Goal: Task Accomplishment & Management: Manage account settings

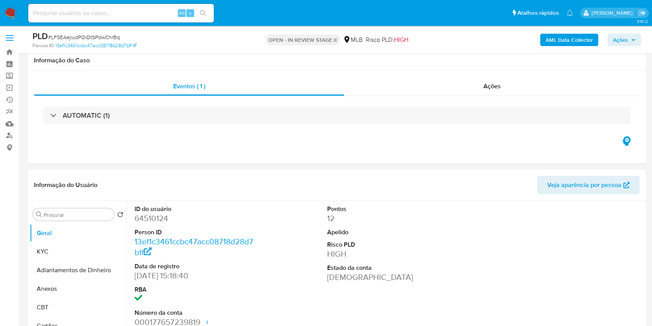
select select "10"
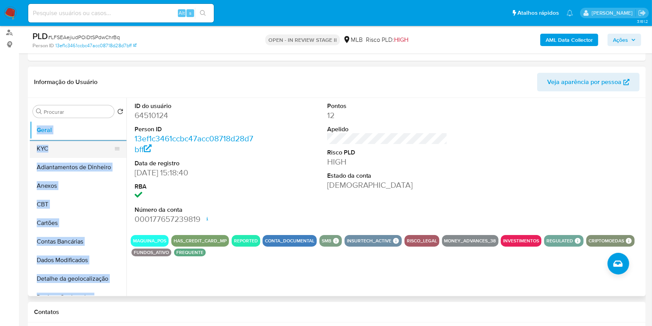
click at [98, 147] on button "KYC" at bounding box center [75, 148] width 91 height 19
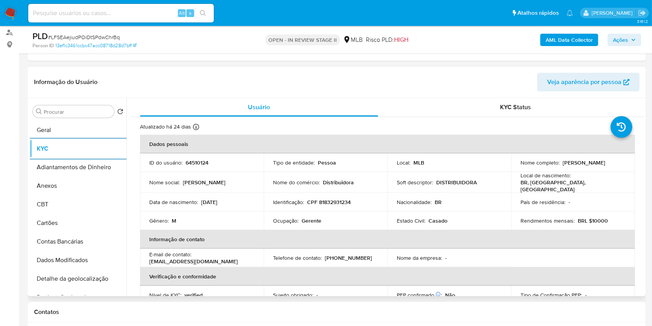
click at [298, 221] on p "Ocupação :" at bounding box center [286, 220] width 26 height 7
copy div "Ocupação : Gerente"
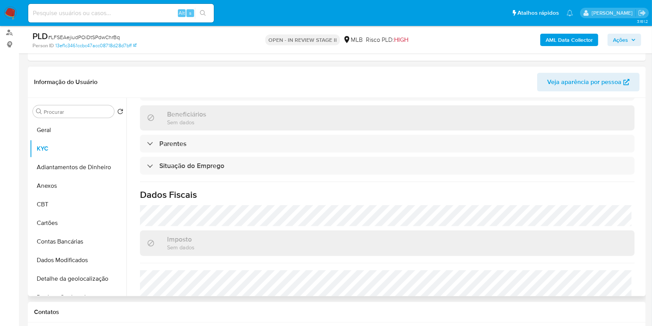
scroll to position [329, 0]
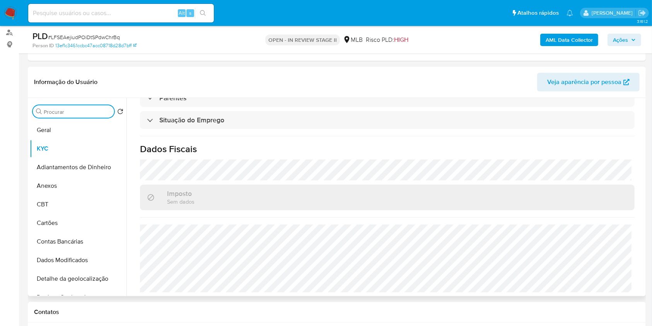
click at [75, 112] on input "Procurar" at bounding box center [77, 111] width 67 height 7
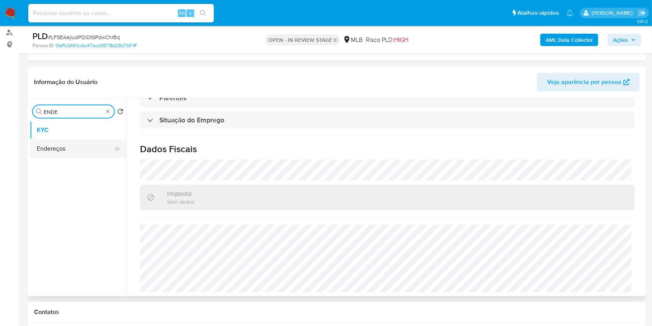
type input "ENDE"
click at [62, 147] on button "Endereços" at bounding box center [75, 148] width 91 height 19
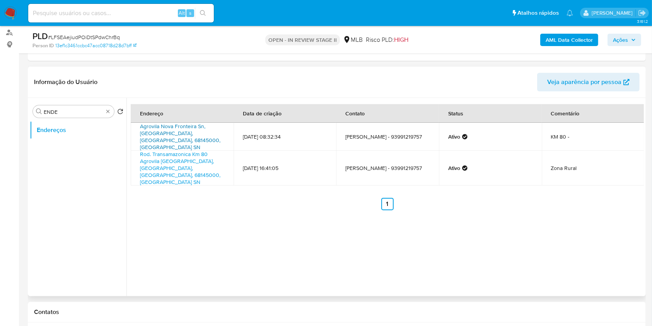
click at [177, 133] on link "Agrovila Nova Fronteira Sn, Medicilândia, Pará, 68145000, Brasil SN" at bounding box center [180, 136] width 80 height 29
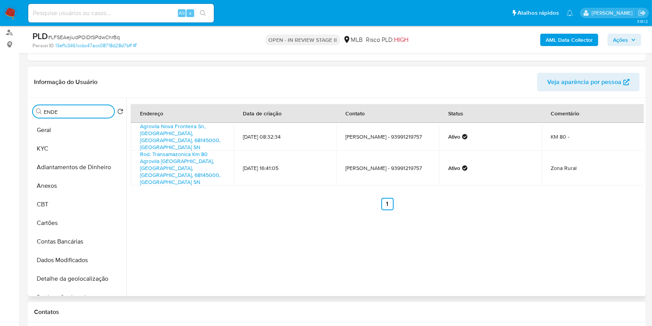
click at [102, 110] on input "ENDE" at bounding box center [77, 111] width 67 height 7
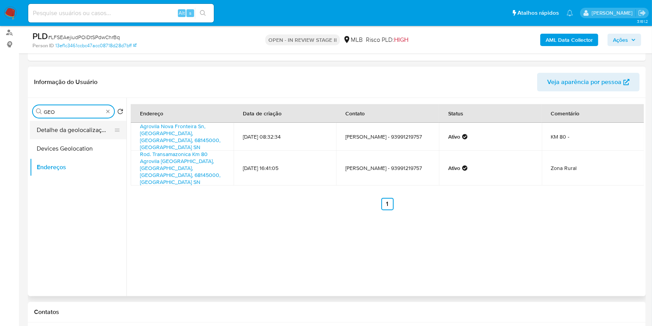
type input "GEO"
click at [92, 132] on button "Detalhe da geolocalização" at bounding box center [75, 130] width 91 height 19
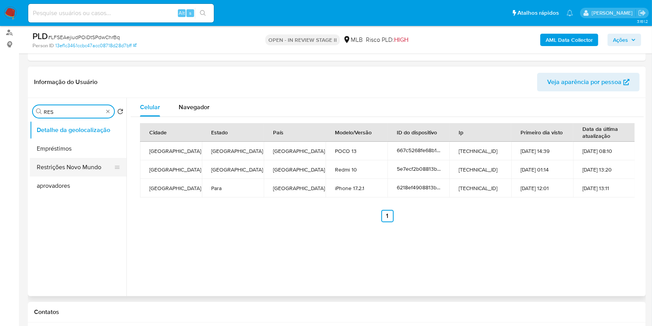
type input "RES"
click at [87, 165] on button "Restrições Novo Mundo" at bounding box center [75, 167] width 91 height 19
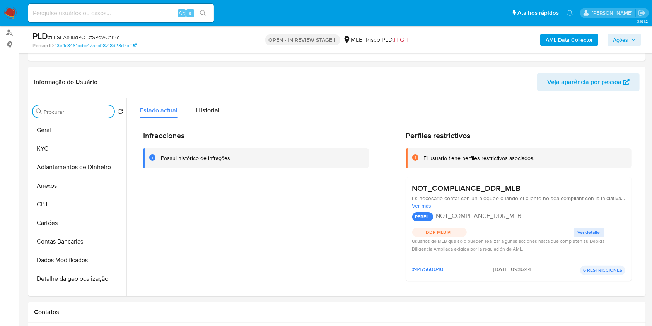
type input "O"
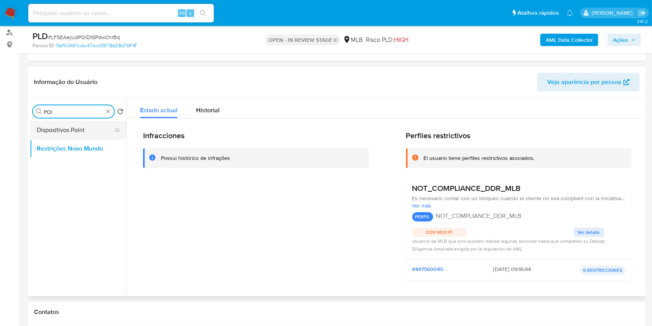
type input "POI"
click at [66, 128] on button "Dispositivos Point" at bounding box center [75, 130] width 91 height 19
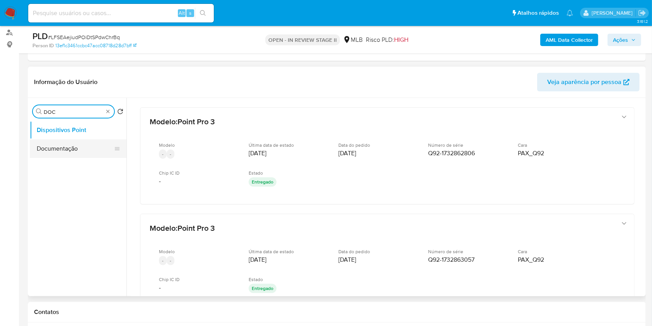
type input "DOC"
click at [89, 145] on button "Documentação" at bounding box center [75, 148] width 91 height 19
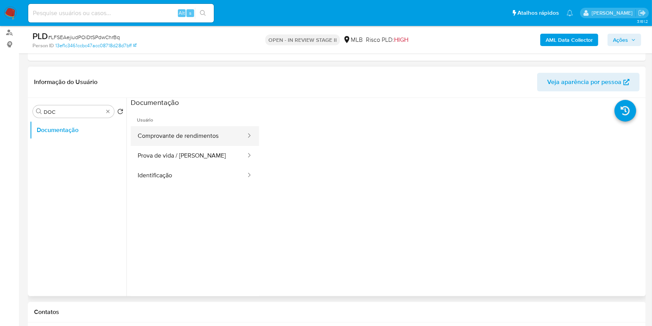
click at [152, 137] on button "Comprovante de rendimentos" at bounding box center [189, 136] width 116 height 20
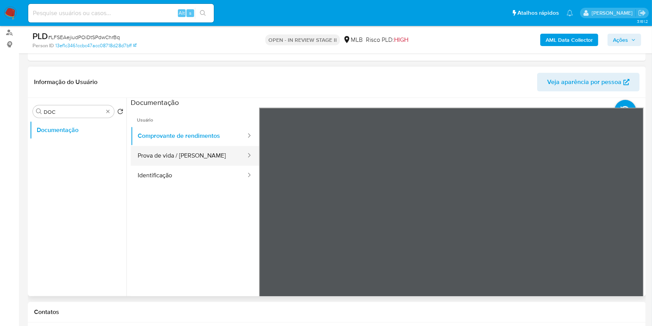
click at [174, 151] on button "Prova de vida / Selfie" at bounding box center [189, 156] width 116 height 20
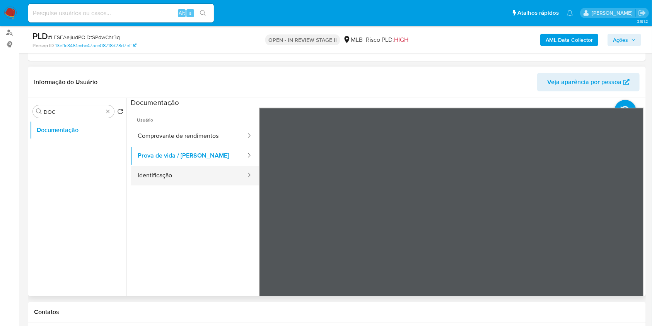
click at [187, 167] on button "Identificação" at bounding box center [189, 176] width 116 height 20
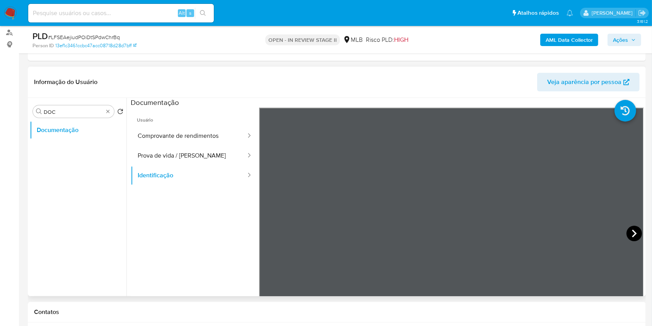
click at [630, 232] on icon at bounding box center [634, 233] width 15 height 15
click at [180, 166] on button "Identificação" at bounding box center [189, 176] width 116 height 20
click at [193, 158] on button "Prova de vida / Selfie" at bounding box center [189, 156] width 116 height 20
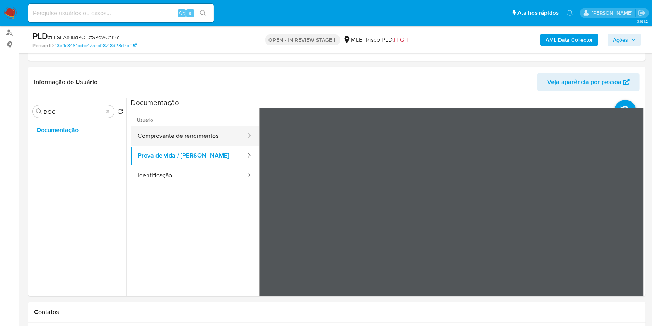
click at [205, 130] on button "Comprovante de rendimentos" at bounding box center [189, 136] width 116 height 20
click at [580, 39] on b "AML Data Collector" at bounding box center [569, 40] width 47 height 12
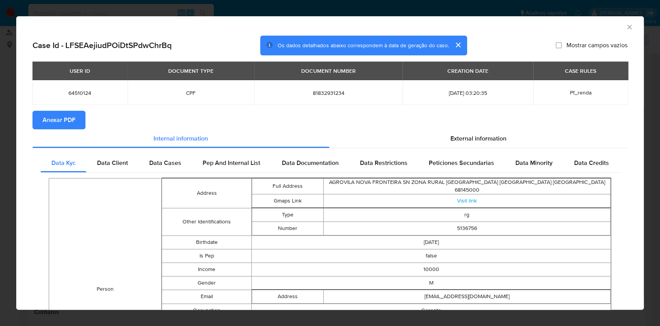
click at [626, 26] on icon "Fechar a janela" at bounding box center [630, 27] width 8 height 8
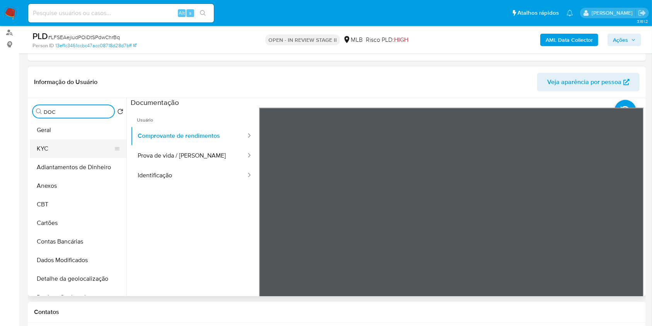
click at [84, 147] on button "KYC" at bounding box center [75, 148] width 91 height 19
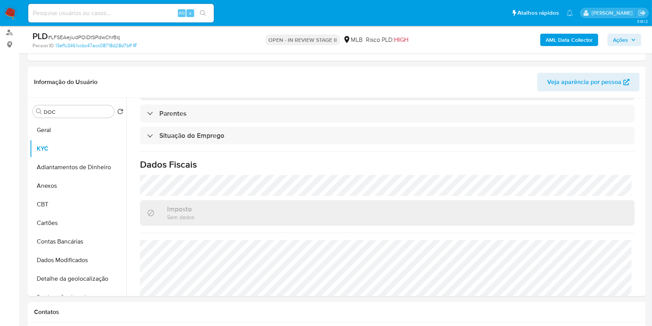
scroll to position [329, 0]
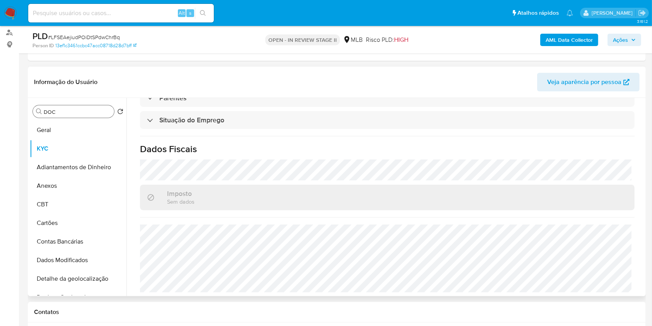
click at [46, 111] on input "DOC" at bounding box center [77, 111] width 67 height 7
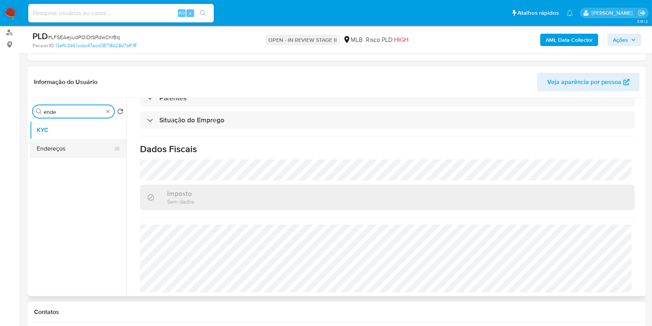
type input "ende"
click at [63, 148] on button "Endereços" at bounding box center [75, 148] width 91 height 19
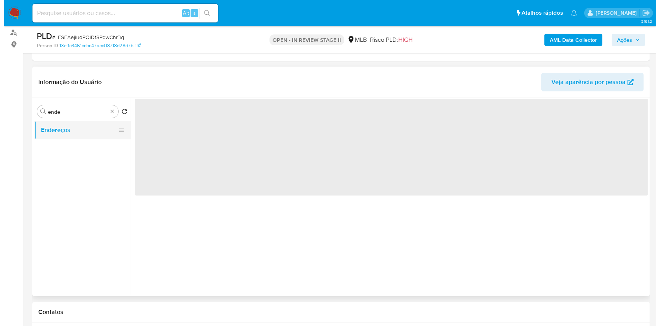
scroll to position [0, 0]
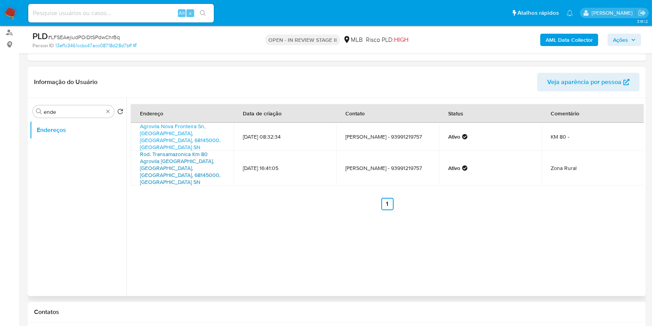
click at [175, 150] on link "Rod. Transamazonica Km 80 Agrovila Nova Fronteira Sn, Medicilândia, Pará, 68145…" at bounding box center [180, 168] width 80 height 36
click at [181, 127] on link "Agrovila Nova Fronteira Sn, Medicilândia, Pará, 68145000, Brasil SN" at bounding box center [180, 136] width 80 height 29
click at [111, 117] on div "Procurar ende" at bounding box center [73, 111] width 81 height 12
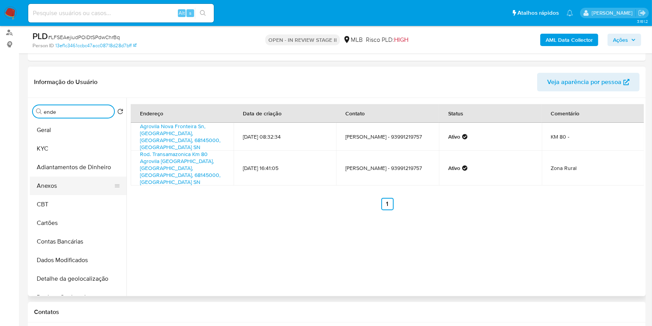
click at [80, 184] on button "Anexos" at bounding box center [75, 185] width 91 height 19
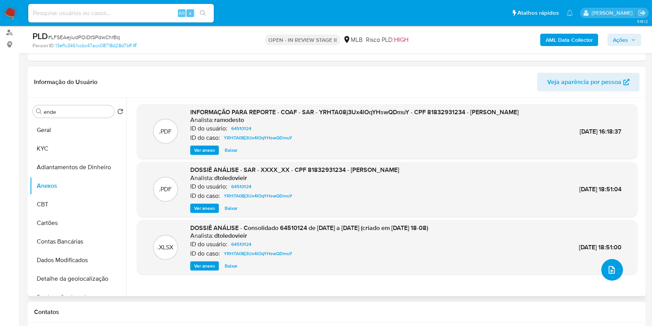
click at [614, 268] on button "upload-file" at bounding box center [613, 270] width 22 height 22
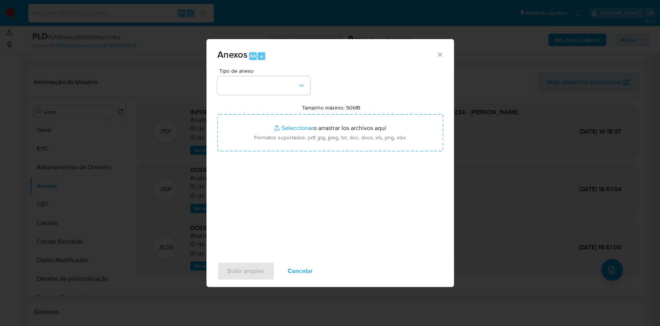
click at [252, 78] on button "button" at bounding box center [263, 85] width 93 height 19
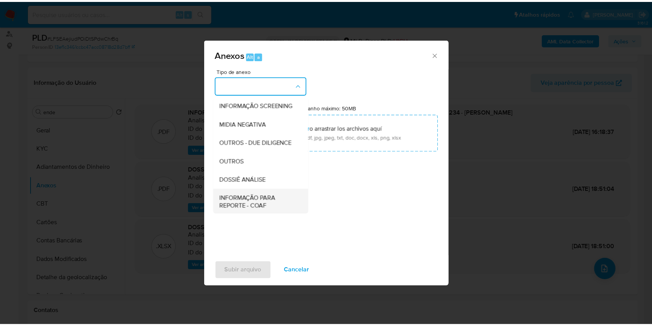
scroll to position [119, 0]
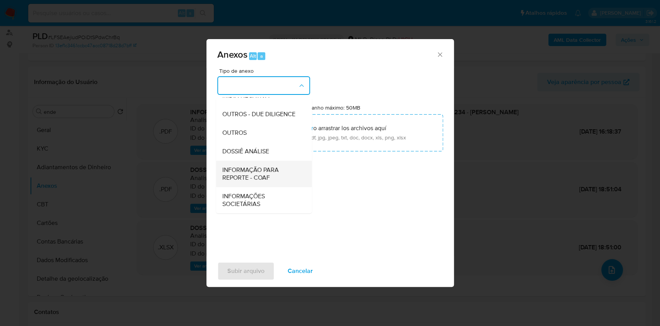
click at [277, 169] on span "INFORMAÇÃO PARA REPORTE - COAF" at bounding box center [261, 173] width 79 height 15
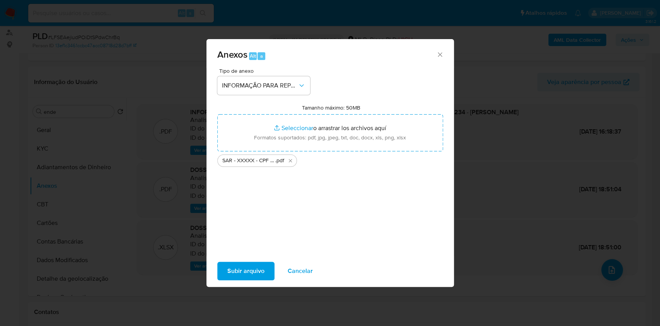
click at [266, 272] on button "Subir arquivo" at bounding box center [245, 271] width 57 height 19
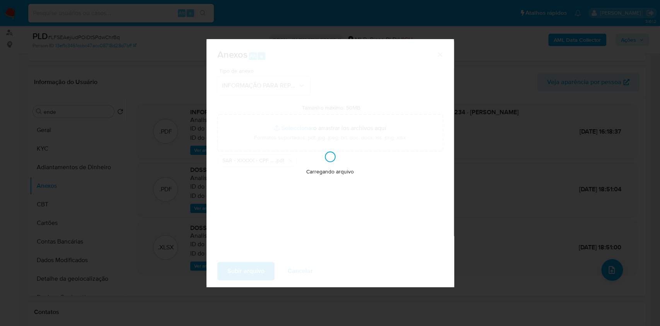
click at [484, 268] on div "Anexos Alt a Tipo de anexo INFORMAÇÃO PARA REPORTE - COAF Tamanho máximo: 50MB …" at bounding box center [330, 163] width 660 height 326
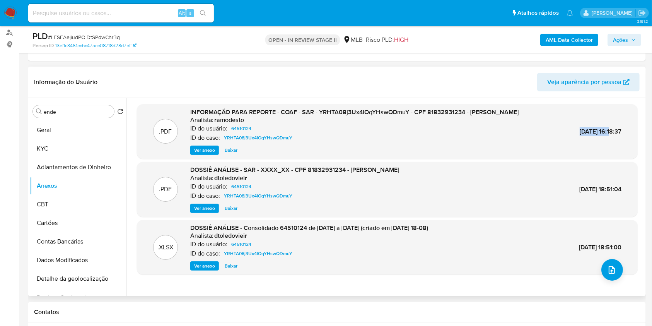
copy span "04/Set/2024"
drag, startPoint x: 597, startPoint y: 132, endPoint x: 560, endPoint y: 132, distance: 36.8
click at [580, 132] on div "04/Set/2024 16:18:37" at bounding box center [601, 131] width 42 height 9
click at [371, 111] on span "INFORMAÇÃO PARA REPORTE - COAF - SAR - YRHTA08j3Ux4lOqYHswQDmuY - CPF 818329312…" at bounding box center [354, 112] width 328 height 9
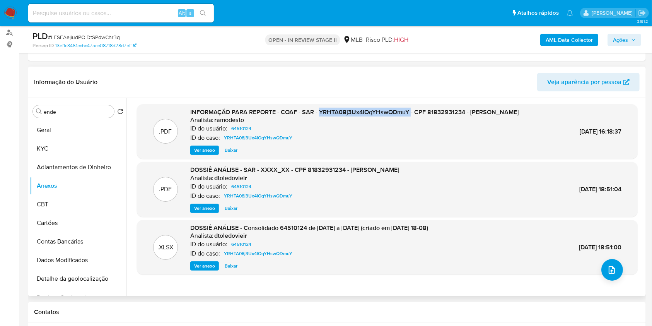
copy span "YRHTA08j3Ux4lOqYHswQDmuY"
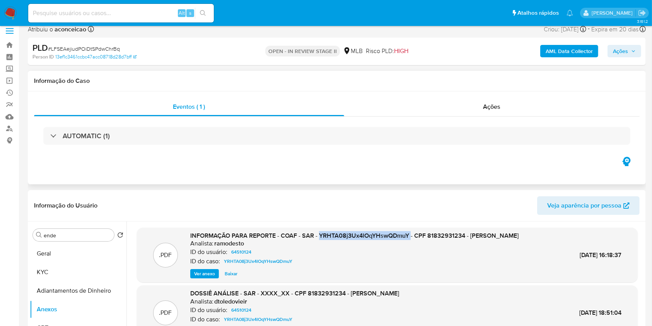
scroll to position [103, 0]
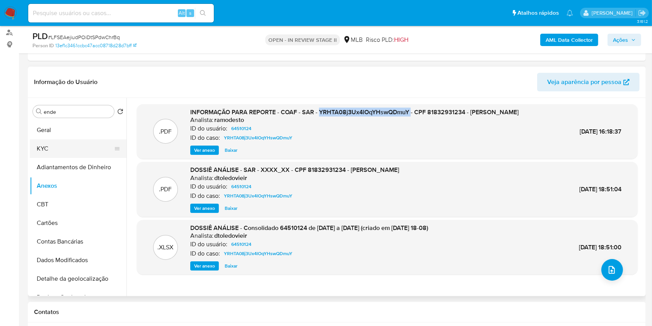
click at [60, 152] on button "KYC" at bounding box center [75, 148] width 91 height 19
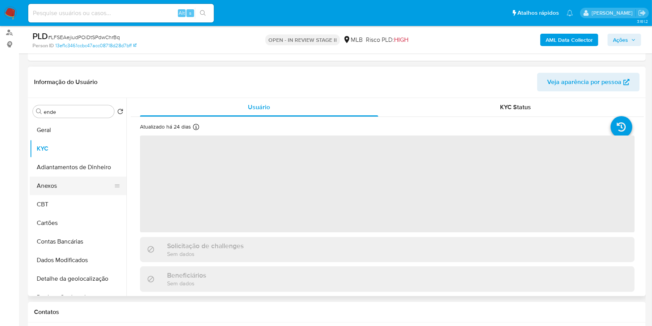
click at [72, 185] on button "Anexos" at bounding box center [75, 185] width 91 height 19
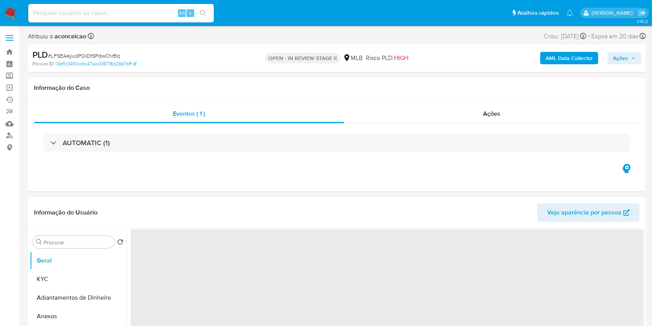
select select "10"
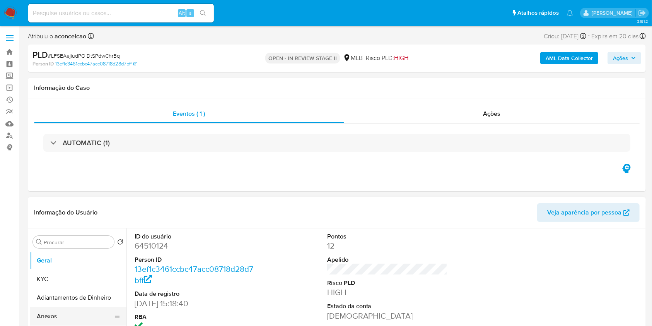
click at [78, 314] on button "Anexos" at bounding box center [75, 316] width 91 height 19
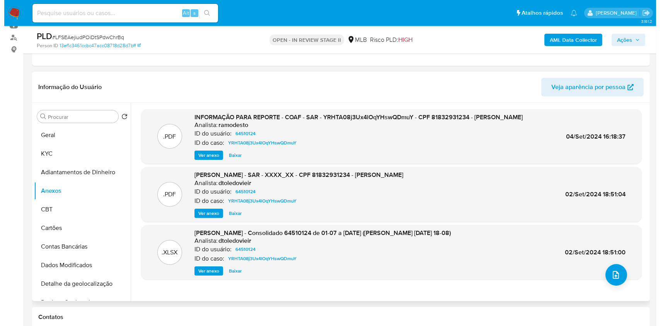
scroll to position [206, 0]
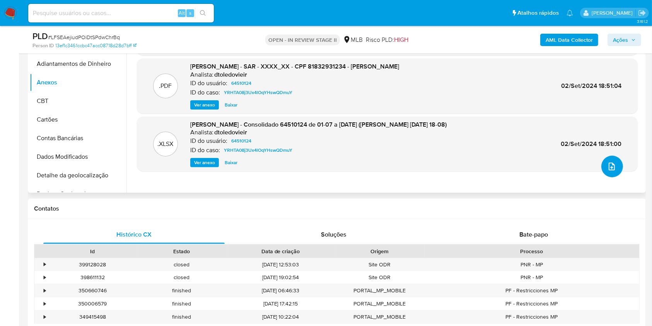
click at [610, 167] on icon "upload-file" at bounding box center [611, 166] width 9 height 9
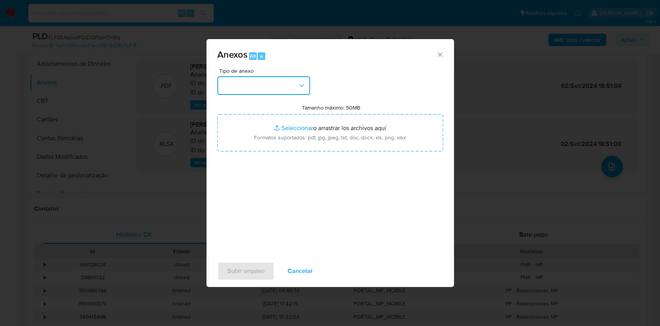
click at [290, 85] on button "button" at bounding box center [263, 85] width 93 height 19
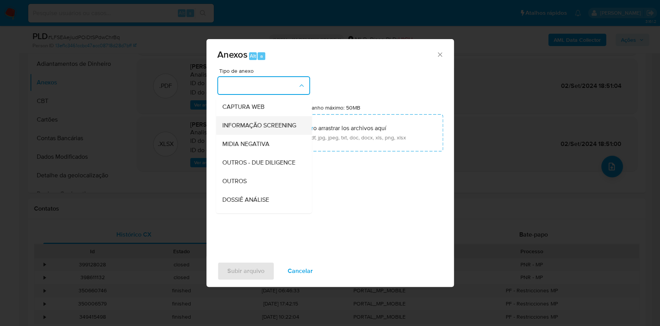
scroll to position [119, 0]
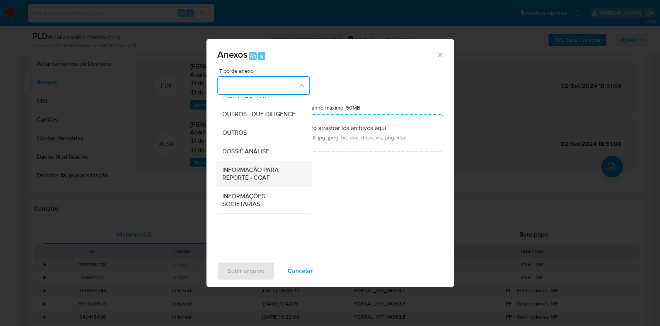
click at [248, 174] on span "INFORMAÇÃO PARA REPORTE - COAF" at bounding box center [261, 173] width 79 height 15
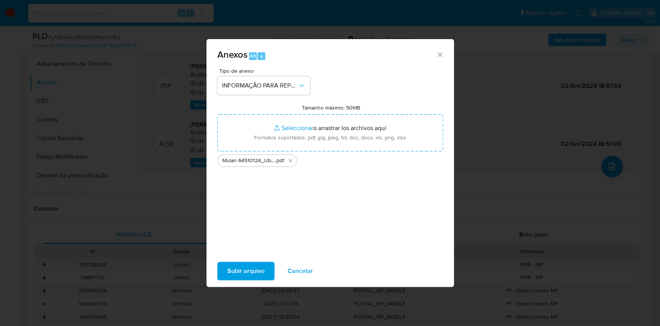
click at [257, 272] on span "Subir arquivo" at bounding box center [245, 270] width 37 height 17
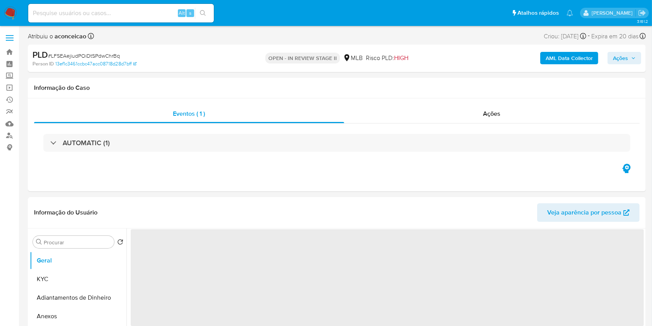
select select "10"
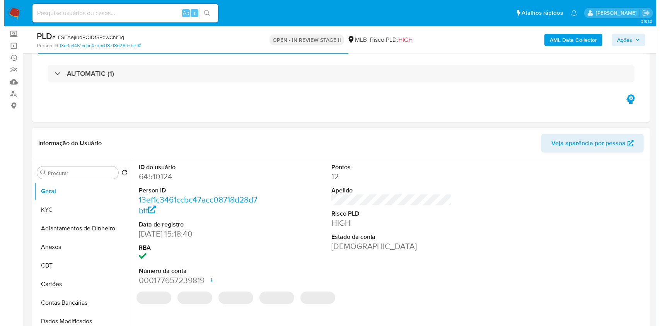
scroll to position [51, 0]
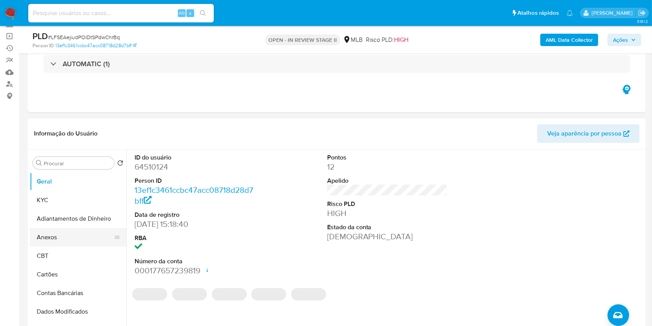
click at [71, 244] on button "Anexos" at bounding box center [75, 237] width 91 height 19
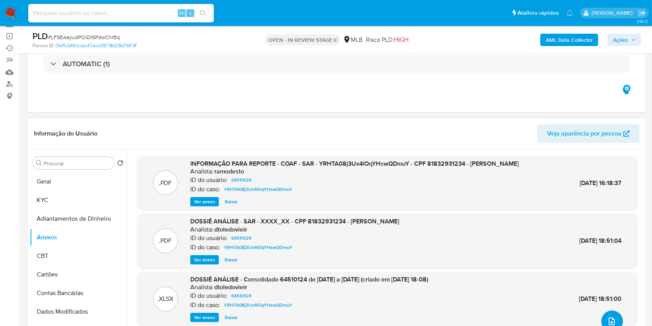
click at [610, 318] on icon "upload-file" at bounding box center [611, 320] width 9 height 9
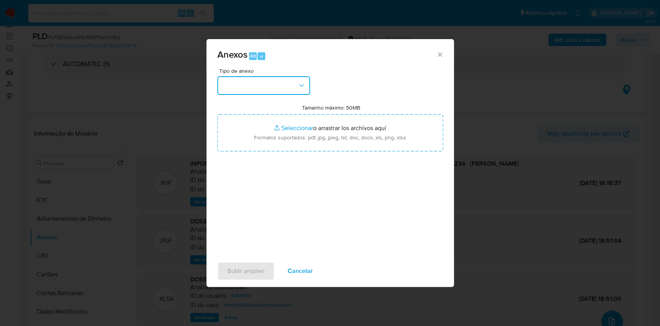
click at [288, 86] on button "button" at bounding box center [263, 85] width 93 height 19
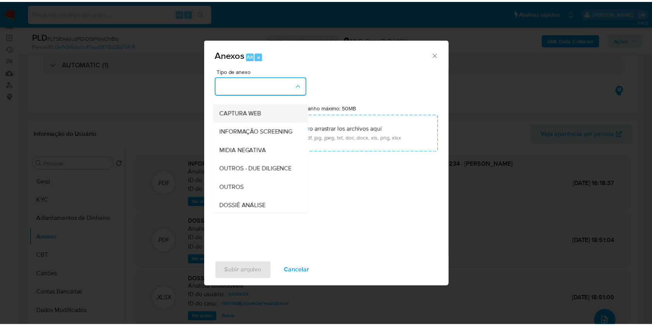
scroll to position [119, 0]
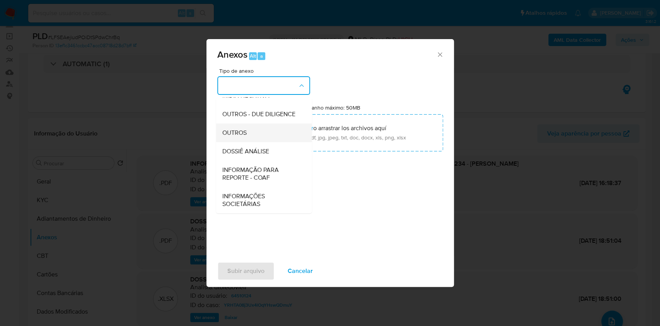
click at [259, 135] on div "OUTROS" at bounding box center [261, 132] width 79 height 19
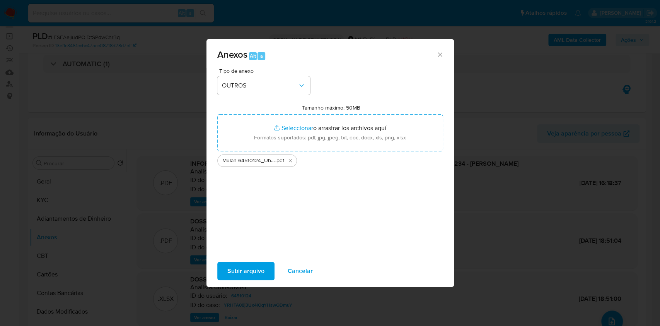
click at [247, 265] on span "Subir arquivo" at bounding box center [245, 270] width 37 height 17
click at [302, 271] on span "Cancelar" at bounding box center [300, 270] width 25 height 17
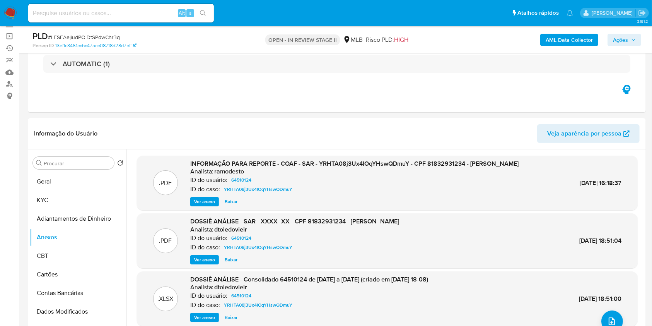
click at [147, 14] on input at bounding box center [121, 13] width 186 height 10
paste input "PvBla1GLUxQfRQNGbXY94sAW"
type input "PvBla1GLUxQfRQNGbXY94sAW"
click at [197, 14] on button "search-icon" at bounding box center [203, 13] width 16 height 11
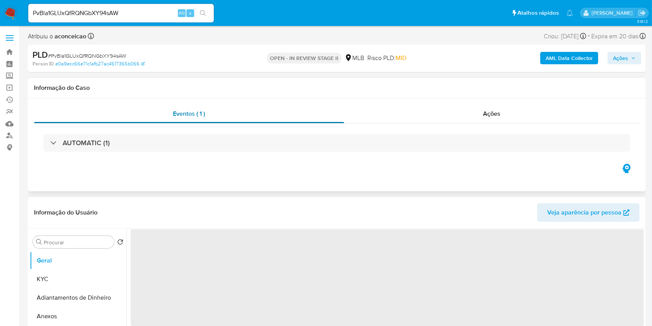
select select "10"
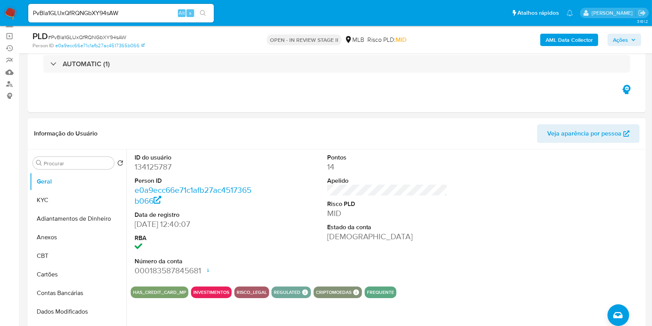
scroll to position [103, 0]
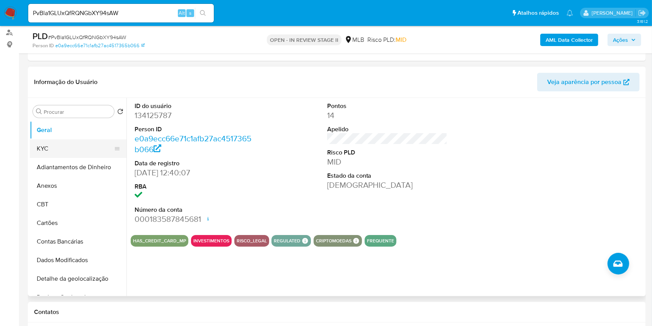
click at [96, 149] on button "KYC" at bounding box center [75, 148] width 91 height 19
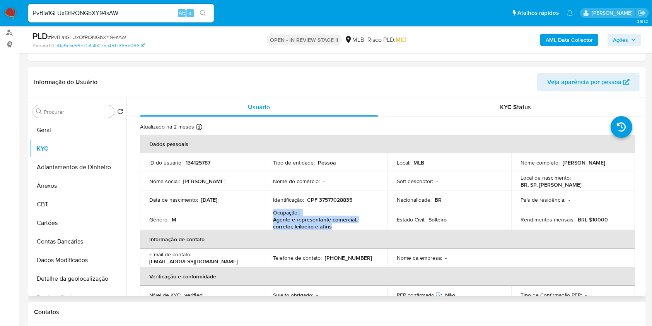
copy div "Ocupação : Agente e representante comercial, corretor, leiloeiro e afins"
drag, startPoint x: 328, startPoint y: 225, endPoint x: 267, endPoint y: 214, distance: 61.6
click at [267, 214] on td "Ocupação : Agente e representante comercial, corretor, leiloeiro e afins" at bounding box center [326, 219] width 124 height 21
click at [226, 183] on p "Otavio Guidotti Pinheiro" at bounding box center [204, 181] width 43 height 7
click at [57, 114] on input "Procurar" at bounding box center [77, 111] width 67 height 7
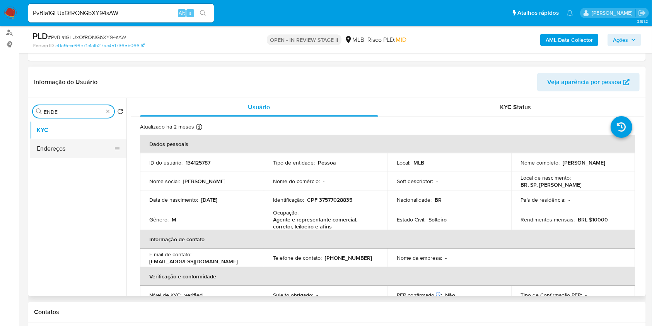
type input "ENDE"
click at [74, 143] on button "Endereços" at bounding box center [75, 148] width 91 height 19
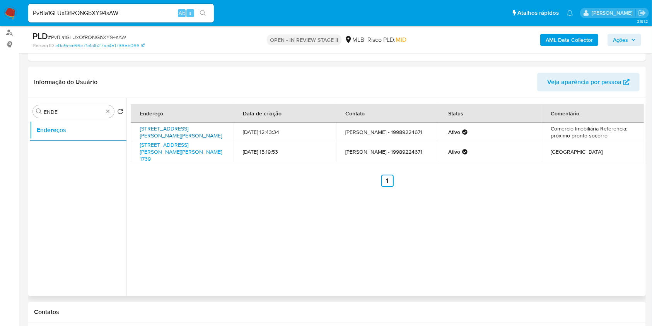
click at [169, 135] on link "Rua Rui Barbosa 1044, Artur Nogueira, São Paulo, 13160080, Brasil 1044" at bounding box center [181, 132] width 82 height 15
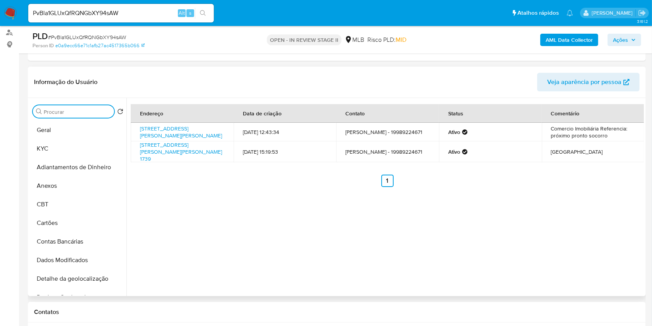
click at [89, 114] on input "Procurar" at bounding box center [77, 111] width 67 height 7
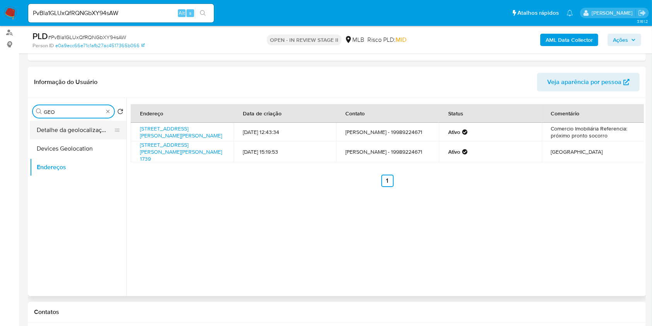
type input "GEO"
click at [91, 127] on button "Detalhe da geolocalização" at bounding box center [75, 130] width 91 height 19
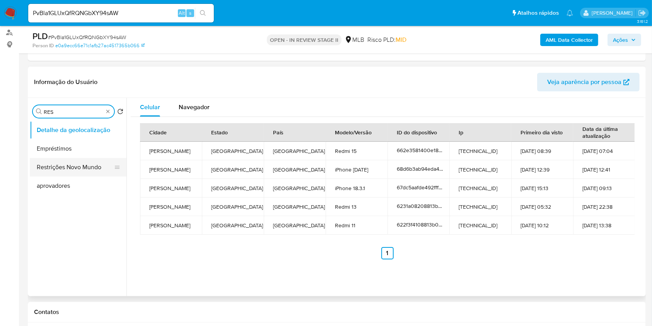
type input "RES"
click at [93, 167] on button "Restrições Novo Mundo" at bounding box center [75, 167] width 91 height 19
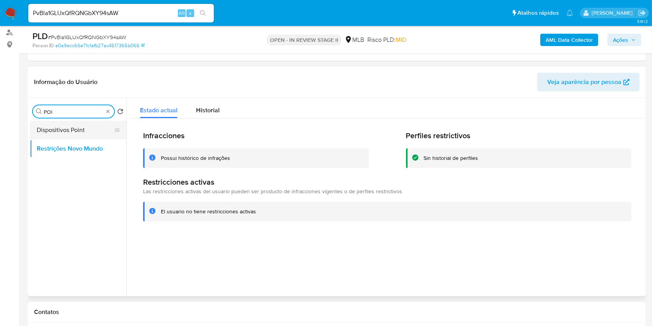
type input "POI"
click at [94, 135] on button "Dispositivos Point" at bounding box center [75, 130] width 91 height 19
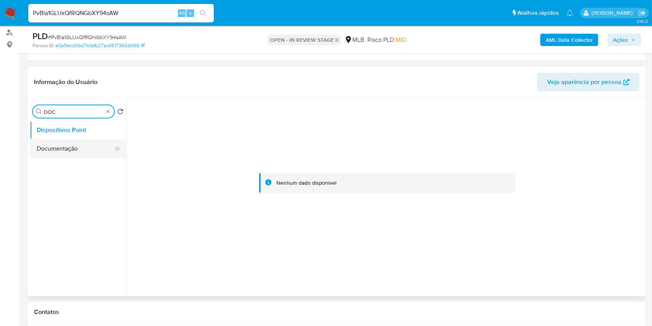
type input "DOC"
click at [91, 156] on button "Documentação" at bounding box center [75, 148] width 91 height 19
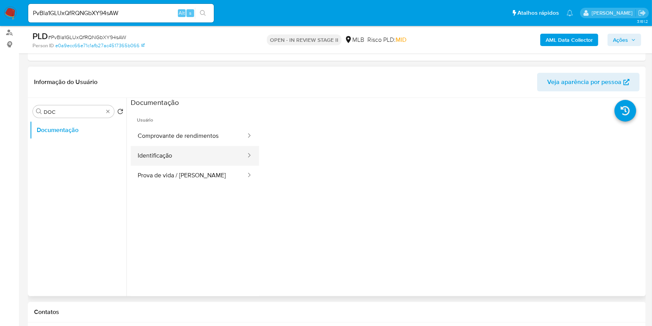
click at [202, 155] on button "Identificação" at bounding box center [189, 156] width 116 height 20
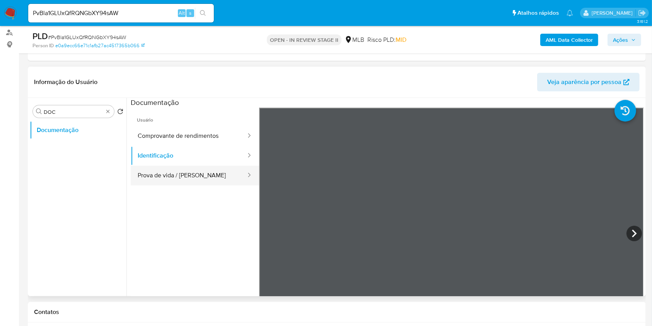
click at [222, 174] on button "Prova de vida / Selfie" at bounding box center [189, 176] width 116 height 20
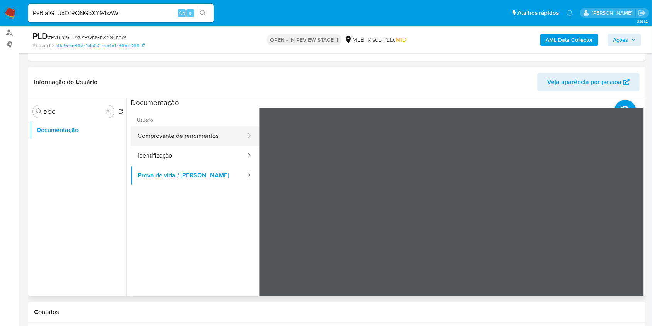
click at [183, 134] on button "Comprovante de rendimentos" at bounding box center [189, 136] width 116 height 20
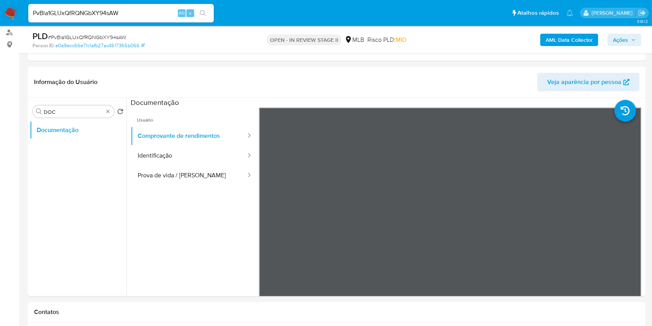
click at [582, 41] on b "AML Data Collector" at bounding box center [569, 40] width 47 height 12
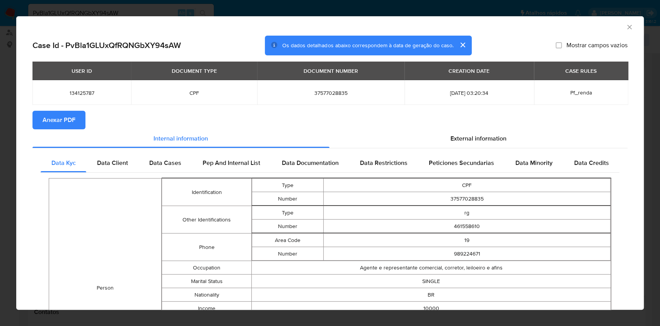
click at [72, 122] on span "Anexar PDF" at bounding box center [59, 119] width 33 height 17
click at [315, 94] on span "37577028835" at bounding box center [331, 92] width 129 height 7
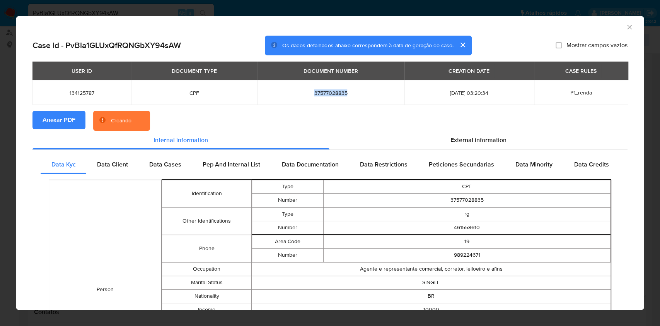
click at [315, 94] on span "37577028835" at bounding box center [331, 92] width 129 height 7
copy span "37577028835"
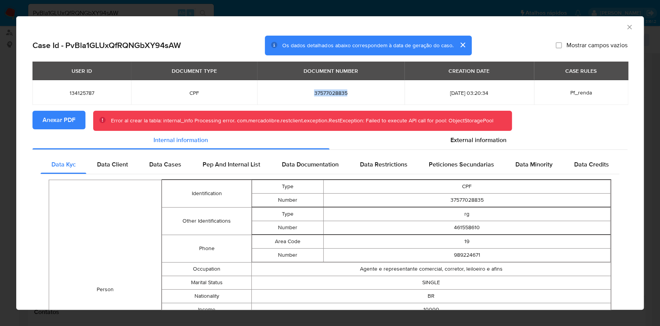
click at [60, 118] on span "Anexar PDF" at bounding box center [59, 119] width 33 height 17
click at [626, 26] on icon "Fechar a janela" at bounding box center [630, 27] width 8 height 8
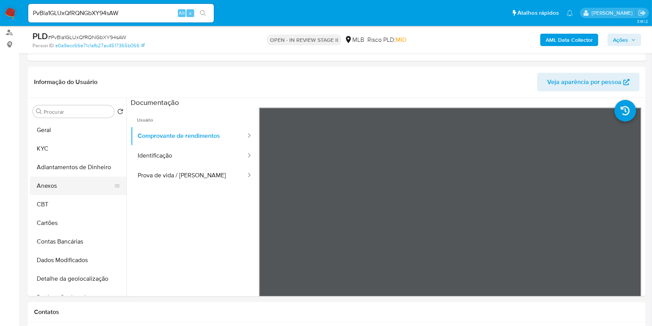
click at [62, 182] on button "Anexos" at bounding box center [75, 185] width 91 height 19
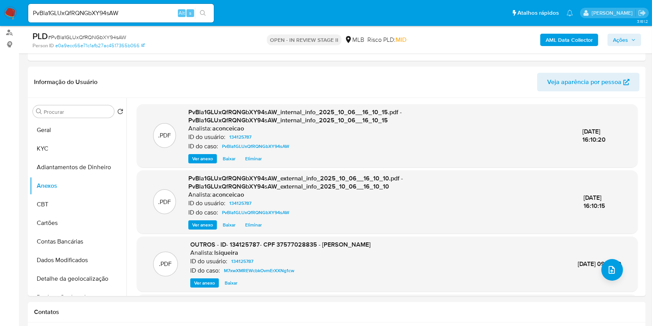
scroll to position [80, 0]
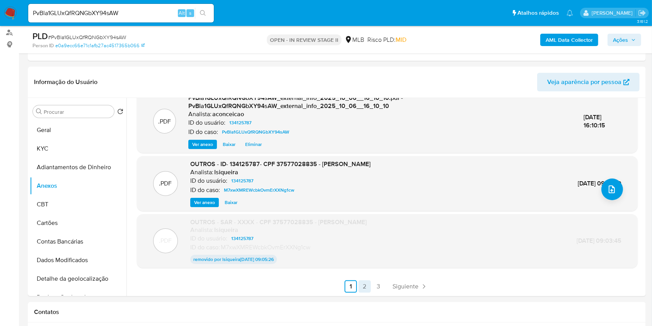
click at [365, 283] on link "2" at bounding box center [365, 286] width 12 height 12
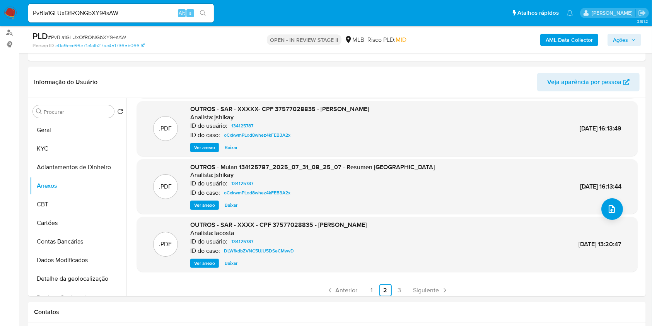
scroll to position [65, 0]
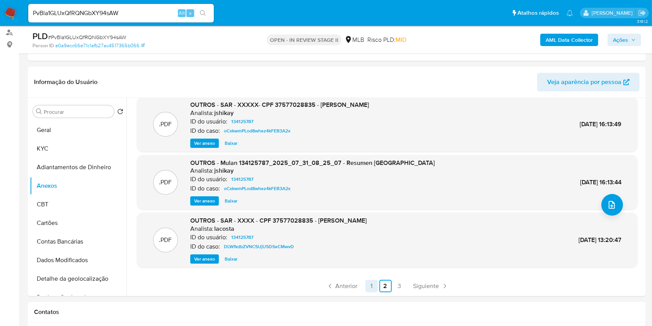
click at [371, 283] on link "1" at bounding box center [372, 286] width 12 height 12
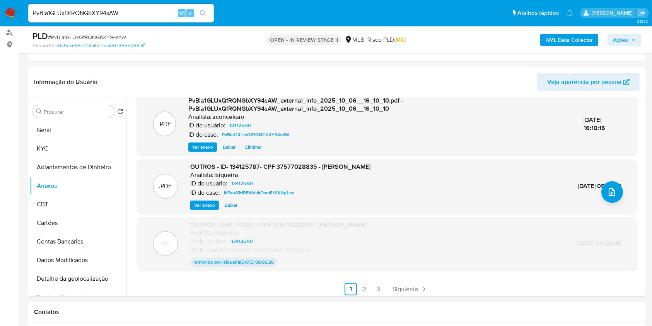
scroll to position [80, 0]
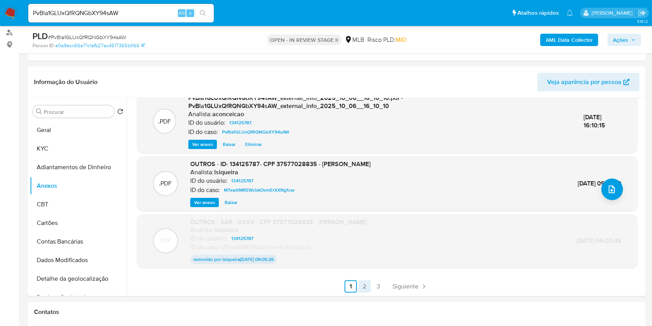
click at [363, 284] on link "2" at bounding box center [365, 286] width 12 height 12
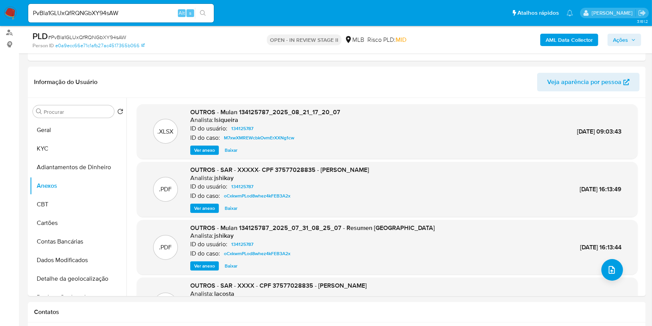
click at [204, 209] on span "Ver anexo" at bounding box center [204, 208] width 21 height 8
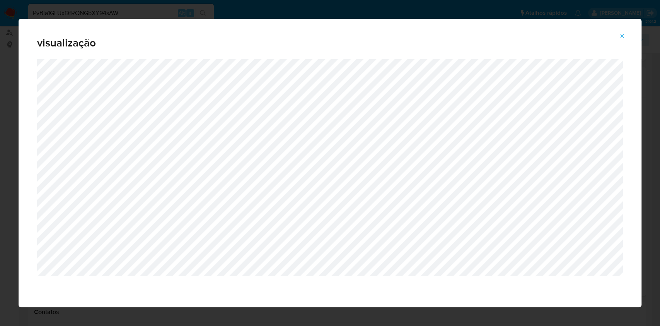
click at [621, 36] on icon "Attachment preview" at bounding box center [622, 36] width 6 height 6
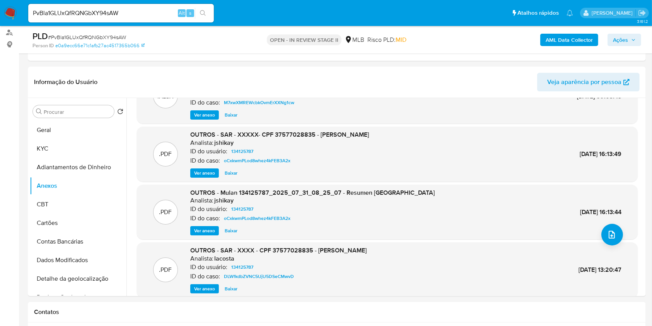
scroll to position [51, 0]
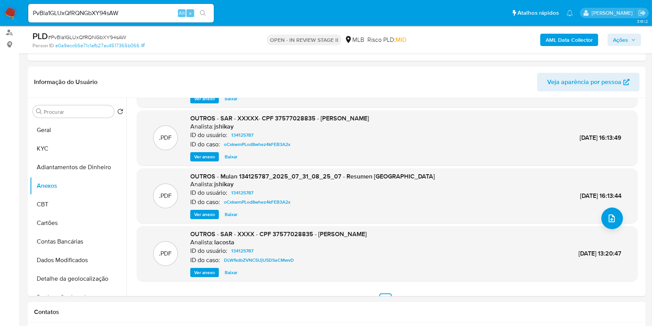
click at [206, 271] on span "Ver anexo" at bounding box center [204, 272] width 21 height 8
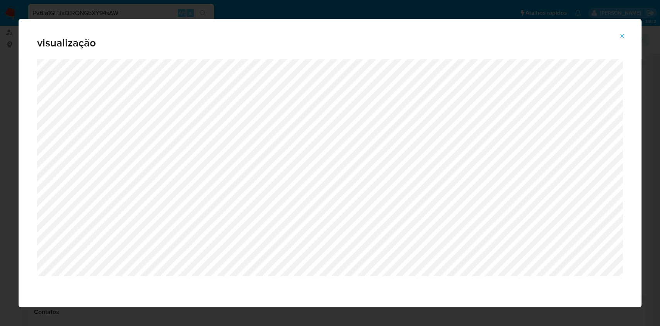
click at [623, 33] on icon "Attachment preview" at bounding box center [622, 36] width 6 height 6
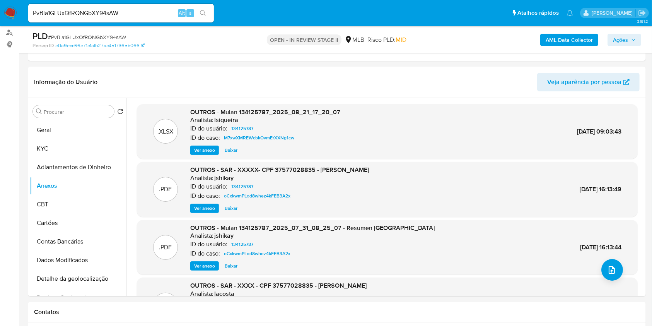
scroll to position [65, 0]
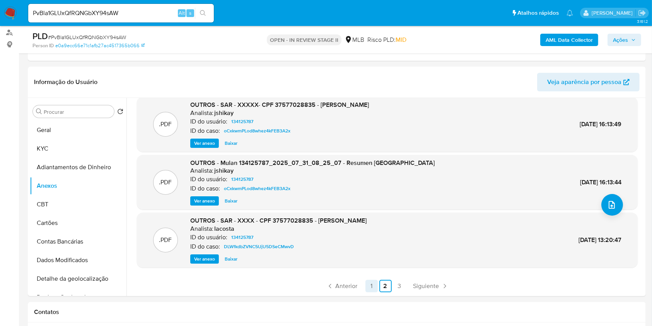
click at [369, 288] on link "1" at bounding box center [372, 286] width 12 height 12
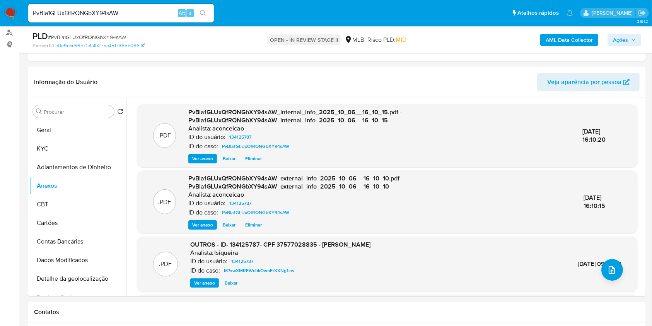
scroll to position [51, 0]
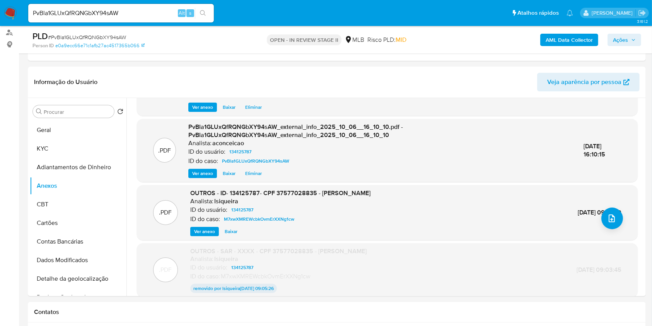
click at [210, 232] on span "Ver anexo" at bounding box center [204, 231] width 21 height 8
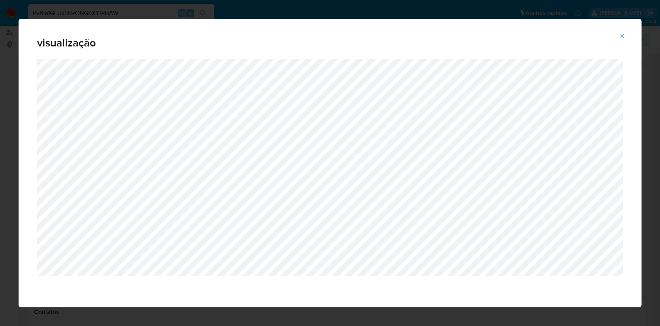
click at [620, 38] on icon "Attachment preview" at bounding box center [622, 36] width 6 height 6
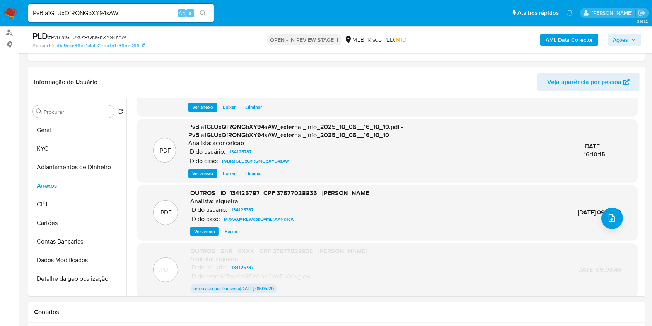
scroll to position [0, 0]
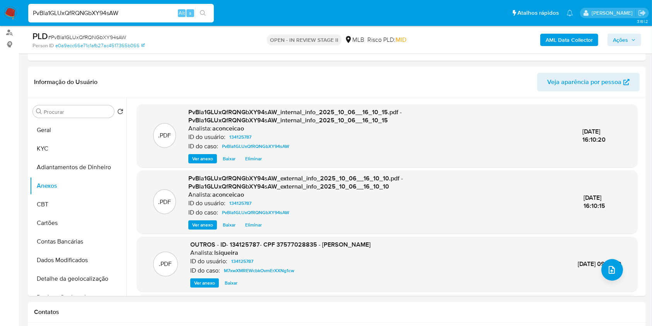
click at [158, 17] on input "PvBla1GLUxQfRQNGbXY94sAW" at bounding box center [121, 13] width 186 height 10
paste input "bDTDOLsIRKXlMASWPa2B1bKo"
type input "bDTDOLsIRKXlMASWPa2B1bKo"
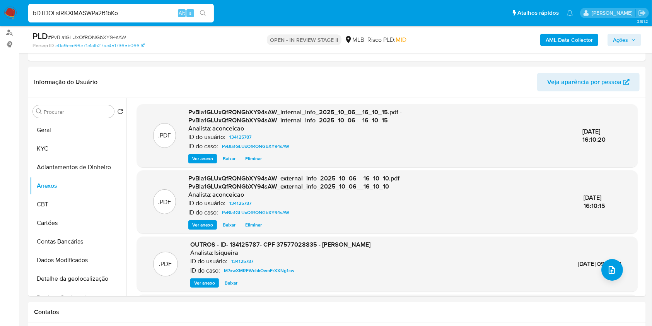
click at [207, 11] on button "search-icon" at bounding box center [203, 13] width 16 height 11
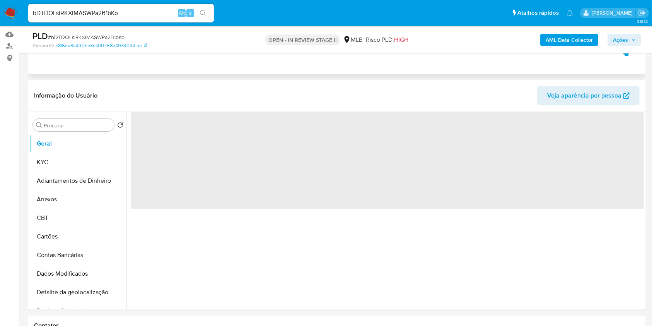
scroll to position [103, 0]
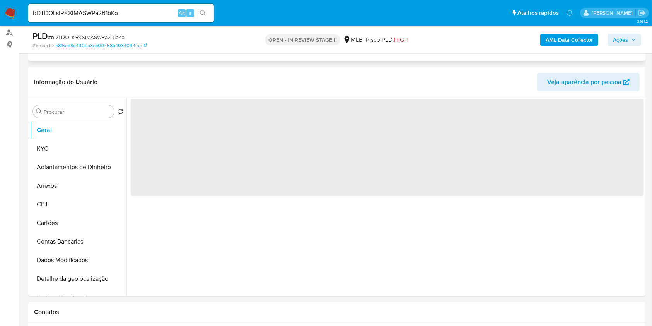
select select "10"
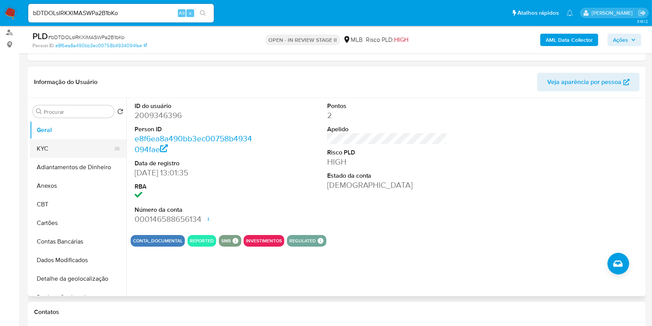
click at [54, 145] on button "KYC" at bounding box center [75, 148] width 91 height 19
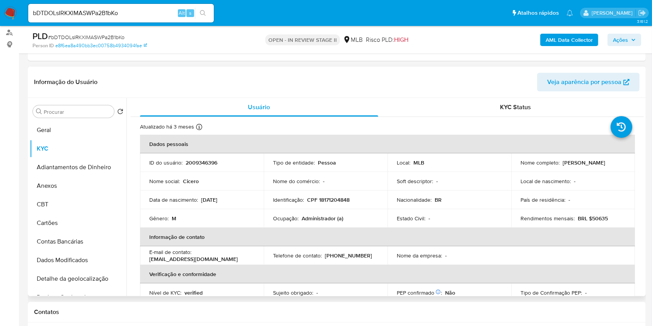
click at [311, 220] on p "Administrador (a)" at bounding box center [323, 218] width 42 height 7
copy div "Ocupação : Administrador (a)"
click at [63, 111] on input "Procurar" at bounding box center [77, 111] width 67 height 7
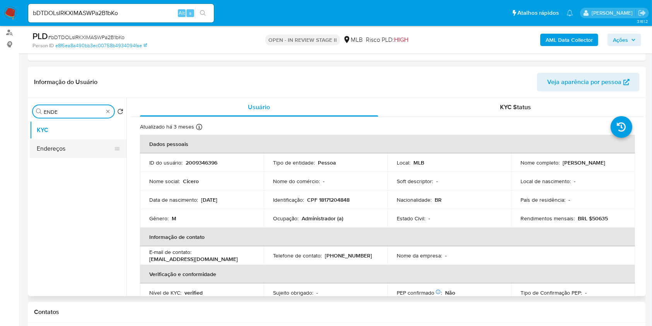
type input "ENDE"
click at [63, 154] on button "Endereços" at bounding box center [75, 148] width 91 height 19
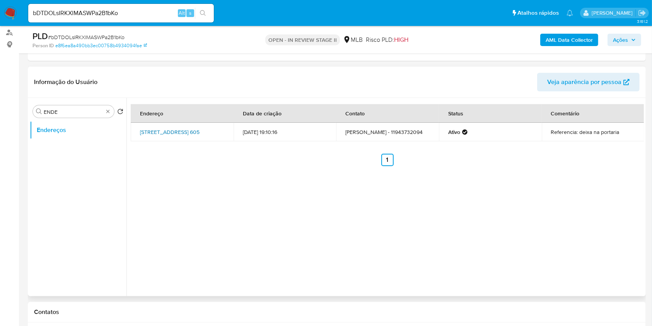
click at [155, 129] on link "Avenida Senador Queirós 605, São Paulo, São Paulo, 01026001, Brasil 605" at bounding box center [170, 132] width 60 height 8
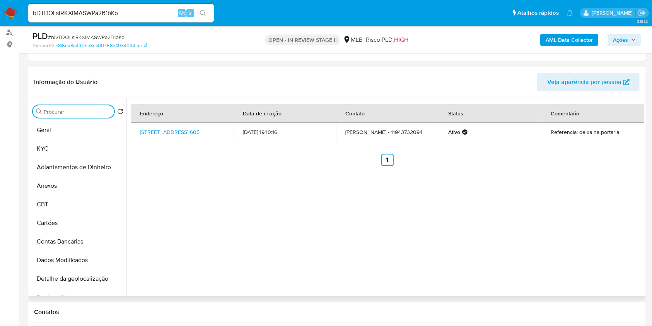
click at [91, 110] on input "Procurar" at bounding box center [77, 111] width 67 height 7
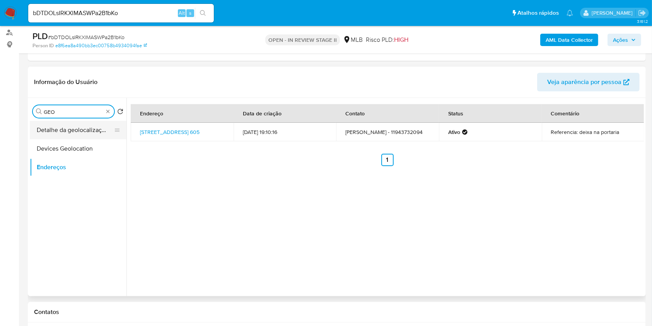
type input "GEO"
click at [70, 138] on button "Detalhe da geolocalização" at bounding box center [75, 130] width 91 height 19
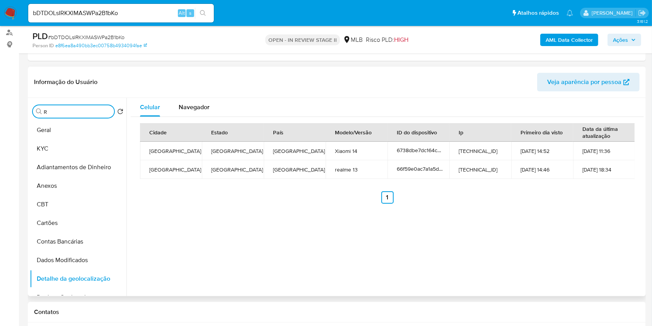
click at [102, 110] on input "R" at bounding box center [77, 111] width 67 height 7
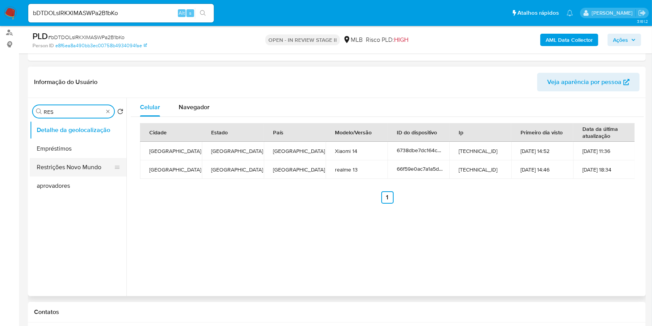
type input "RES"
click at [80, 166] on button "Restrições Novo Mundo" at bounding box center [75, 167] width 91 height 19
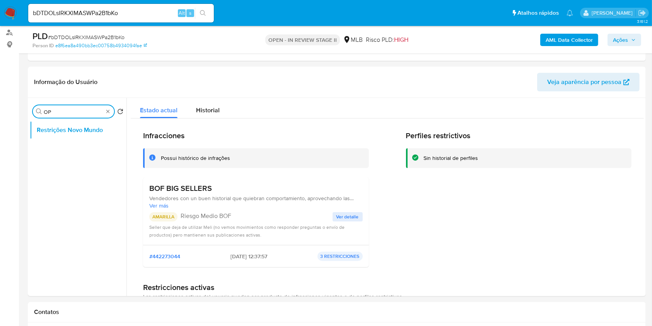
type input "O"
type input "POI"
click at [98, 122] on button "Dispositivos Point" at bounding box center [75, 130] width 91 height 19
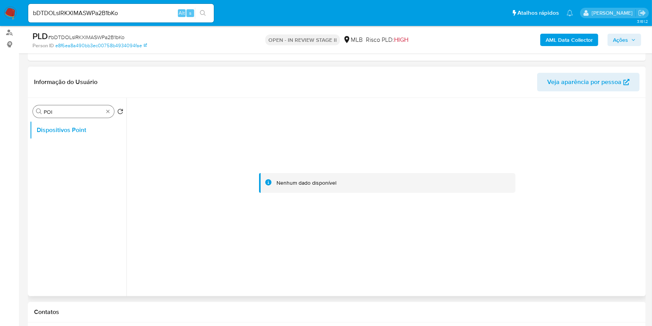
click at [103, 108] on div "Procurar POI" at bounding box center [73, 111] width 81 height 12
click at [104, 116] on div "Procurar POI" at bounding box center [73, 111] width 81 height 12
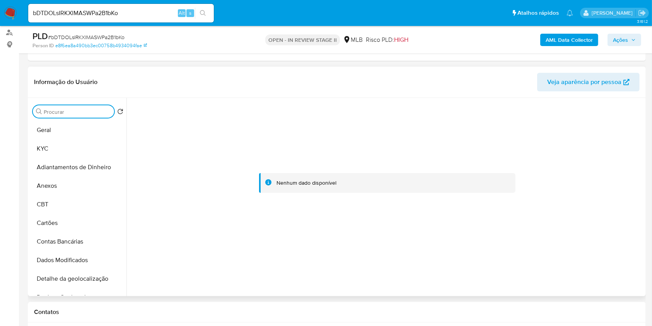
click at [104, 112] on input "Procurar" at bounding box center [77, 111] width 67 height 7
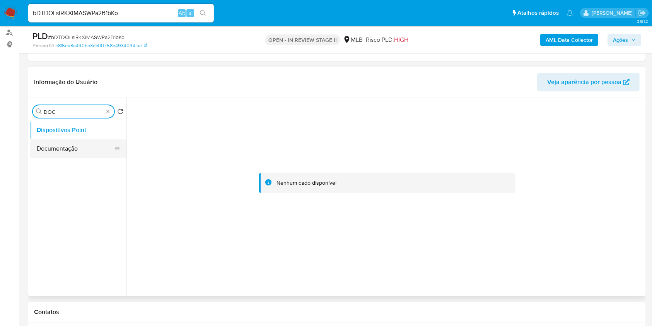
type input "DOC"
click at [92, 148] on button "Documentação" at bounding box center [75, 148] width 91 height 19
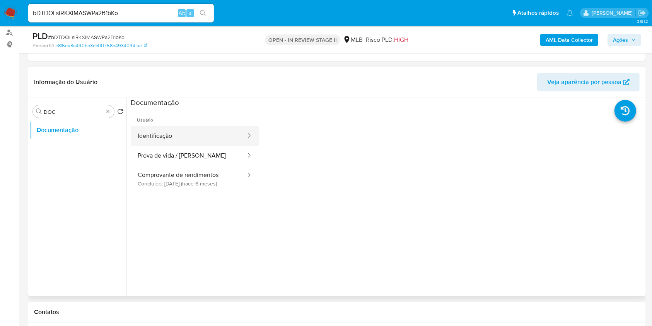
click at [195, 135] on button "Identificação" at bounding box center [189, 136] width 116 height 20
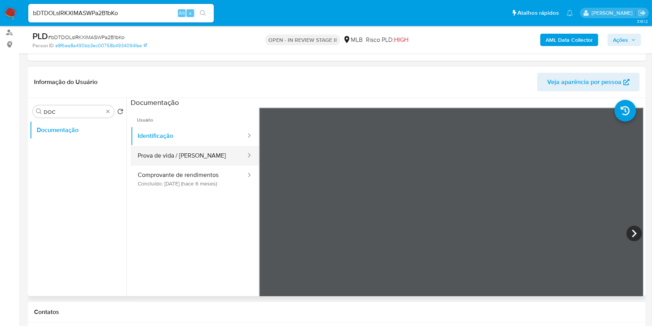
drag, startPoint x: 216, startPoint y: 154, endPoint x: 248, endPoint y: 156, distance: 32.2
click at [216, 154] on button "Prova de vida / Selfie" at bounding box center [189, 156] width 116 height 20
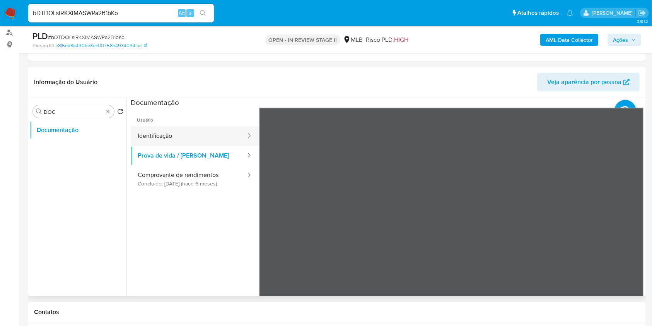
click at [156, 134] on button "Identificação" at bounding box center [189, 136] width 116 height 20
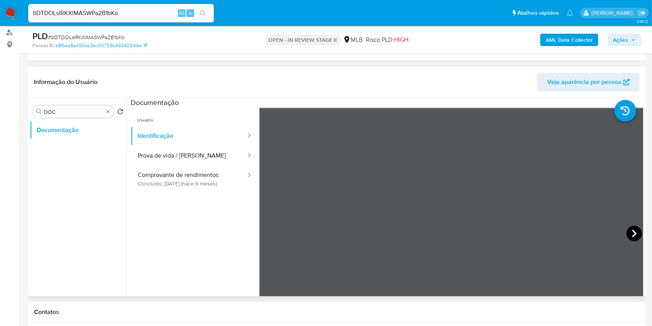
click at [627, 230] on icon at bounding box center [634, 233] width 15 height 15
click at [229, 156] on button "Prova de vida / Selfie" at bounding box center [189, 156] width 116 height 20
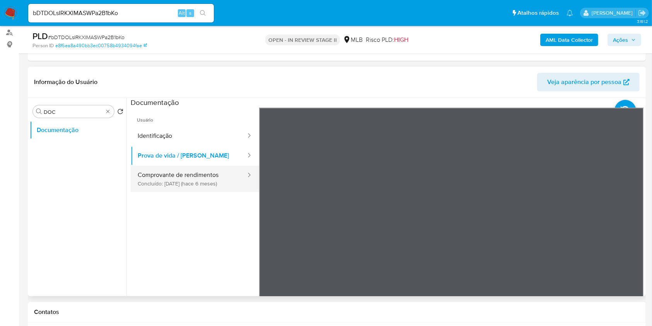
click at [219, 185] on button "Comprovante de rendimentos Concluído: 14/04/2025 (hace 6 meses)" at bounding box center [189, 179] width 116 height 26
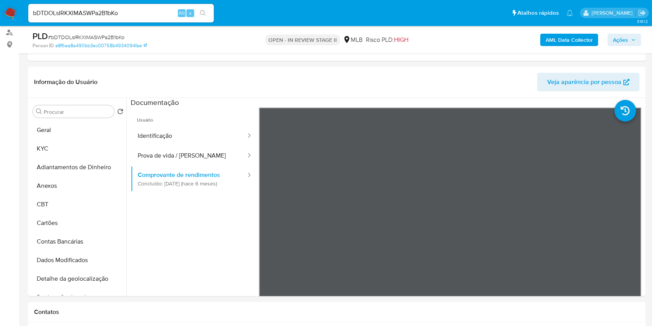
click at [552, 39] on b "AML Data Collector" at bounding box center [569, 40] width 47 height 12
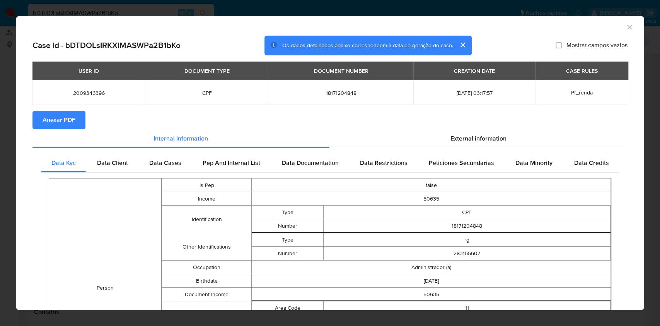
click at [72, 116] on span "Anexar PDF" at bounding box center [59, 119] width 33 height 17
click at [327, 87] on td "18171204848" at bounding box center [341, 92] width 145 height 25
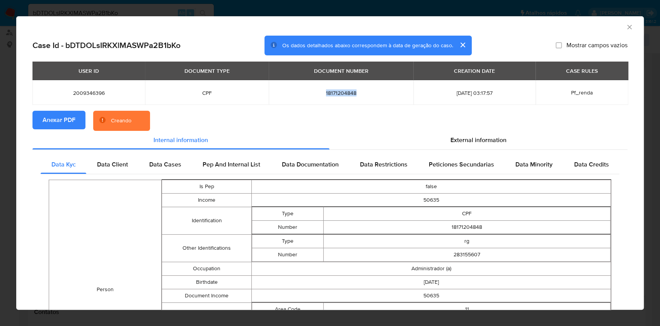
click at [327, 87] on td "18171204848" at bounding box center [341, 92] width 145 height 25
click at [325, 101] on td "18171204848" at bounding box center [341, 92] width 145 height 25
click at [326, 96] on span "18171204848" at bounding box center [341, 92] width 126 height 7
copy span "18171204848"
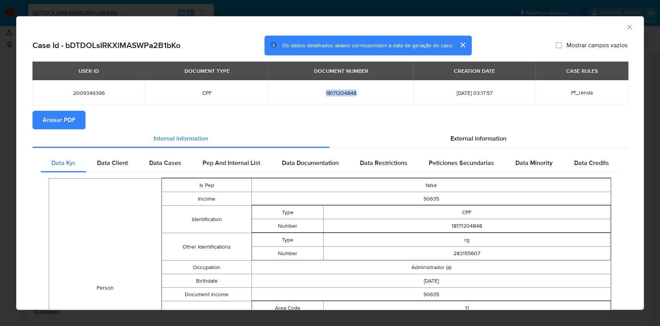
click at [626, 29] on icon "Fechar a janela" at bounding box center [630, 27] width 8 height 8
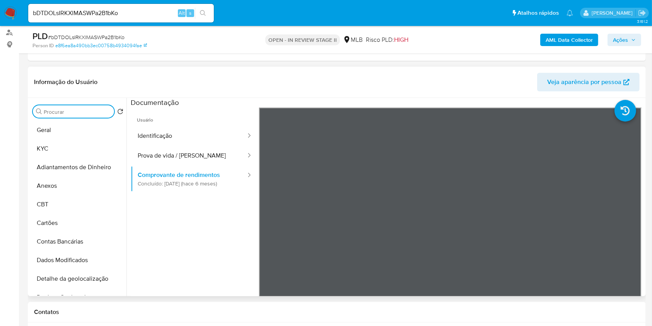
click at [93, 111] on input "Procurar" at bounding box center [77, 111] width 67 height 7
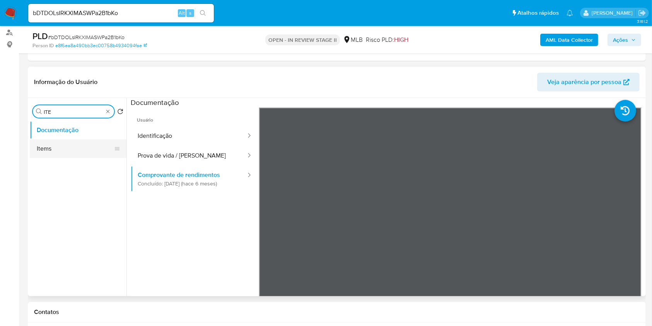
type input "ITE"
click at [57, 147] on button "Items" at bounding box center [75, 148] width 91 height 19
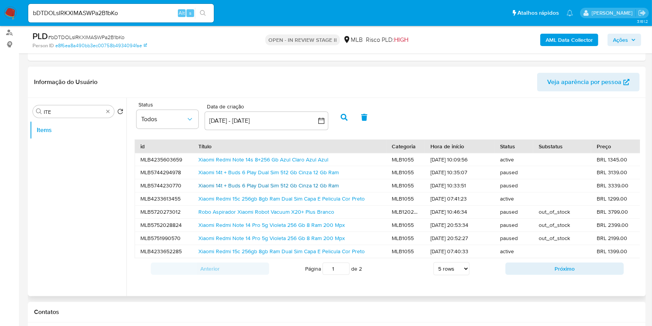
click at [301, 187] on link "Xiaomi 14t + Buds 6 Play Dual Sim 512 Gb Cinza 12 Gb Ram" at bounding box center [268, 185] width 140 height 8
click at [278, 208] on link "Robo Aspirador Xiaomi Robot Vacuum X20+ Plus Branco" at bounding box center [266, 212] width 136 height 8
click at [109, 116] on div "Procurar ITE" at bounding box center [73, 111] width 81 height 12
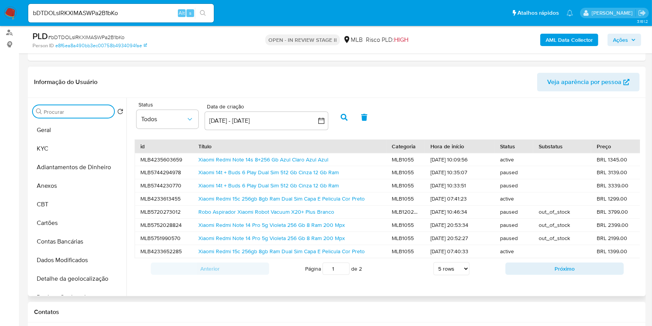
click at [105, 111] on input "Procurar" at bounding box center [77, 111] width 67 height 7
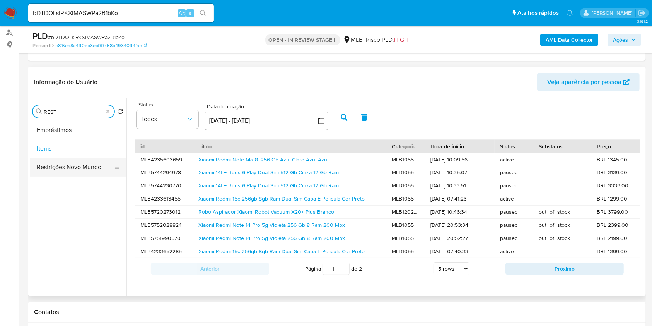
type input "REST"
click at [75, 169] on button "Restrições Novo Mundo" at bounding box center [75, 167] width 91 height 19
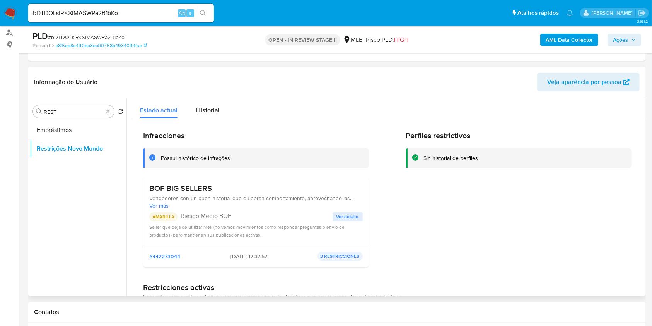
click at [343, 218] on span "Ver detalle" at bounding box center [348, 217] width 22 height 8
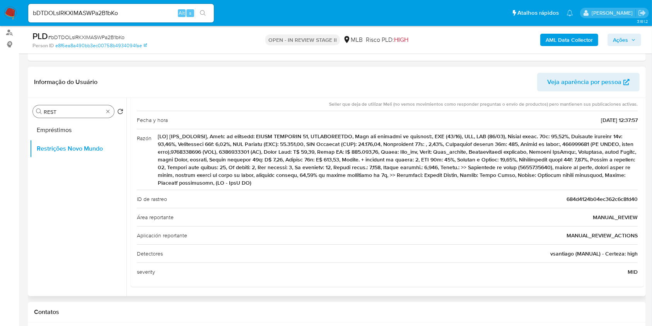
click at [108, 107] on div "Procurar REST" at bounding box center [73, 111] width 81 height 12
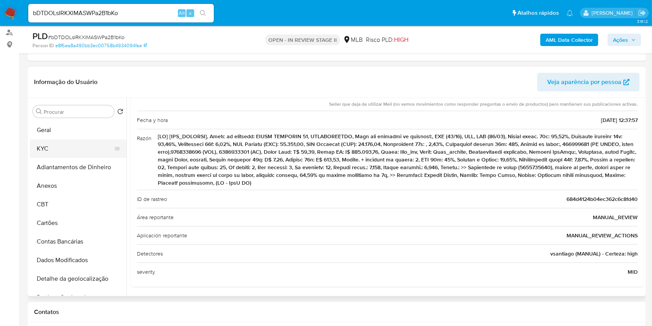
click at [92, 145] on button "KYC" at bounding box center [75, 148] width 91 height 19
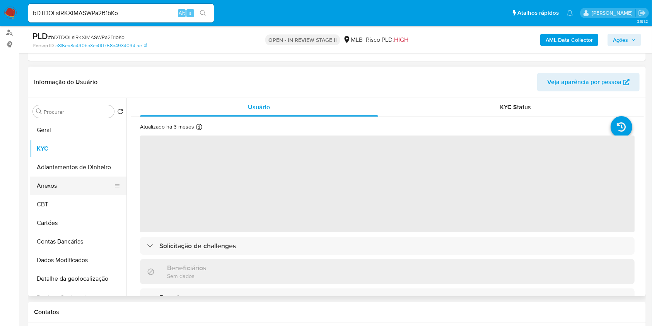
click at [79, 181] on button "Anexos" at bounding box center [75, 185] width 91 height 19
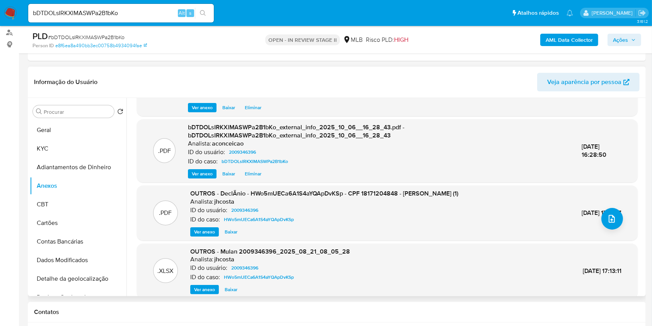
scroll to position [51, 0]
click at [295, 193] on span "OUTROS - DeclÃ­nio - HWo5mUECa6A1S4aYQApDvKSp - CPF 18171204848 - CICERO FERREI…" at bounding box center [324, 192] width 268 height 9
click at [114, 36] on span "# bDTDOLsIRKXlMASWPa2B1bKo" at bounding box center [86, 37] width 77 height 8
click at [113, 36] on span "# bDTDOLsIRKXlMASWPa2B1bKo" at bounding box center [86, 37] width 77 height 8
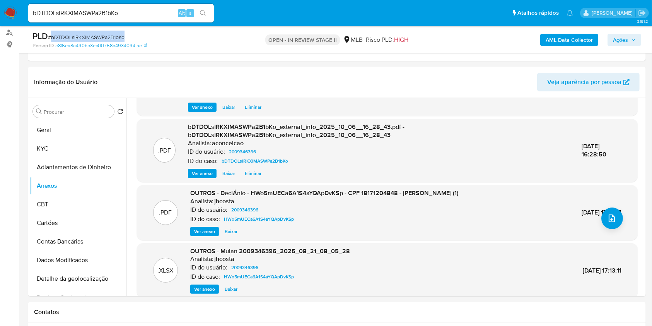
copy span "bDTDOLsIRKXlMASWPa2B1bKo"
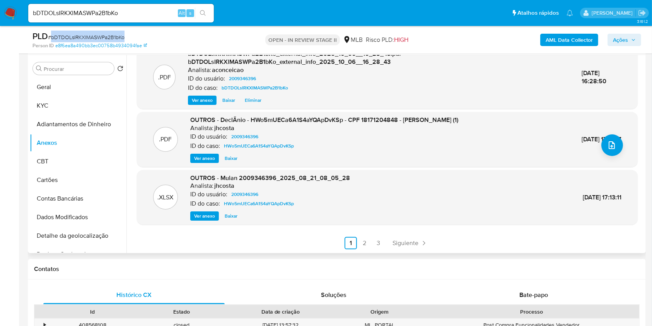
scroll to position [155, 0]
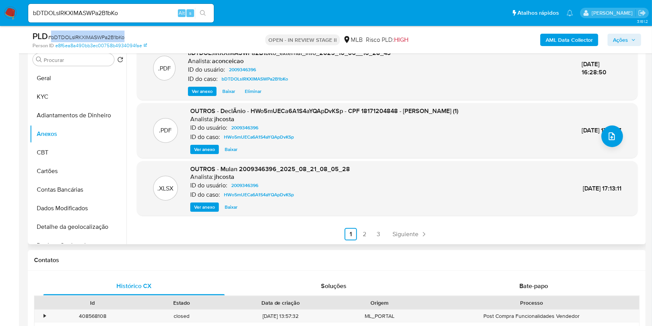
click at [206, 149] on span "Ver anexo" at bounding box center [204, 149] width 21 height 8
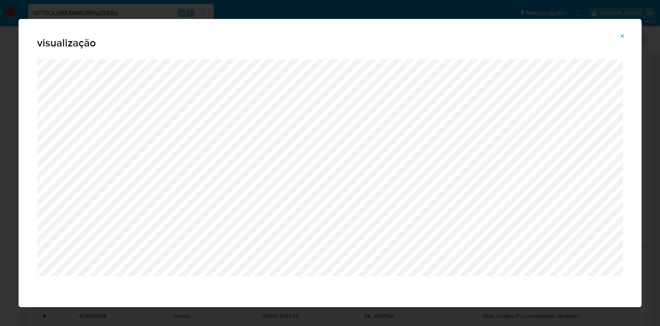
click at [621, 36] on icon "Attachment preview" at bounding box center [622, 36] width 6 height 6
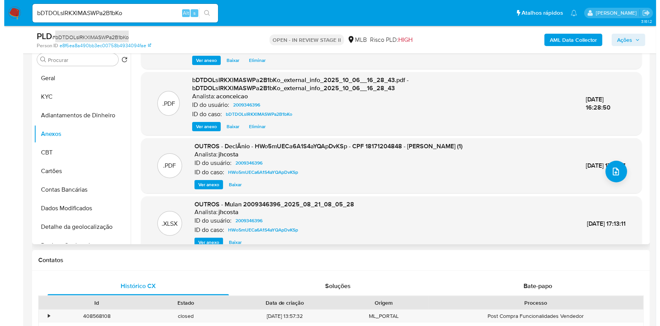
scroll to position [30, 0]
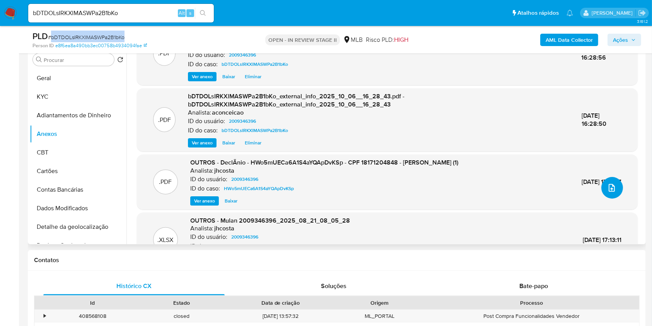
click at [610, 181] on button "upload-file" at bounding box center [613, 188] width 22 height 22
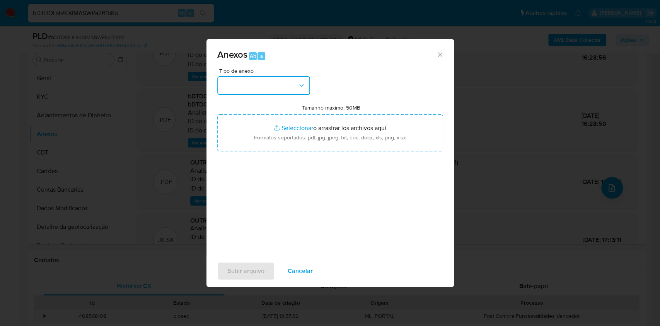
click at [271, 80] on button "button" at bounding box center [263, 85] width 93 height 19
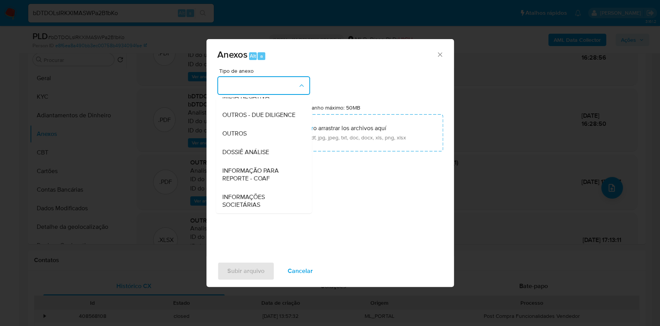
scroll to position [119, 0]
click at [261, 135] on div "OUTROS" at bounding box center [261, 132] width 79 height 19
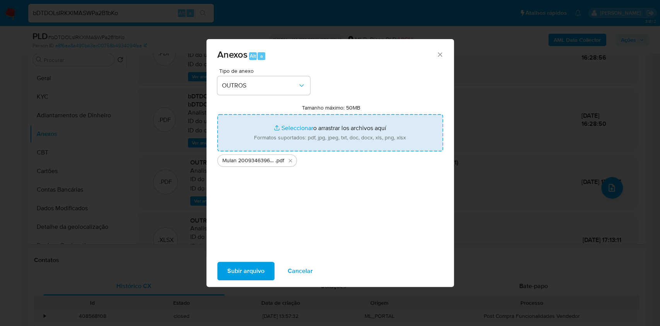
click at [262, 271] on span "Subir arquivo" at bounding box center [245, 270] width 37 height 17
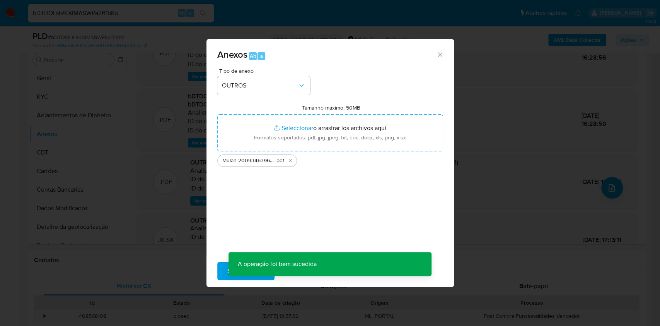
scroll to position [72, 0]
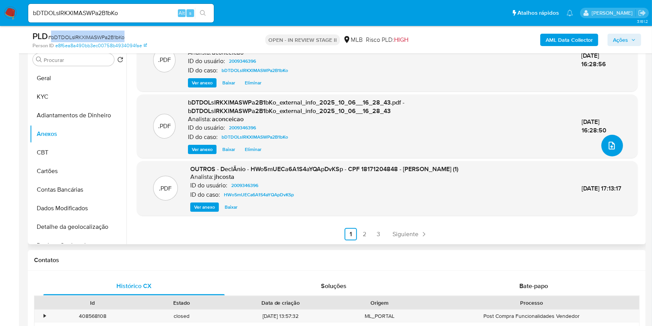
click at [607, 147] on icon "upload-file" at bounding box center [611, 145] width 9 height 9
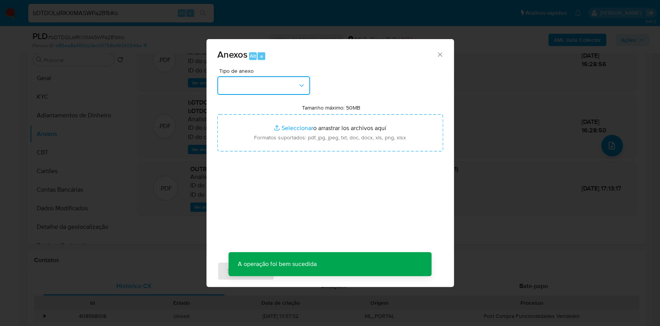
click at [284, 84] on button "button" at bounding box center [263, 85] width 93 height 19
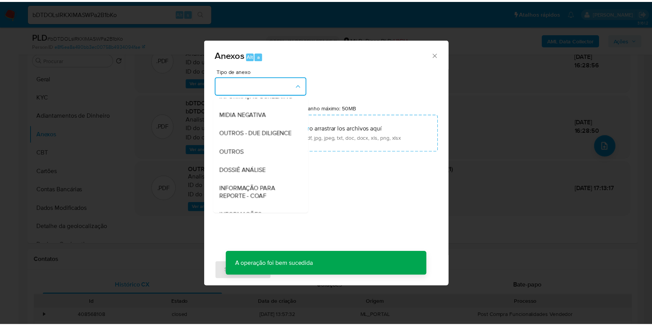
scroll to position [119, 0]
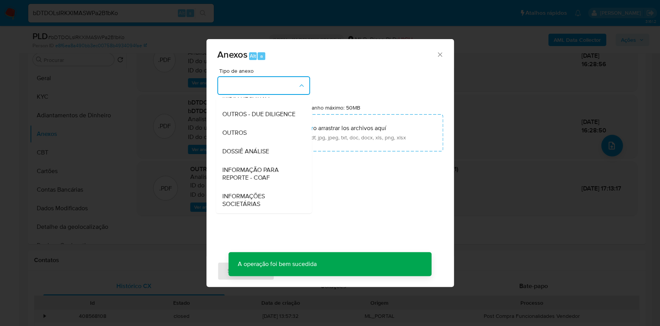
drag, startPoint x: 257, startPoint y: 146, endPoint x: 395, endPoint y: 94, distance: 147.3
click at [260, 145] on div "DOSSIÊ ANÁLISE" at bounding box center [261, 151] width 79 height 19
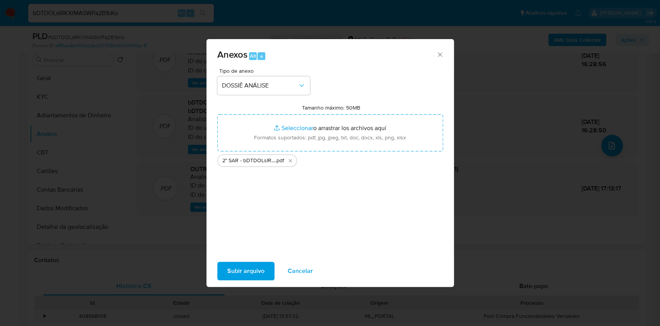
click at [248, 270] on span "Subir arquivo" at bounding box center [245, 270] width 37 height 17
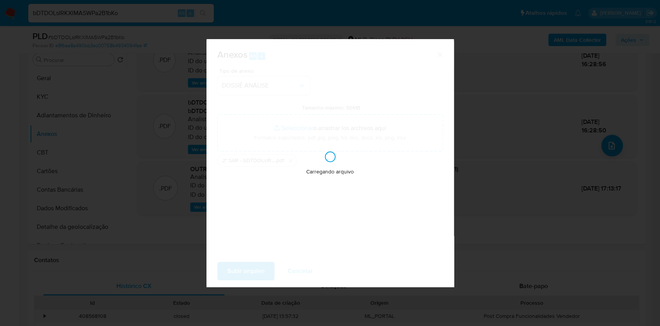
click at [536, 193] on div "Anexos Alt a Tipo de anexo DOSSIÊ ANÁLISE Tamanho máximo: 50MB Seleccionar arch…" at bounding box center [330, 163] width 660 height 326
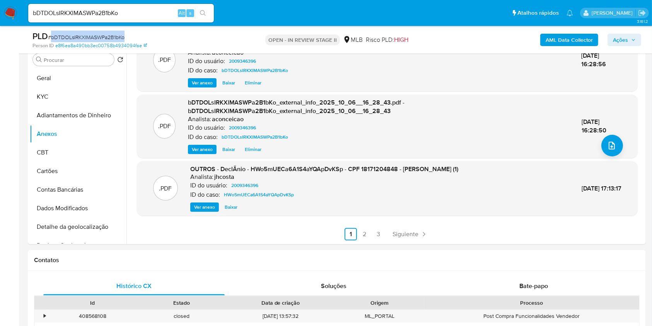
click at [625, 35] on span "Ações" at bounding box center [620, 40] width 15 height 12
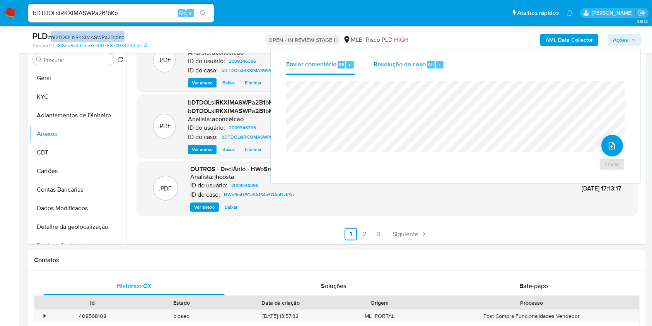
click at [384, 66] on span "Resolução do caso" at bounding box center [400, 64] width 52 height 9
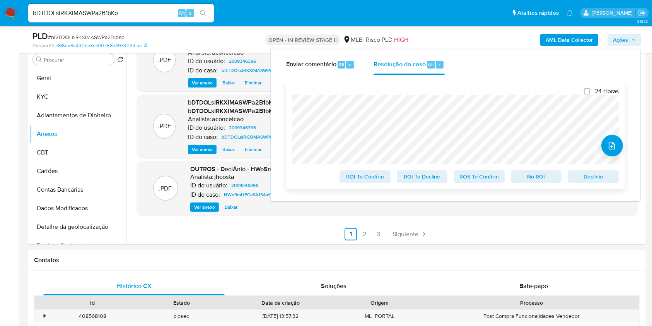
click at [496, 177] on span "ROS To Confirm" at bounding box center [479, 176] width 40 height 11
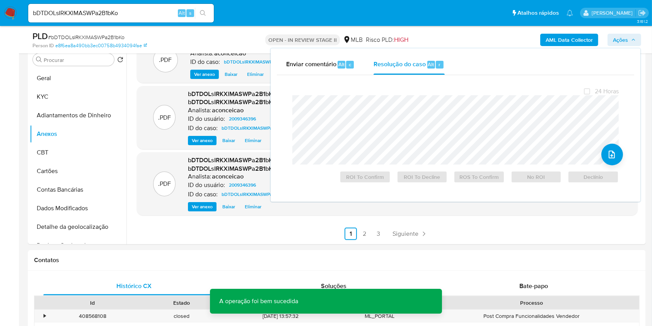
scroll to position [63, 0]
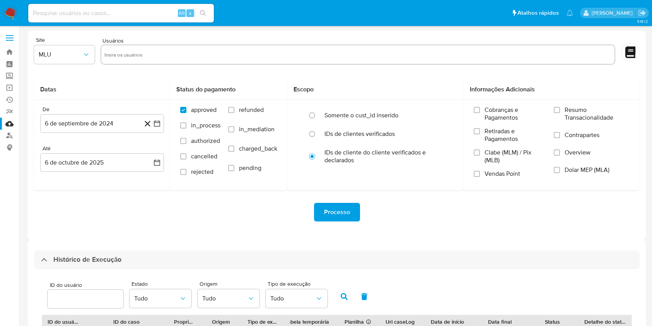
select select "25"
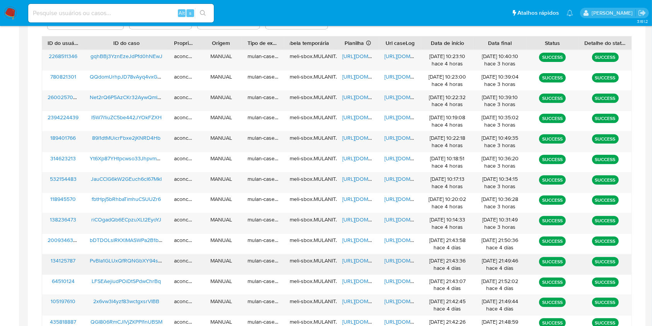
click at [356, 258] on span "https://docs.google.com/spreadsheets/d/1s7oAwekqFbv2Bjhhg4DsfEoueL3LYaVfE-gOMNt…" at bounding box center [368, 261] width 53 height 8
click at [404, 262] on span "https://docs.google.com/document/d/18m1YXj9TRC74gburb6eqzalZMUYe3MxcQjb8L714sT0…" at bounding box center [411, 261] width 53 height 8
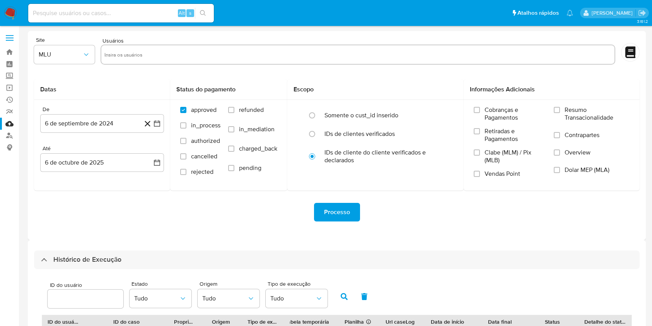
select select "25"
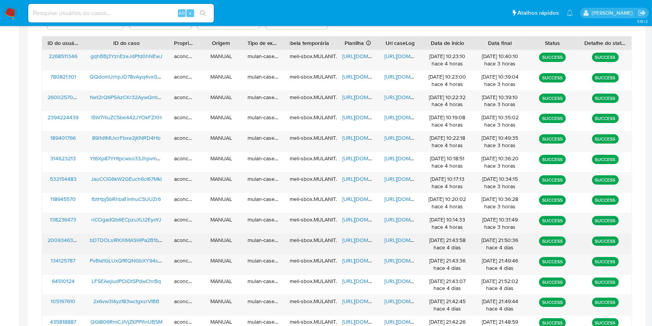
click at [359, 239] on span "[URL][DOMAIN_NAME]" at bounding box center [368, 240] width 53 height 8
click at [400, 238] on span "[URL][DOMAIN_NAME]" at bounding box center [411, 240] width 53 height 8
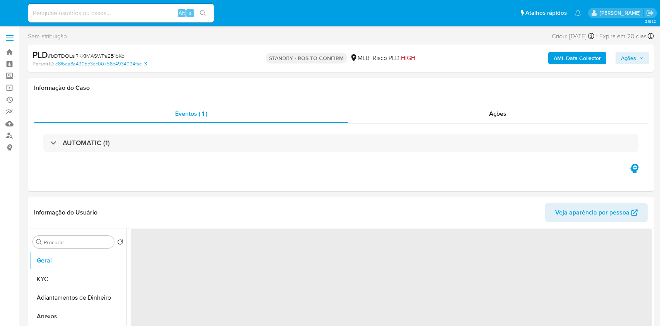
select select "10"
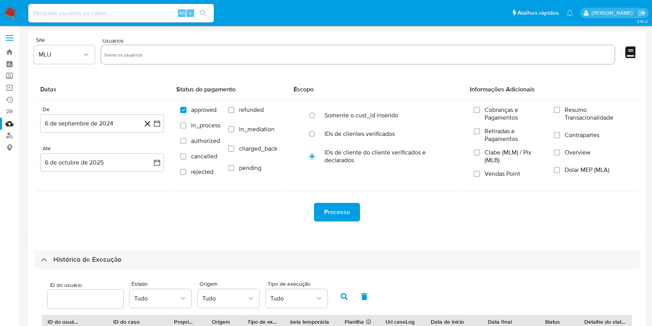
scroll to position [279, 0]
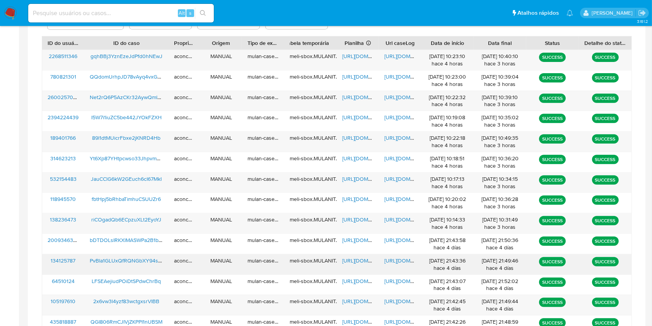
click at [351, 258] on span "https://docs.google.com/spreadsheets/d/1s7oAwekqFbv2Bjhhg4DsfEoueL3LYaVfE-gOMNt…" at bounding box center [368, 261] width 53 height 8
click at [402, 261] on span "https://docs.google.com/document/d/18m1YXj9TRC74gburb6eqzalZMUYe3MxcQjb8L714sT0…" at bounding box center [411, 261] width 53 height 8
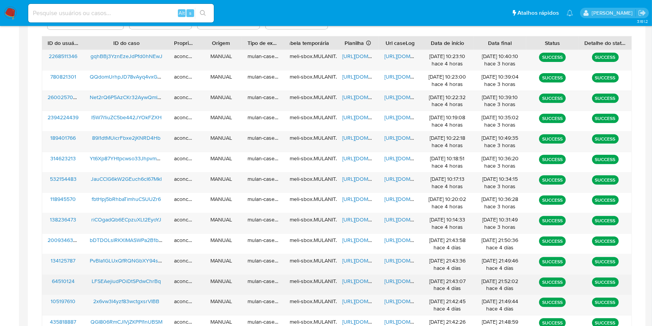
click at [352, 283] on span "https://docs.google.com/spreadsheets/d/1PJ3U3xCGd5qgSBHAJ9gfzs2b9vmtuEE9Ow0ZJSP…" at bounding box center [368, 281] width 53 height 8
click at [398, 282] on span "https://docs.google.com/document/d/1ys_AFSHsMcfMlS6Vfv1cdw4Beu29OY5bJZgPoY8seK4…" at bounding box center [411, 281] width 53 height 8
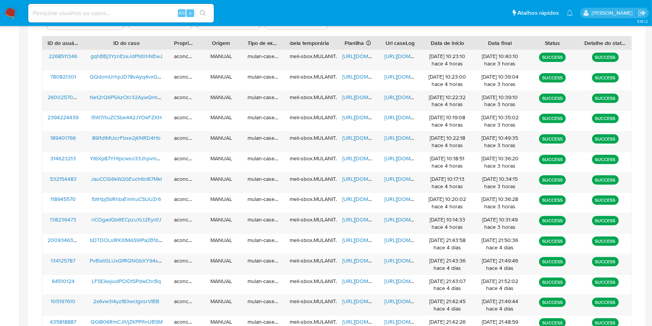
scroll to position [498, 0]
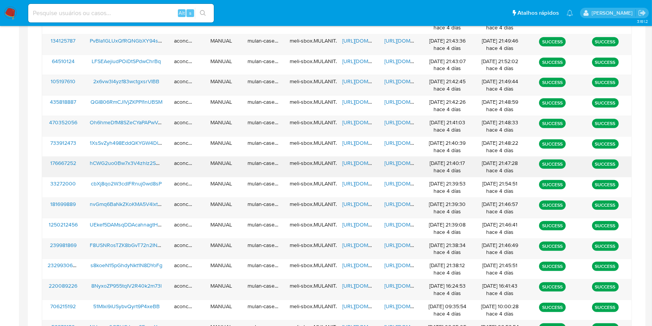
click at [357, 162] on span "https://docs.google.com/spreadsheets/d/1yxbgRGHwTL2qHINGev1F0E_ypTv25xJ7sWrdN7B…" at bounding box center [368, 163] width 53 height 8
click at [393, 163] on span "https://docs.google.com/document/d/1EA0O7miY8Gdke5tgxmI80D7PEPwD5rsrE-XOceg3u4I…" at bounding box center [411, 163] width 53 height 8
click at [399, 166] on span "https://docs.google.com/document/d/1EA0O7miY8Gdke5tgxmI80D7PEPwD5rsrE-XOceg3u4I…" at bounding box center [411, 163] width 53 height 8
click at [365, 162] on span "https://docs.google.com/spreadsheets/d/1yxbgRGHwTL2qHINGev1F0E_ypTv25xJ7sWrdN7B…" at bounding box center [368, 163] width 53 height 8
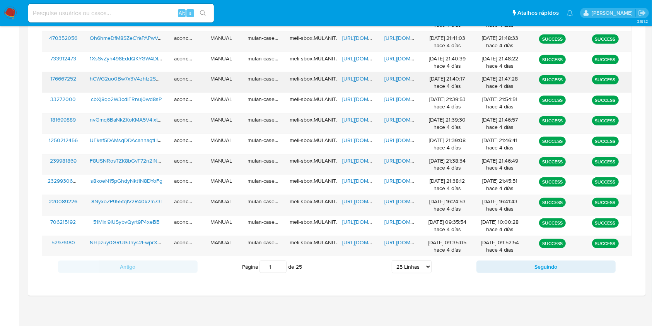
scroll to position [584, 0]
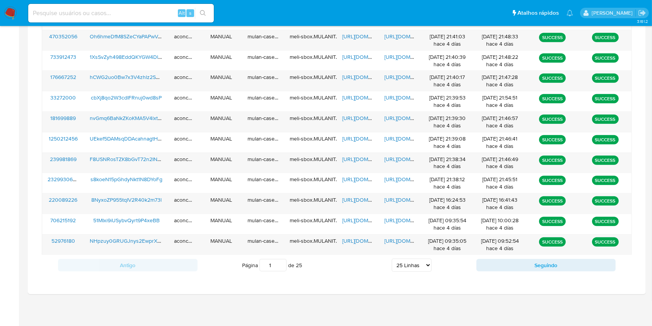
click at [404, 267] on select "5 Linhas 10 Linhas 20 Linhas 25 Linhas 50 Linhas 100 Linhas" at bounding box center [412, 264] width 40 height 13
select select "100"
click at [392, 258] on select "5 Linhas 10 Linhas 20 Linhas 25 Linhas 50 Linhas 100 Linhas" at bounding box center [412, 264] width 40 height 13
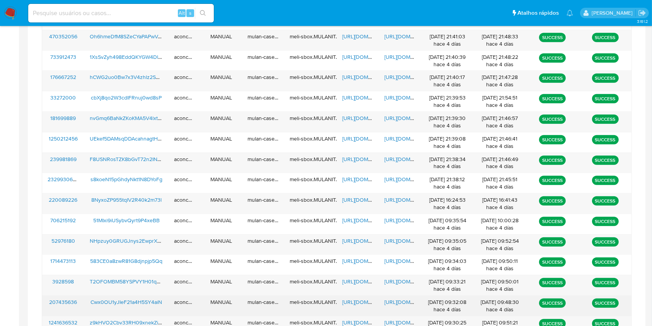
click at [368, 301] on span "https://docs.google.com/spreadsheets/d/106REs_kl_8ztWoB-Gu5HBa3IVjb72fZPOwGobsz…" at bounding box center [368, 302] width 53 height 8
click at [398, 302] on span "https://docs.google.com/document/d/1pA7VCGbdjyXK0ySyZk1CH0EvuGCoePQNKcLP3jWGM0o…" at bounding box center [411, 302] width 53 height 8
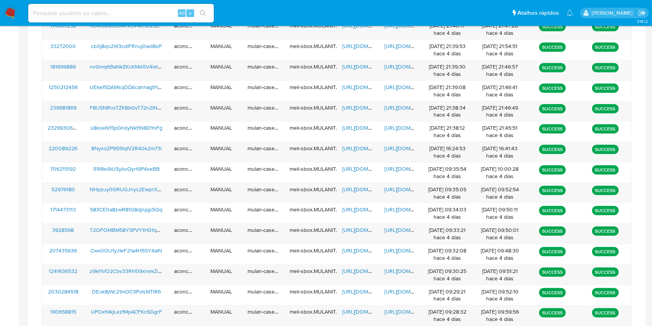
scroll to position [865, 0]
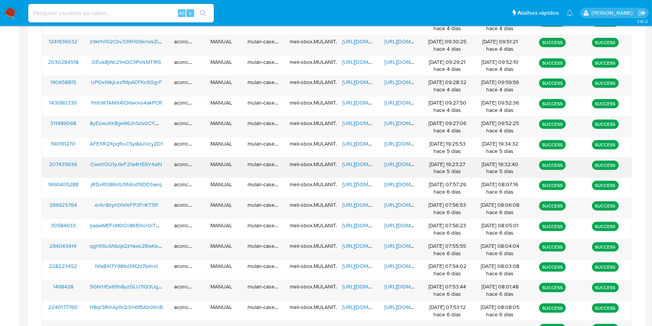
click at [359, 164] on span "https://docs.google.com/spreadsheets/d/1I06d_hyO98NLve9mYKgJWbXjAoKzKX2W_92IjwR…" at bounding box center [368, 164] width 53 height 8
click at [393, 162] on span "https://docs.google.com/document/d/1Is_MSc1XpONjcnAMEpg8gkLK0XE27f61UWutzjH2l1o…" at bounding box center [411, 164] width 53 height 8
click at [356, 162] on span "https://docs.google.com/spreadsheets/d/1I06d_hyO98NLve9mYKgJWbXjAoKzKX2W_92IjwR…" at bounding box center [368, 164] width 53 height 8
click at [393, 163] on span "https://docs.google.com/document/d/1Is_MSc1XpONjcnAMEpg8gkLK0XE27f61UWutzjH2l1o…" at bounding box center [411, 164] width 53 height 8
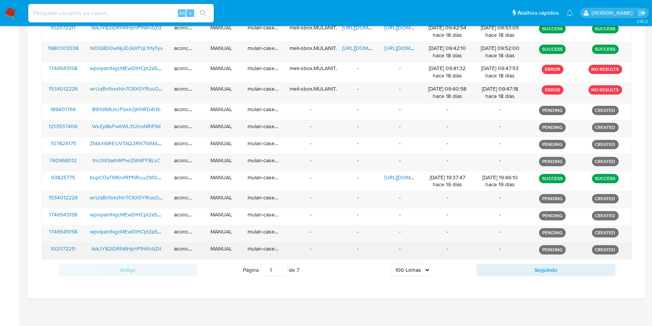
scroll to position [2084, 0]
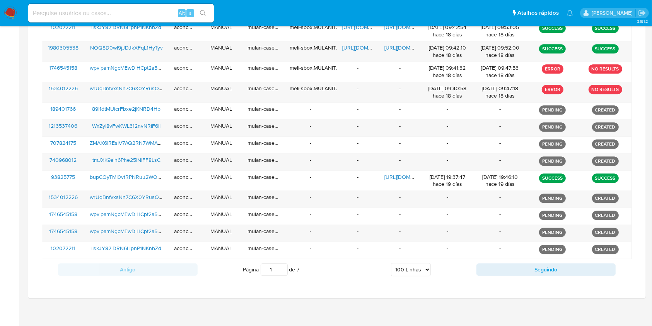
click at [426, 264] on select "5 Linhas 10 Linhas 20 Linhas 25 Linhas 50 Linhas 100 Linhas" at bounding box center [411, 269] width 40 height 13
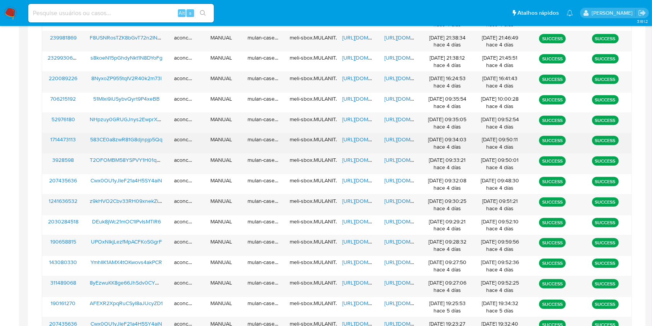
scroll to position [743, 0]
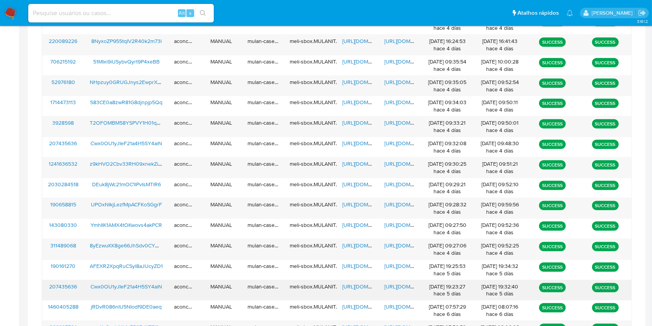
click at [399, 285] on span "https://docs.google.com/document/d/1Is_MSc1XpONjcnAMEpg8gkLK0XE27f61UWutzjH2l1o…" at bounding box center [411, 286] width 53 height 8
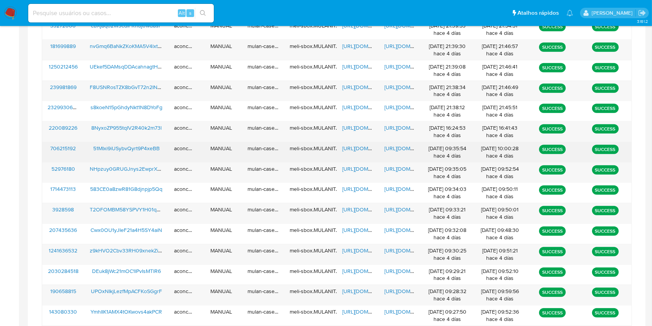
scroll to position [670, 0]
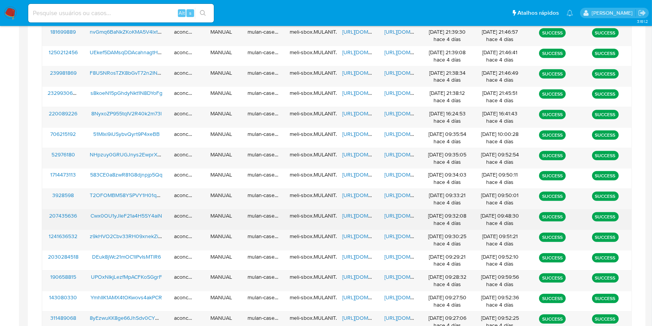
click at [397, 214] on span "https://docs.google.com/document/d/1pA7VCGbdjyXK0ySyZk1CH0EvuGCoePQNKcLP3jWGM0o…" at bounding box center [411, 216] width 53 height 8
click at [392, 218] on span "https://docs.google.com/document/d/1pA7VCGbdjyXK0ySyZk1CH0EvuGCoePQNKcLP3jWGM0o…" at bounding box center [411, 216] width 53 height 8
click at [361, 215] on span "https://docs.google.com/spreadsheets/d/106REs_kl_8ztWoB-Gu5HBa3IVjb72fZPOwGobsz…" at bounding box center [368, 216] width 53 height 8
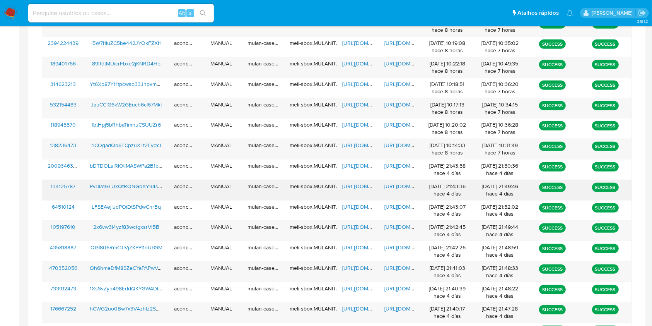
scroll to position [310, 0]
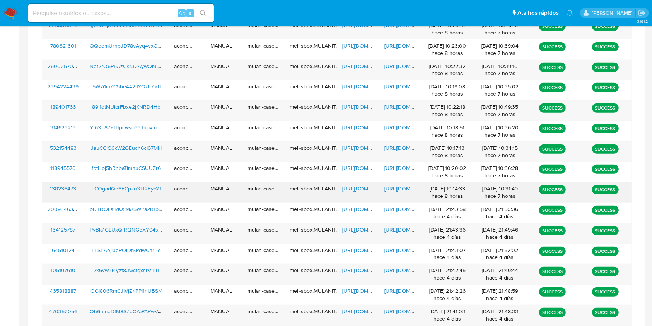
click at [357, 190] on span "https://docs.google.com/spreadsheets/d/1QX5jyHaSUTSygNMeuihKfoIjP5QnEMSWkqEel5f…" at bounding box center [368, 189] width 53 height 8
click at [399, 191] on span "https://docs.google.com/document/d/1cKCF6HHb6ds73MYPVQojXgeJADaiQIycEfg3CC9Rmqg…" at bounding box center [411, 189] width 53 height 8
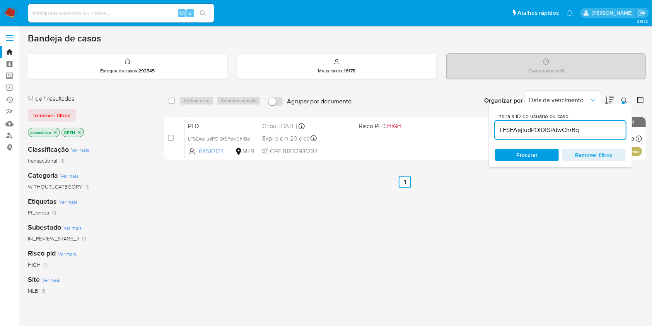
click at [520, 138] on div "LFSEAejiudPOiDtSPdwChrBq" at bounding box center [560, 130] width 131 height 19
click at [520, 135] on div "LFSEAejiudPOiDtSPdwChrBq" at bounding box center [560, 130] width 131 height 19
click at [520, 132] on input "LFSEAejiudPOiDtSPdwChrBq" at bounding box center [560, 130] width 131 height 10
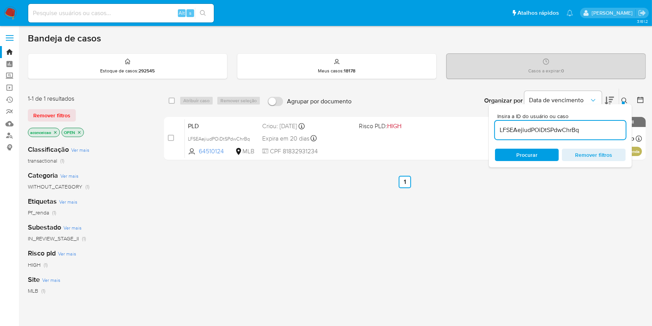
paste input "PvBla1GLUxQfRQNGbXY94sAW"
click at [528, 147] on div "Insira a ID do usuário ou caso PvBla1GLUxQfRQNGbXY94sAW Procurar Remover filtros" at bounding box center [560, 135] width 143 height 63
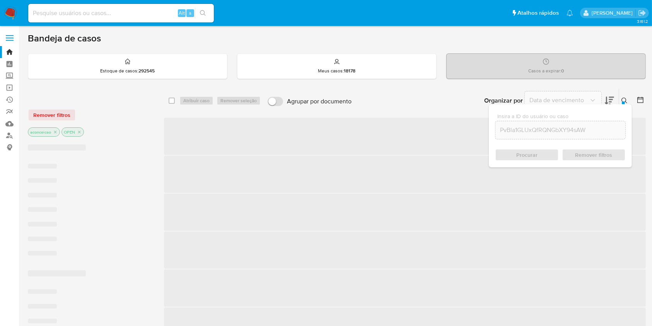
click at [532, 155] on div "Procurar Remover filtros" at bounding box center [560, 155] width 131 height 12
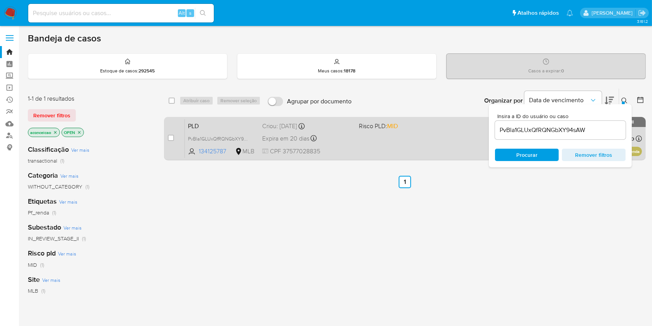
click at [404, 146] on div "PLD PvBla1GLUxQfRQNGbXY94sAW 134125787 MLB Risco PLD: MID Criou: [DATE] Criou: …" at bounding box center [413, 138] width 457 height 39
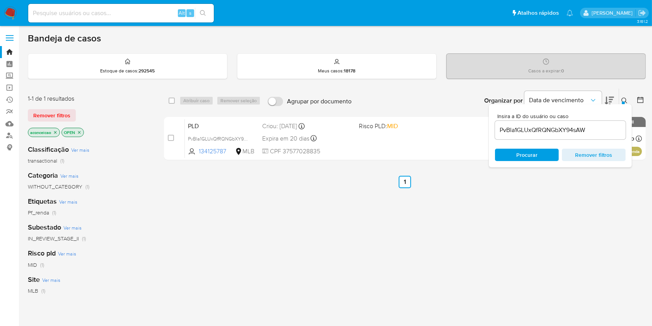
click at [560, 136] on div "PvBla1GLUxQfRQNGbXY94sAW" at bounding box center [560, 130] width 131 height 19
click at [550, 125] on input "PvBla1GLUxQfRQNGbXY94sAW" at bounding box center [560, 130] width 131 height 10
click at [550, 123] on div "PvBla1GLUxQfRQNGbXY94sAW" at bounding box center [560, 130] width 131 height 19
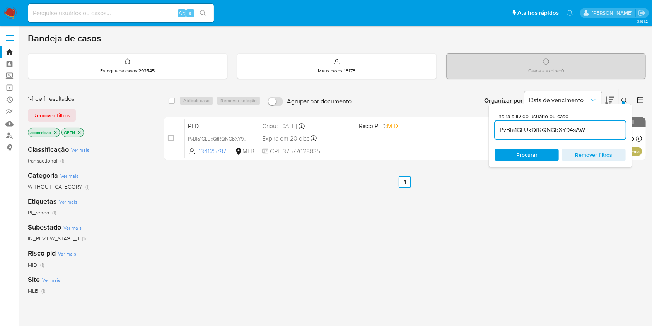
click at [552, 126] on input "PvBla1GLUxQfRQNGbXY94sAW" at bounding box center [560, 130] width 131 height 10
click at [552, 127] on input "PvBla1GLUxQfRQNGbXY94sAW" at bounding box center [560, 130] width 131 height 10
paste input "LFSEAejiudPOiDtSPdwChrBq"
type input "LFSEAejiudPOiDtSPdwChrBq"
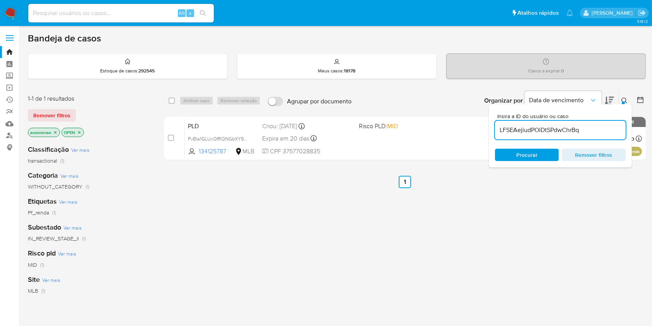
click at [521, 154] on div "Procurar Remover filtros" at bounding box center [560, 155] width 131 height 12
click at [521, 154] on span "Procurar" at bounding box center [526, 155] width 21 height 12
click at [520, 161] on div "Insira a ID do usuário ou caso LFSEAejiudPOiDtSPdwChrBq Procurar Remover filtros" at bounding box center [560, 135] width 143 height 63
click at [523, 156] on span "Procurar" at bounding box center [526, 155] width 21 height 12
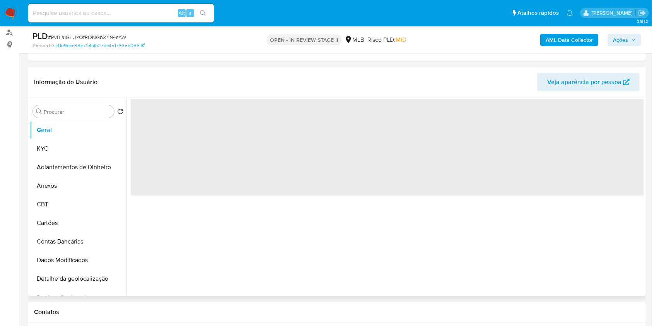
scroll to position [206, 0]
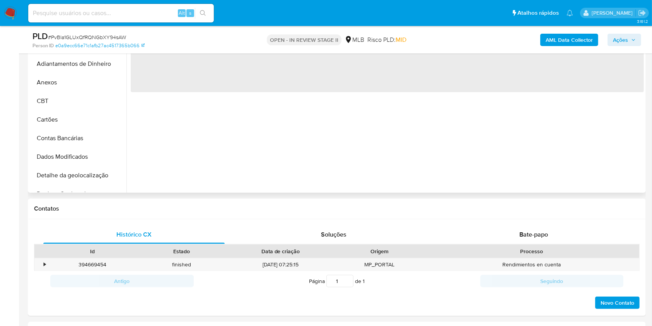
select select "10"
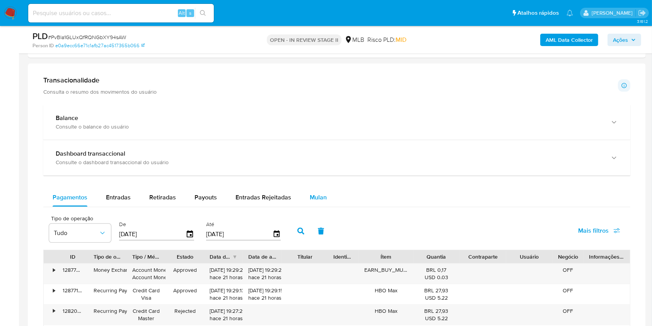
click at [322, 197] on span "Mulan" at bounding box center [318, 197] width 17 height 9
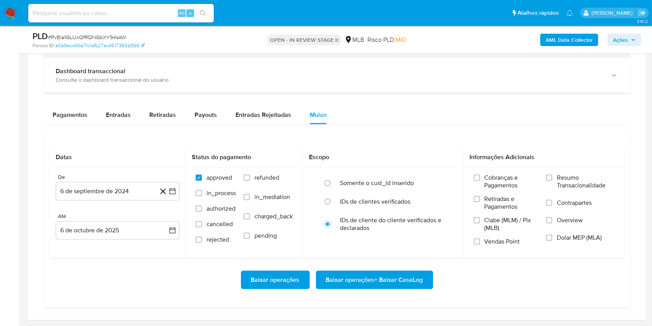
scroll to position [567, 0]
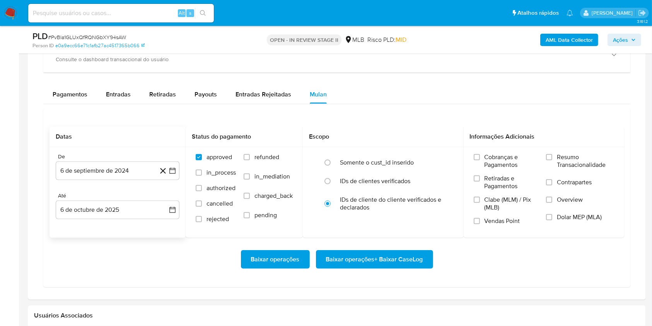
click at [105, 181] on div "De 6 de septiembre de 2024 [DATE] Até 6 de octubre de 2025 [DATE]" at bounding box center [118, 192] width 136 height 91
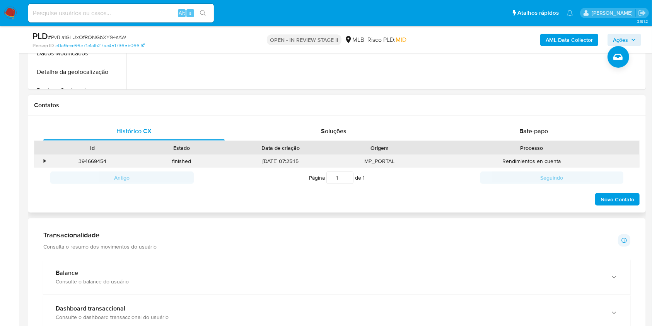
scroll to position [51, 0]
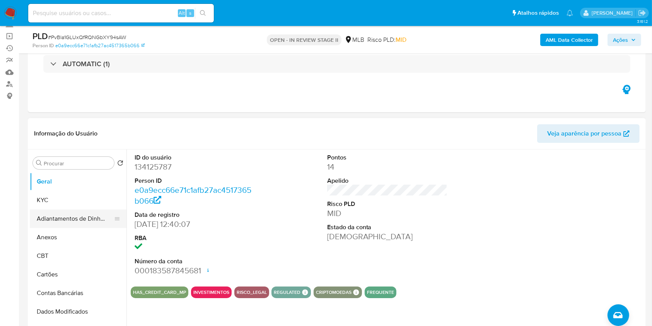
drag, startPoint x: 65, startPoint y: 234, endPoint x: 121, endPoint y: 224, distance: 56.9
click at [66, 234] on button "Anexos" at bounding box center [78, 237] width 97 height 19
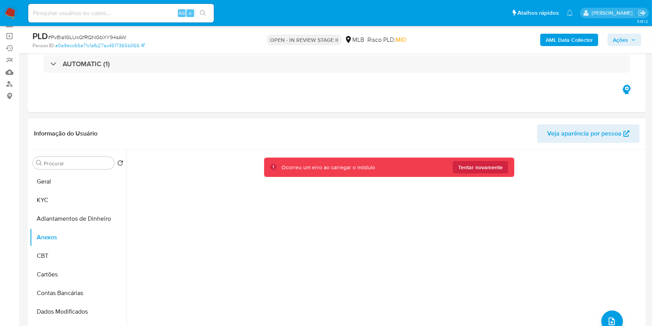
click at [477, 156] on div "Ocorreu um erro ao carregar o módulo Tentar novamente" at bounding box center [387, 166] width 501 height 20
click at [487, 171] on span "Tentar novamente" at bounding box center [480, 167] width 44 height 12
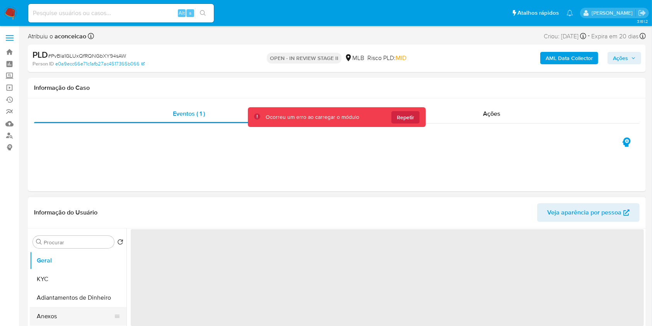
select select "10"
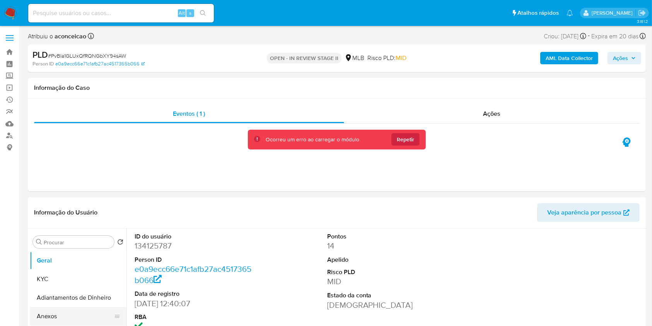
click at [74, 310] on button "Anexos" at bounding box center [75, 316] width 91 height 19
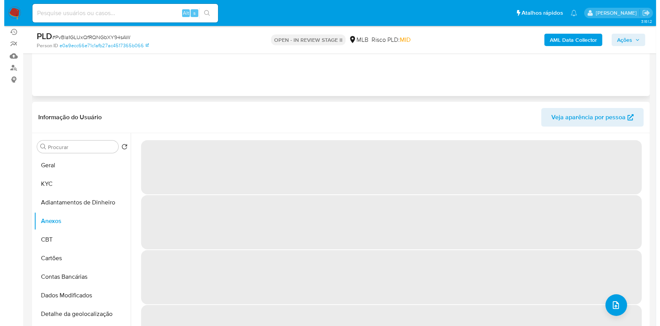
scroll to position [51, 0]
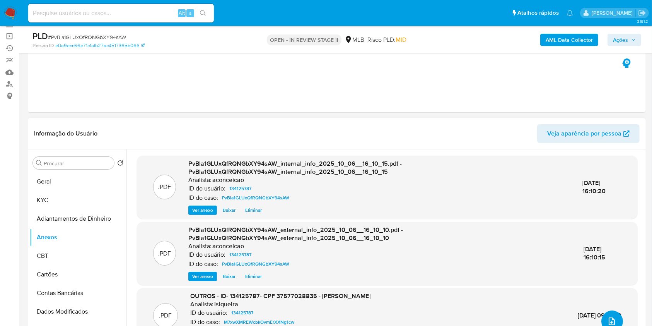
click at [616, 317] on button "upload-file" at bounding box center [613, 321] width 22 height 22
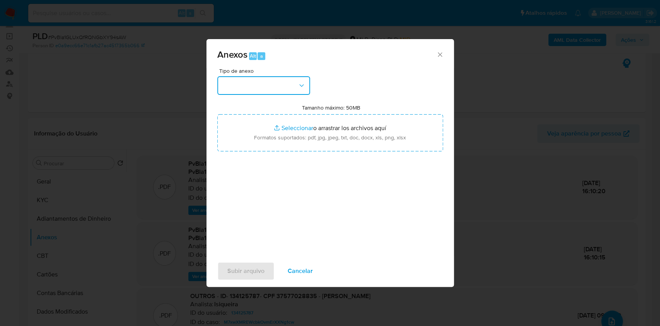
click at [269, 82] on button "button" at bounding box center [263, 85] width 93 height 19
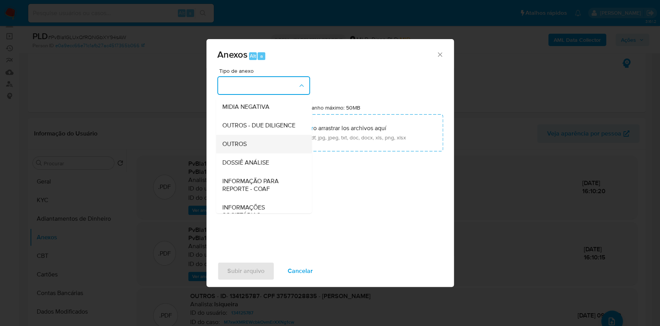
scroll to position [119, 0]
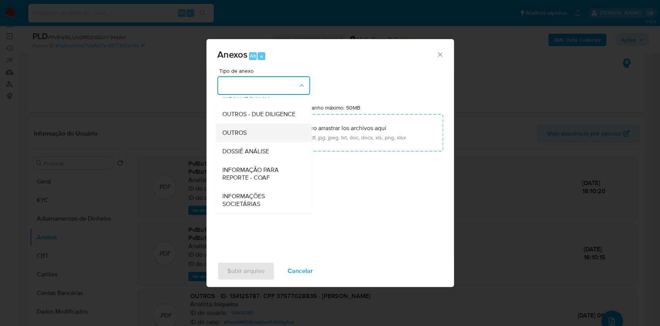
click at [260, 135] on div "OUTROS" at bounding box center [261, 132] width 79 height 19
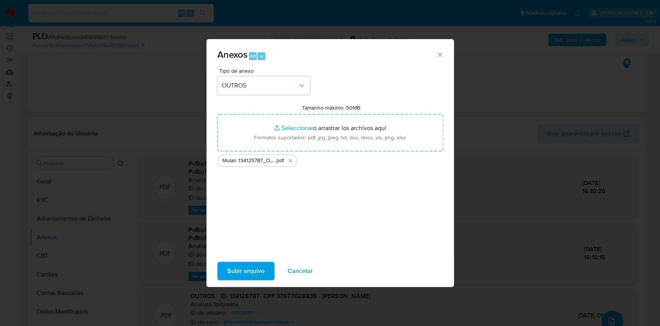
click at [252, 273] on span "Subir arquivo" at bounding box center [245, 270] width 37 height 17
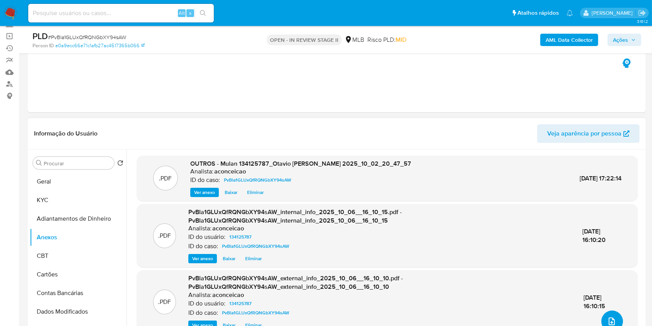
click at [614, 316] on button "upload-file" at bounding box center [613, 321] width 22 height 22
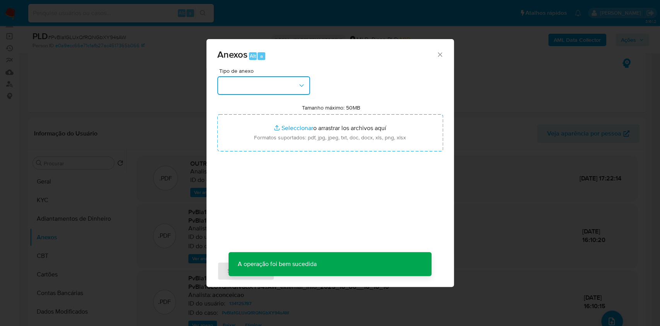
click at [262, 92] on button "button" at bounding box center [263, 85] width 93 height 19
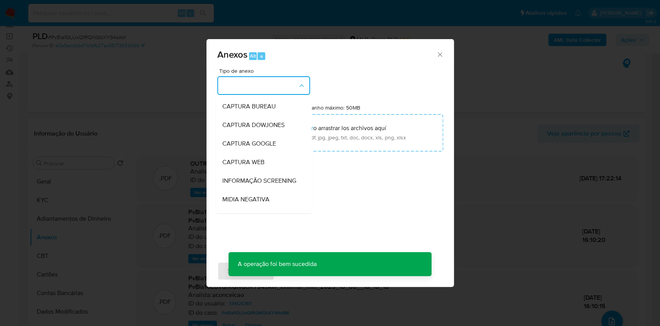
click at [437, 53] on icon "Cerrar" at bounding box center [440, 55] width 8 height 8
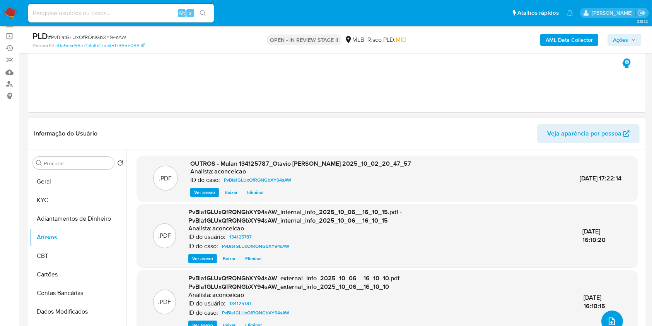
click at [612, 312] on button "upload-file" at bounding box center [613, 321] width 22 height 22
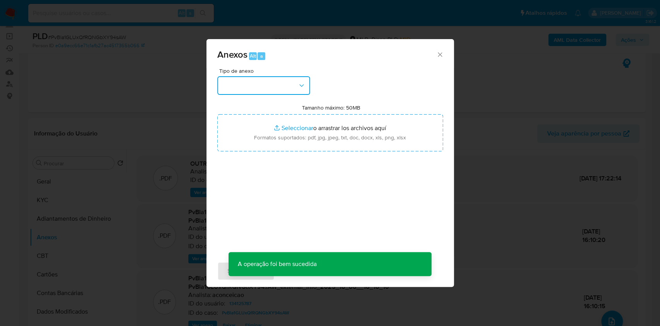
click at [243, 83] on button "button" at bounding box center [263, 85] width 93 height 19
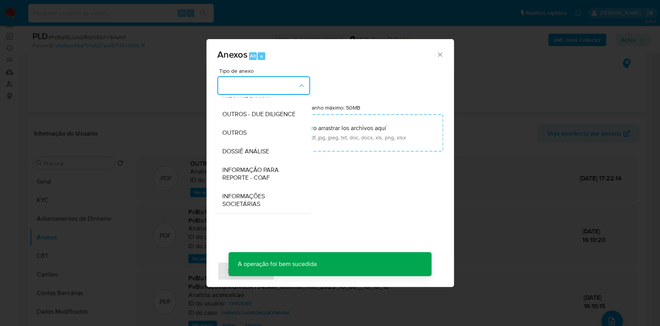
drag, startPoint x: 263, startPoint y: 169, endPoint x: 303, endPoint y: 153, distance: 42.4
click at [265, 169] on span "INFORMAÇÃO PARA REPORTE - COAF" at bounding box center [261, 173] width 79 height 15
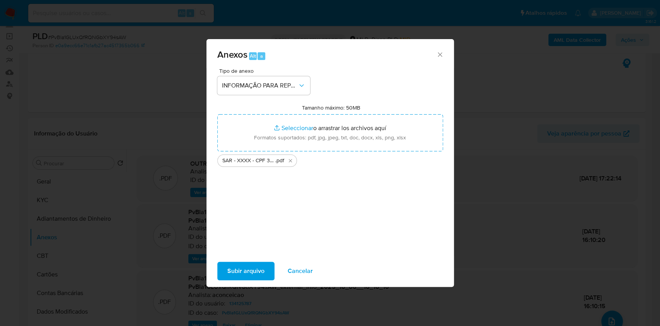
click at [240, 272] on span "Subir arquivo" at bounding box center [245, 270] width 37 height 17
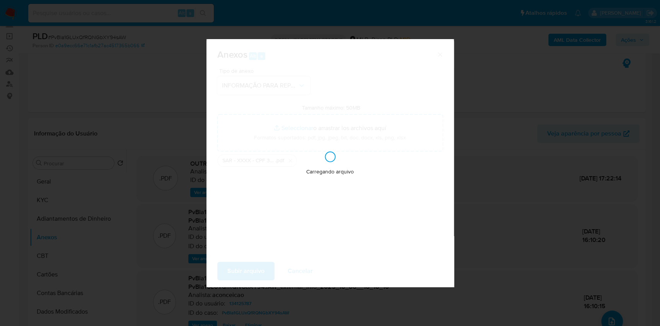
click at [541, 238] on div "Anexos Alt a Tipo de anexo INFORMAÇÃO PARA REPORTE - COAF Tamanho máximo: 50MB …" at bounding box center [330, 163] width 660 height 326
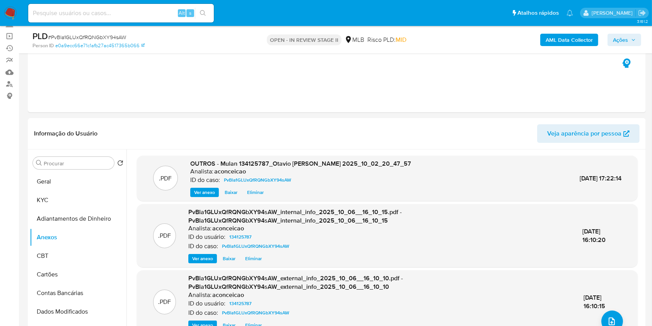
click at [618, 42] on span "Ações" at bounding box center [620, 40] width 15 height 12
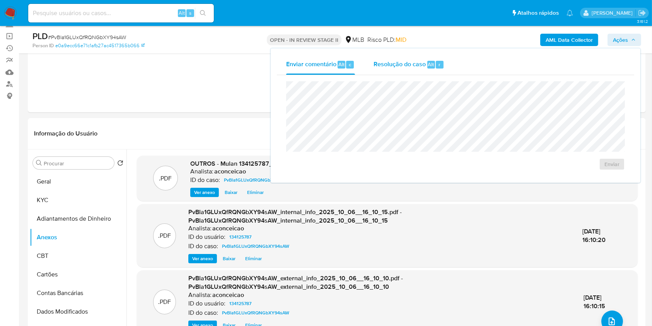
click at [398, 62] on span "Resolução do caso" at bounding box center [400, 64] width 52 height 9
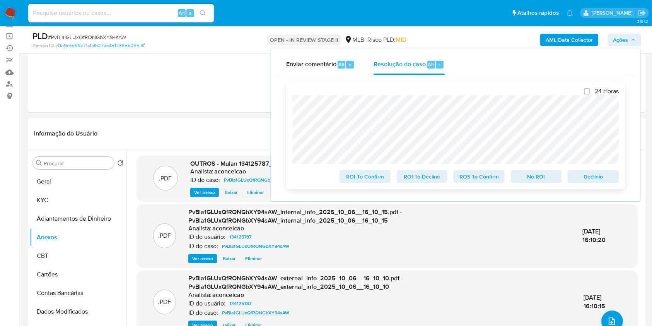
click at [469, 178] on span "ROS To Confirm" at bounding box center [479, 176] width 40 height 11
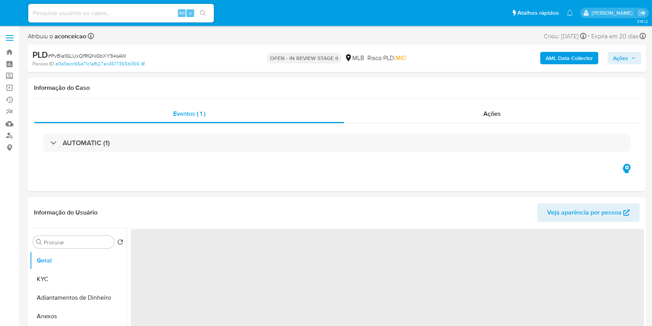
select select "10"
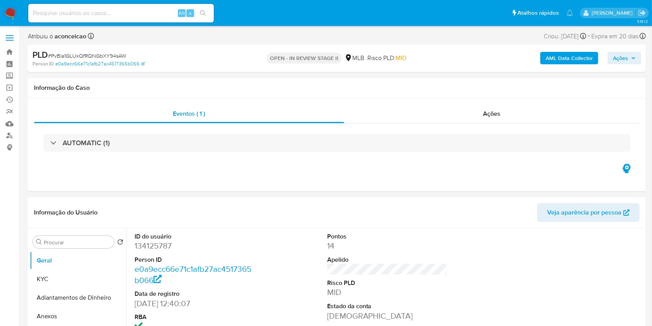
click at [123, 12] on input at bounding box center [121, 13] width 186 height 10
paste input "LFSEAejiudPOiDtSPdwChrBq"
type input "LFSEAejiudPOiDtSPdwChrBq"
click at [203, 14] on icon "search-icon" at bounding box center [203, 13] width 6 height 6
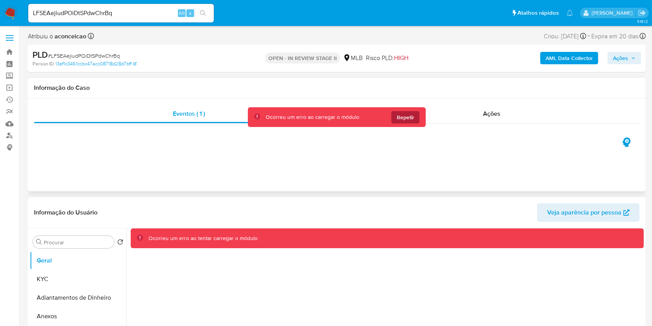
click at [416, 122] on button "Repetir" at bounding box center [406, 117] width 28 height 12
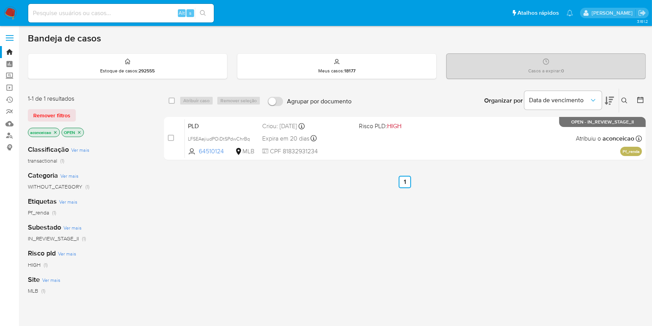
click at [625, 99] on icon at bounding box center [625, 100] width 6 height 6
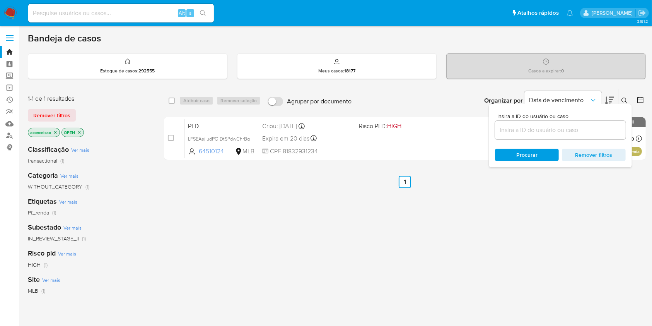
click at [568, 135] on div at bounding box center [560, 130] width 131 height 19
click at [566, 134] on input at bounding box center [560, 130] width 131 height 10
paste input "LFSEAejiudPOiDtSPdwChrBq"
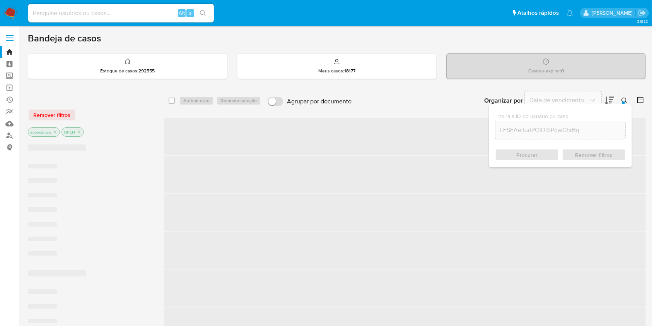
click at [532, 156] on div "Procurar Remover filtros" at bounding box center [560, 155] width 131 height 12
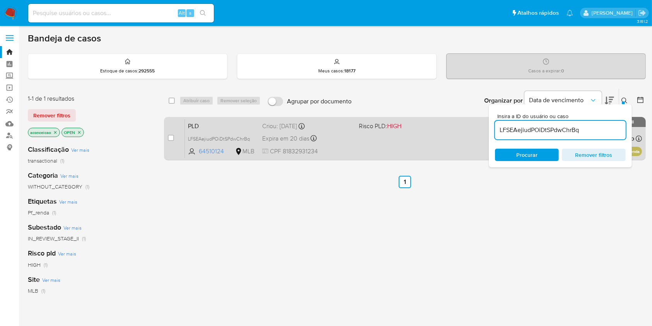
click at [397, 148] on div "PLD LFSEAejiudPOiDtSPdwChrBq 64510124 MLB Risco PLD: HIGH Criou: 12/09/2025 Cri…" at bounding box center [413, 138] width 457 height 39
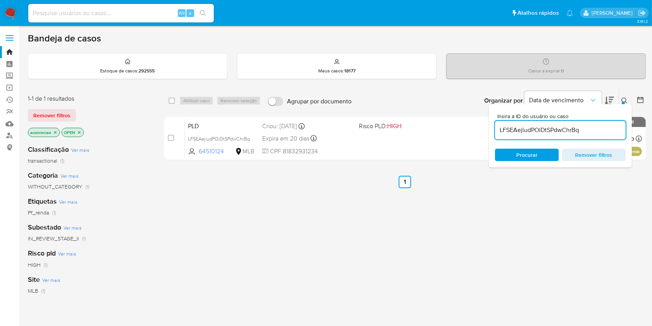
click at [540, 131] on input "LFSEAejiudPOiDtSPdwChrBq" at bounding box center [560, 130] width 131 height 10
paste input "hCWG2uo0Bw7x3V4zhlz2SBv"
type input "hCWG2uo0Bw7x3V4zhlz2SBvq"
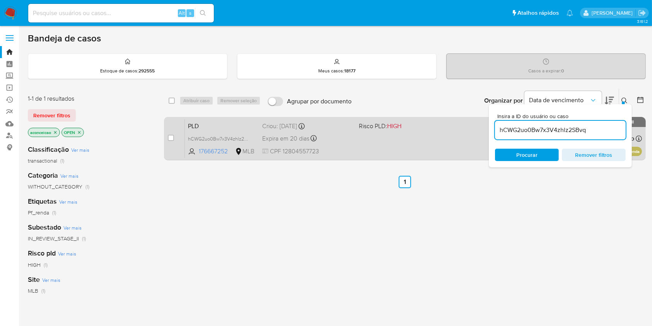
click at [433, 145] on div "PLD hCWG2uo0Bw7x3V4zhlz2SBvq 176667252 MLB Risco PLD: HIGH Criou: 12/09/2025 Cr…" at bounding box center [413, 138] width 457 height 39
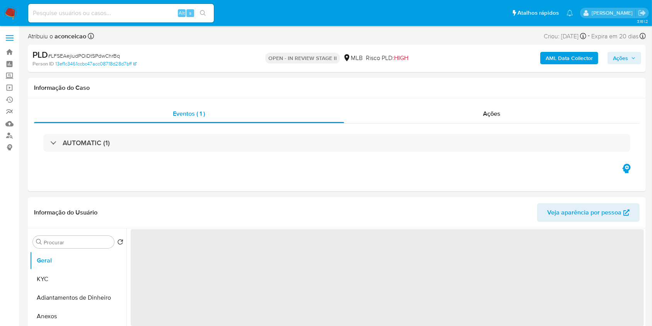
select select "10"
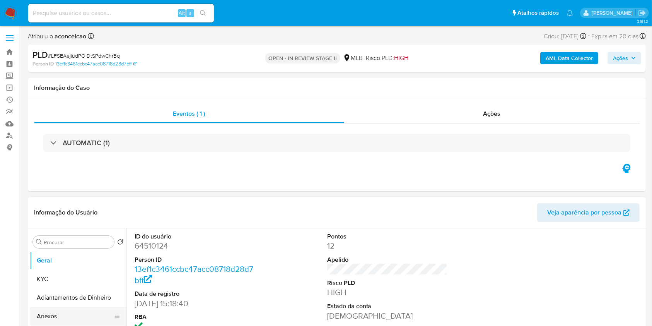
click at [67, 318] on button "Anexos" at bounding box center [75, 316] width 91 height 19
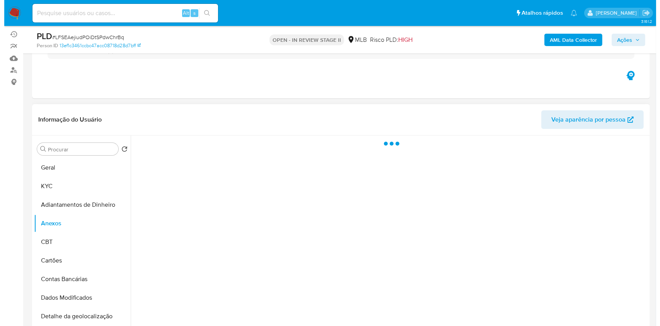
scroll to position [103, 0]
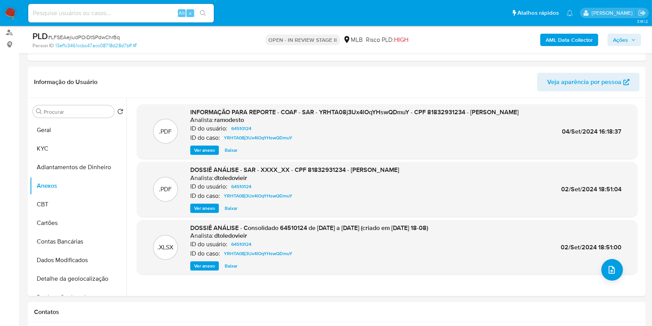
click at [568, 37] on b "AML Data Collector" at bounding box center [569, 40] width 47 height 12
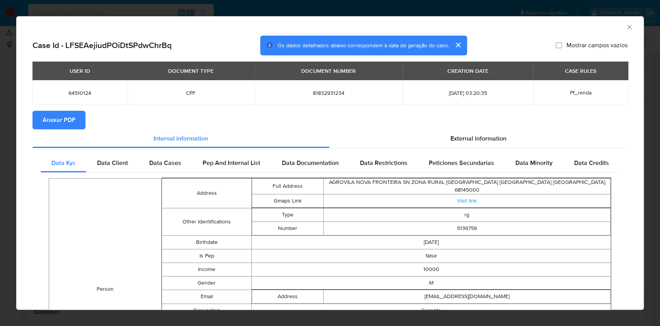
click at [65, 119] on span "Anexar PDF" at bounding box center [59, 119] width 33 height 17
click at [626, 27] on icon "Fechar a janela" at bounding box center [630, 27] width 8 height 8
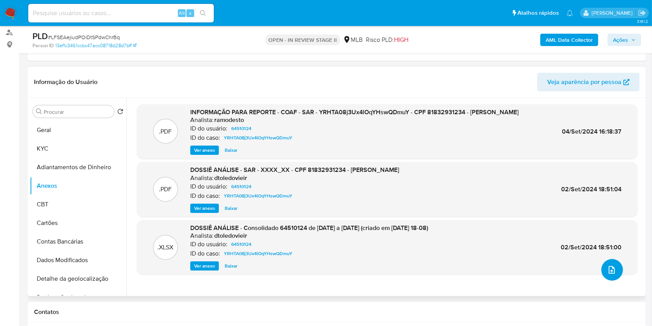
click at [614, 271] on button "upload-file" at bounding box center [613, 270] width 22 height 22
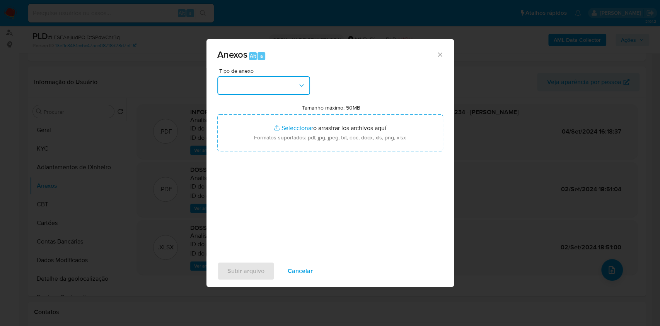
click at [274, 88] on button "button" at bounding box center [263, 85] width 93 height 19
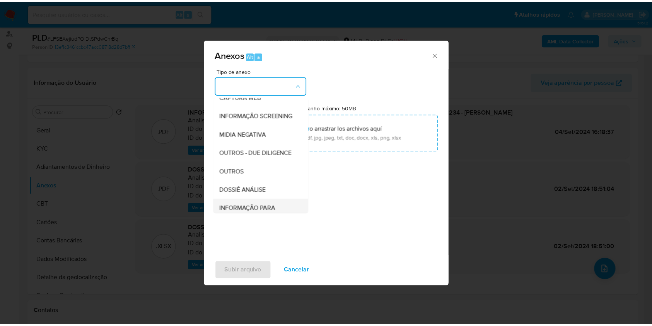
scroll to position [119, 0]
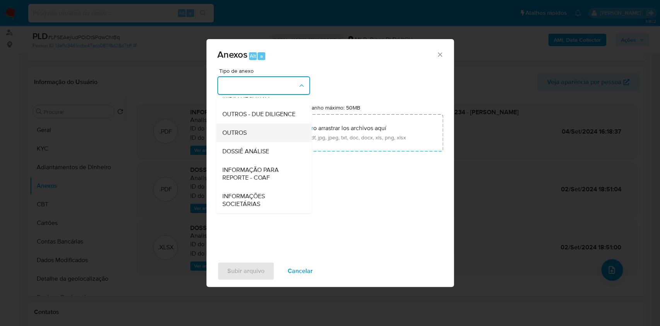
click at [248, 132] on div "OUTROS" at bounding box center [261, 132] width 79 height 19
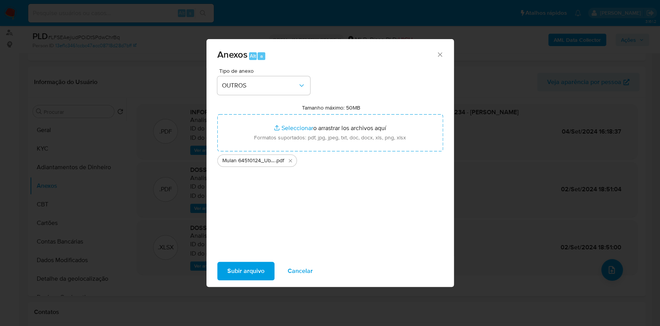
click at [257, 275] on span "Subir arquivo" at bounding box center [245, 270] width 37 height 17
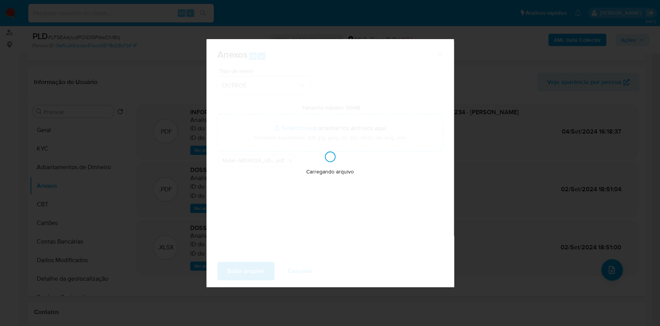
click at [624, 221] on div "Anexos Alt a Tipo de anexo OUTROS Tamanho máximo: 50MB Seleccionar archivos Sel…" at bounding box center [330, 163] width 660 height 326
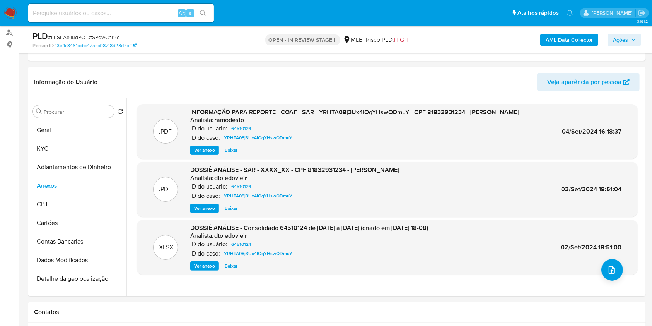
click at [618, 37] on span "Ações" at bounding box center [620, 40] width 15 height 12
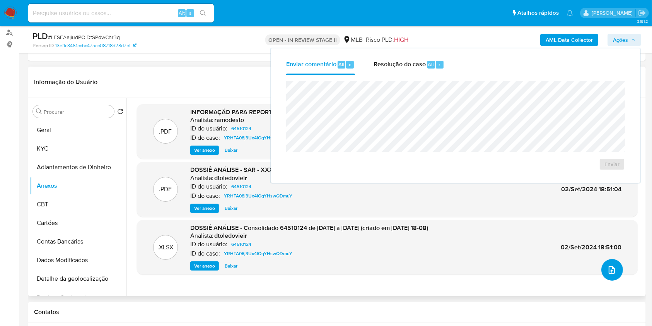
click at [609, 277] on button "upload-file" at bounding box center [613, 270] width 22 height 22
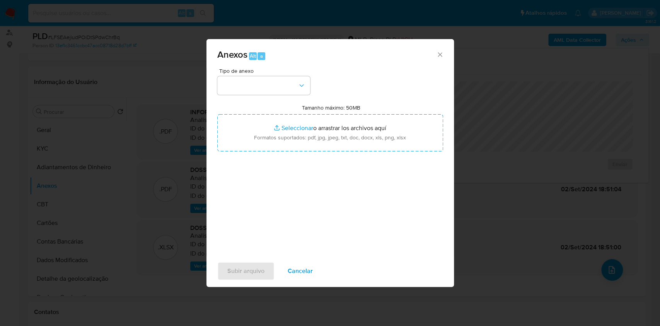
click at [294, 268] on span "Cancelar" at bounding box center [300, 270] width 25 height 17
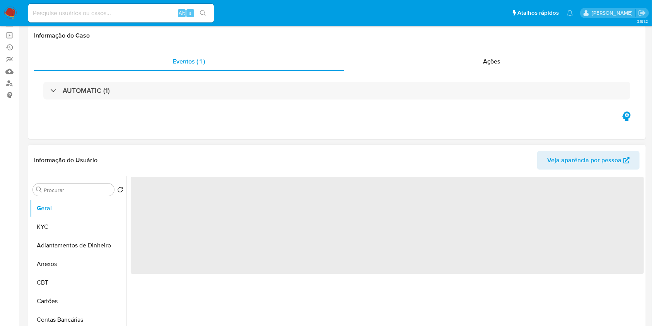
scroll to position [103, 0]
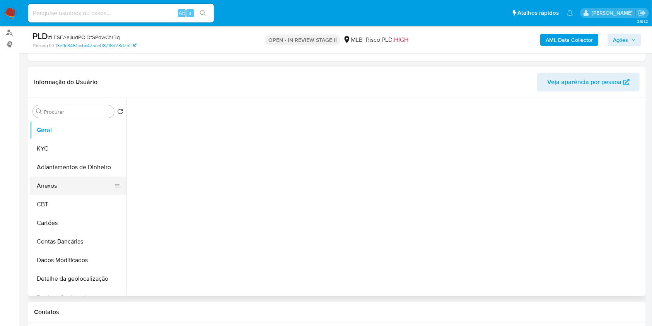
select select "10"
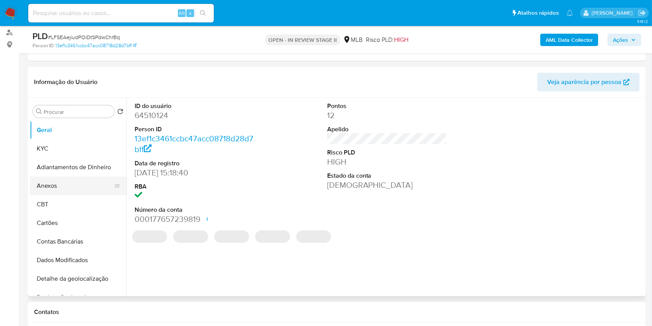
click at [67, 191] on button "Anexos" at bounding box center [75, 185] width 91 height 19
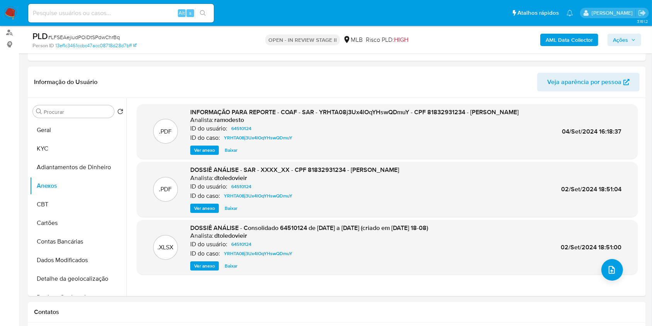
click at [570, 38] on b "AML Data Collector" at bounding box center [569, 40] width 47 height 12
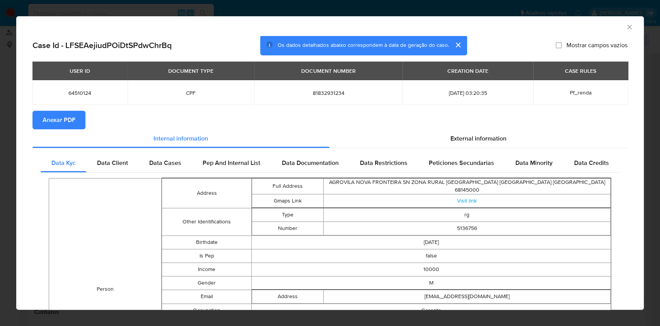
click at [75, 122] on button "Anexar PDF" at bounding box center [58, 120] width 53 height 19
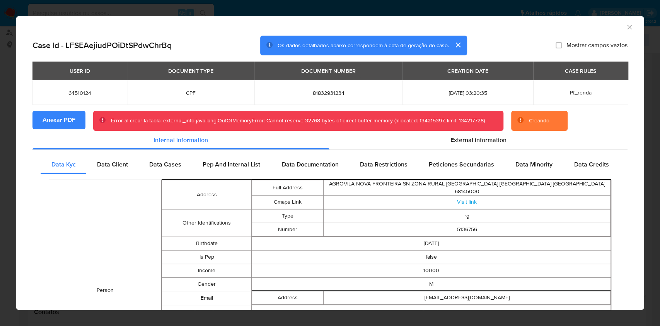
click at [626, 31] on icon "Fechar a janela" at bounding box center [630, 27] width 8 height 8
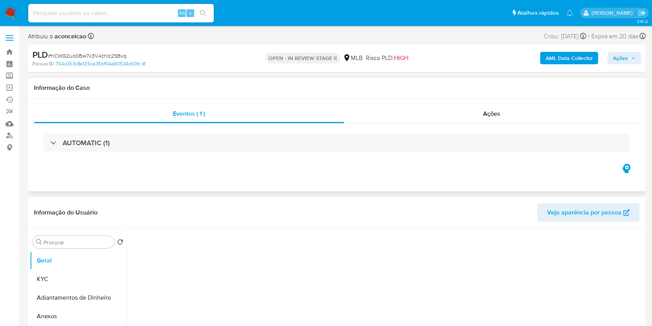
select select "10"
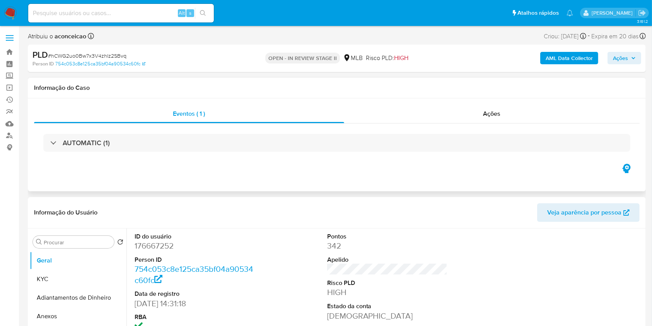
scroll to position [103, 0]
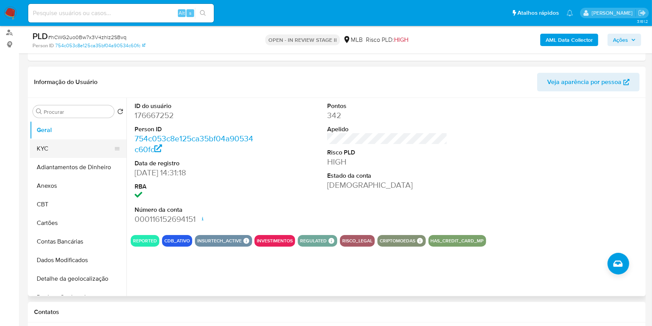
click at [74, 145] on button "KYC" at bounding box center [75, 148] width 91 height 19
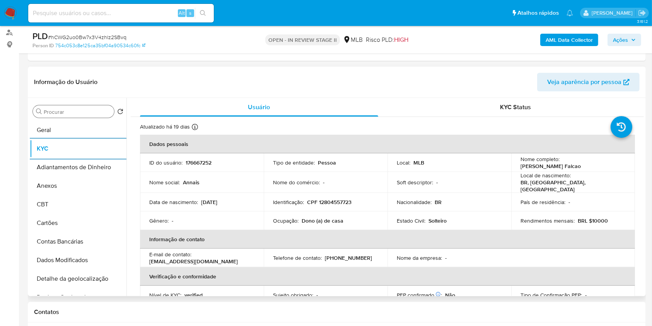
click at [83, 109] on input "Procurar" at bounding box center [77, 111] width 67 height 7
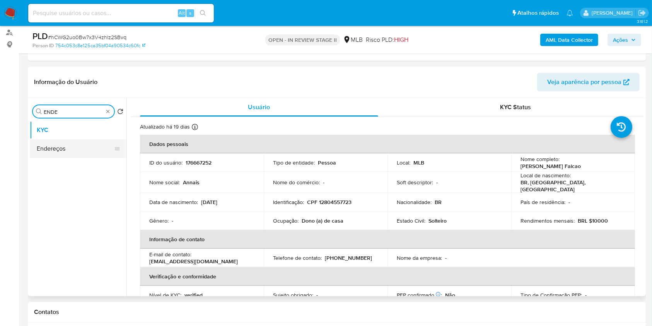
type input "ENDE"
click at [73, 149] on button "Endereços" at bounding box center [75, 148] width 91 height 19
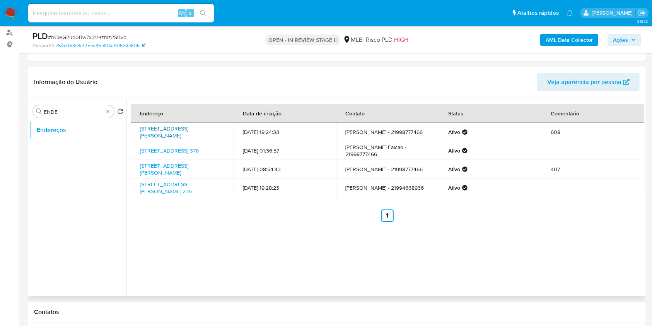
click at [163, 138] on link "Rua Barata Ribeiro 222, Rio De Janeiro, Rio De Janeiro, 22040002, Brasil 222" at bounding box center [164, 132] width 48 height 15
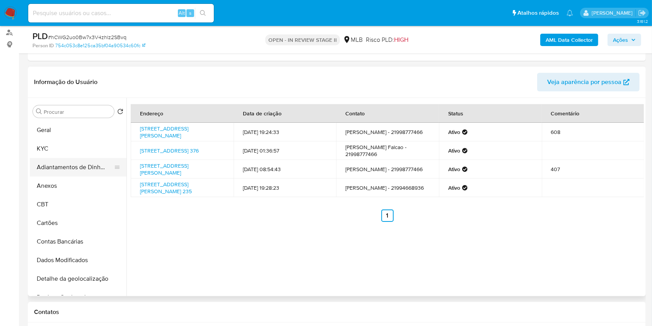
click at [77, 162] on button "Adiantamentos de Dinheiro" at bounding box center [75, 167] width 91 height 19
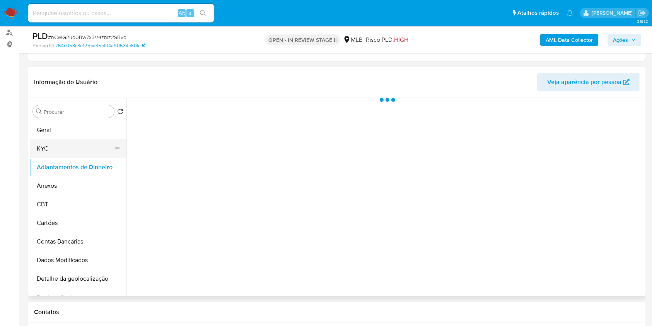
click at [68, 149] on button "KYC" at bounding box center [75, 148] width 91 height 19
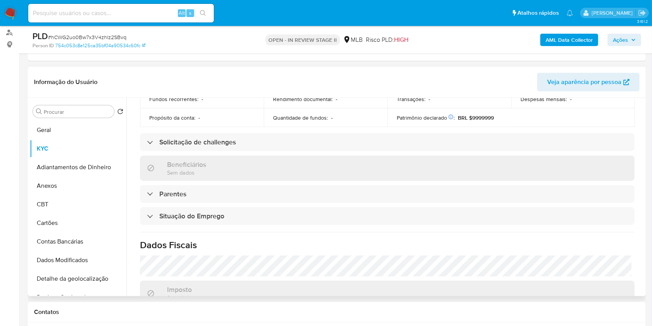
scroll to position [310, 0]
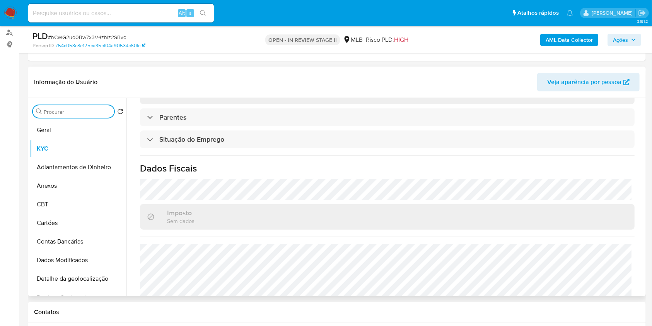
click at [69, 112] on input "Procurar" at bounding box center [77, 111] width 67 height 7
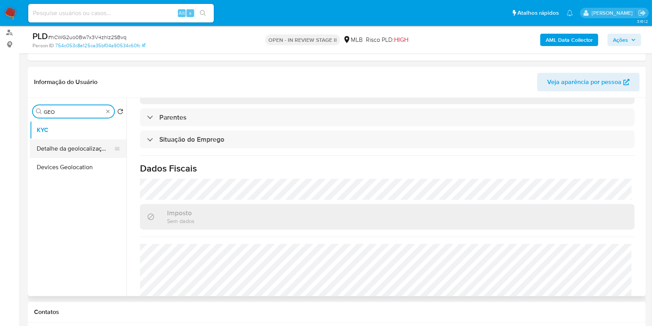
type input "GEO"
click at [69, 150] on button "Detalhe da geolocalização" at bounding box center [75, 148] width 91 height 19
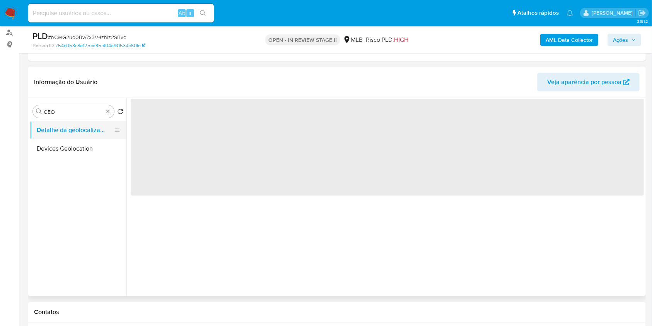
scroll to position [0, 0]
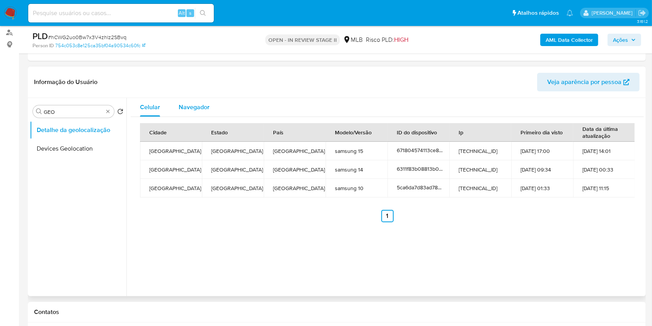
click at [195, 109] on span "Navegador" at bounding box center [194, 107] width 31 height 9
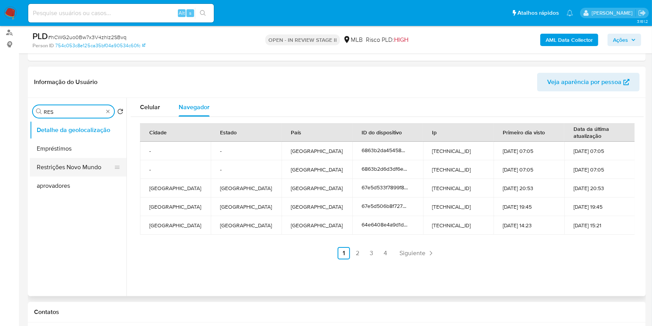
type input "RES"
click at [88, 165] on button "Restrições Novo Mundo" at bounding box center [75, 167] width 91 height 19
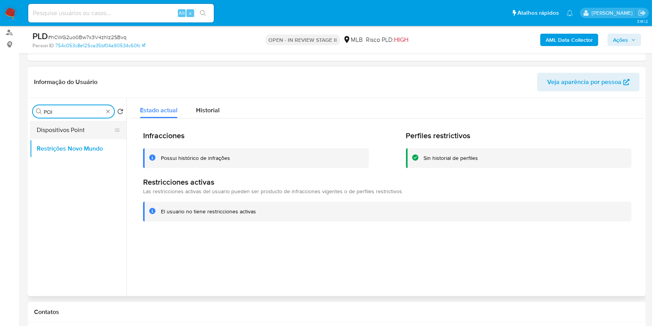
type input "POI"
click at [93, 123] on button "Dispositivos Point" at bounding box center [75, 130] width 91 height 19
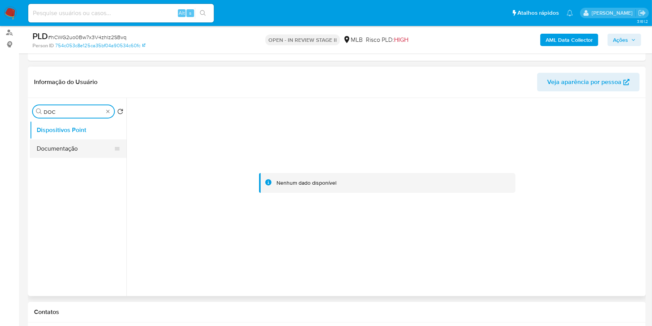
type input "DOC"
click at [55, 150] on button "Documentação" at bounding box center [75, 148] width 91 height 19
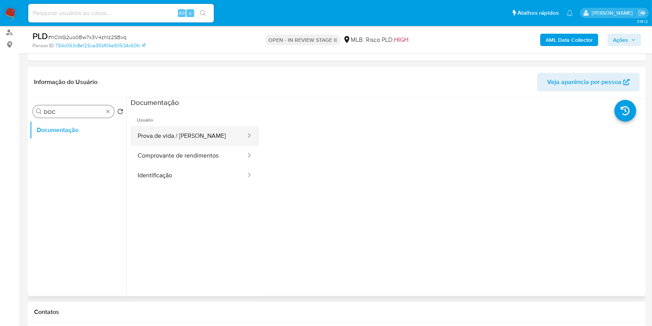
click at [156, 136] on button "Prova de vida / Selfie" at bounding box center [189, 136] width 116 height 20
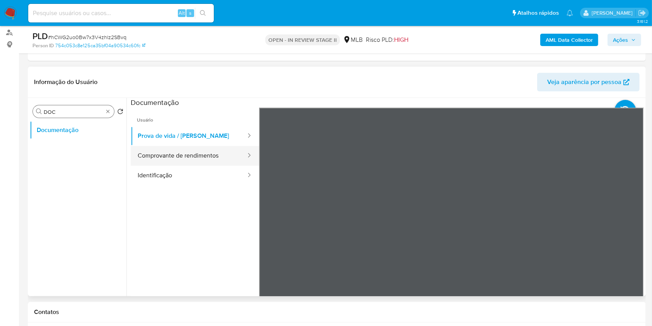
click at [193, 156] on button "Comprovante de rendimentos" at bounding box center [189, 156] width 116 height 20
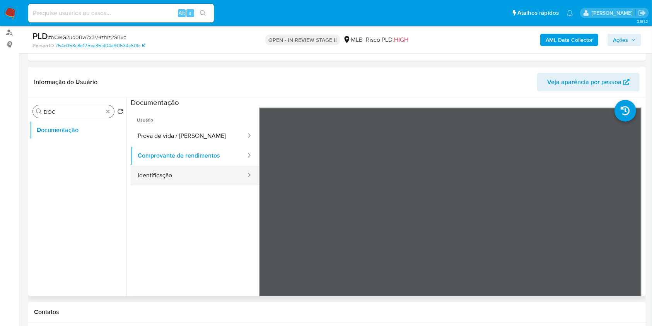
click at [194, 168] on button "Identificação" at bounding box center [189, 176] width 116 height 20
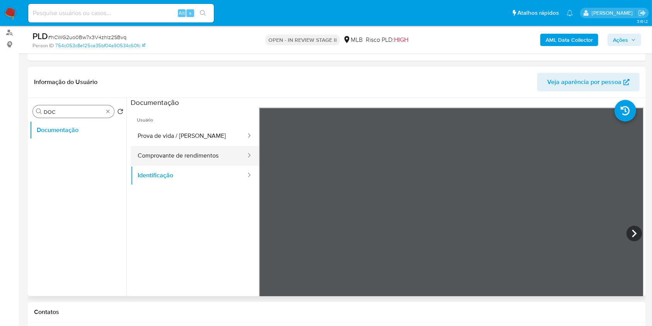
click at [224, 156] on button "Comprovante de rendimentos" at bounding box center [189, 156] width 116 height 20
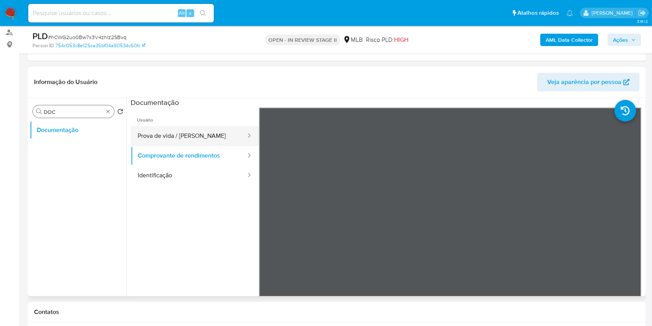
click at [192, 135] on button "Prova de vida / Selfie" at bounding box center [189, 136] width 116 height 20
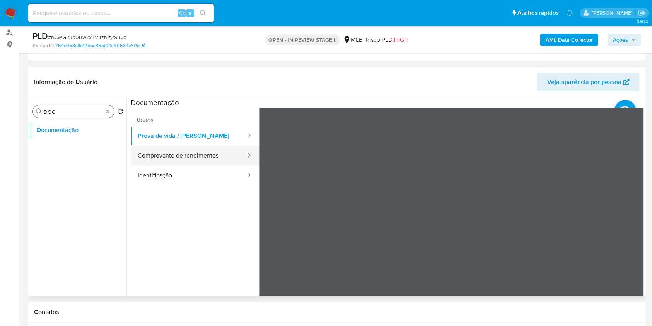
click at [199, 148] on button "Comprovante de rendimentos" at bounding box center [189, 156] width 116 height 20
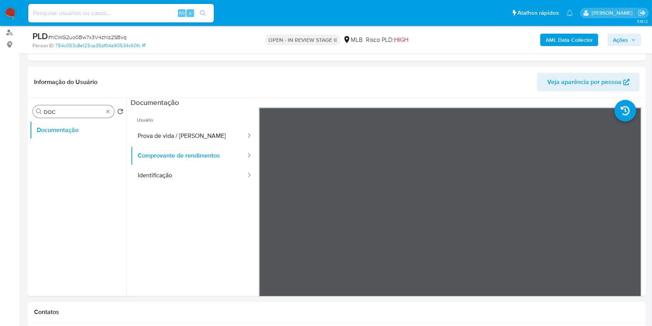
click at [113, 115] on div "Procurar DOC" at bounding box center [73, 111] width 81 height 12
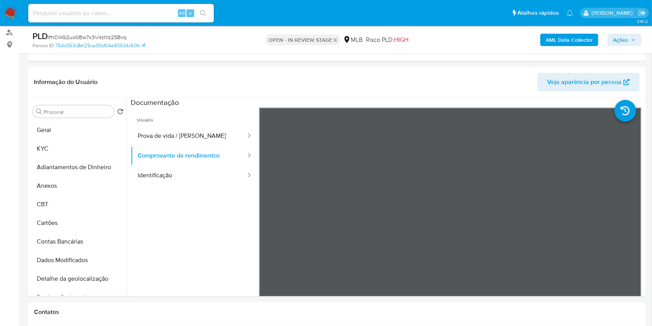
click at [573, 39] on b "AML Data Collector" at bounding box center [569, 40] width 47 height 12
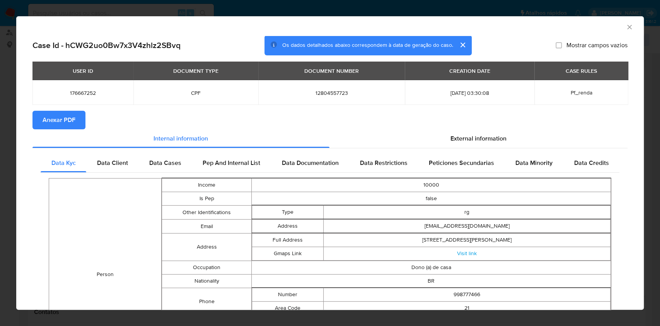
click at [42, 119] on button "Anexar PDF" at bounding box center [58, 120] width 53 height 19
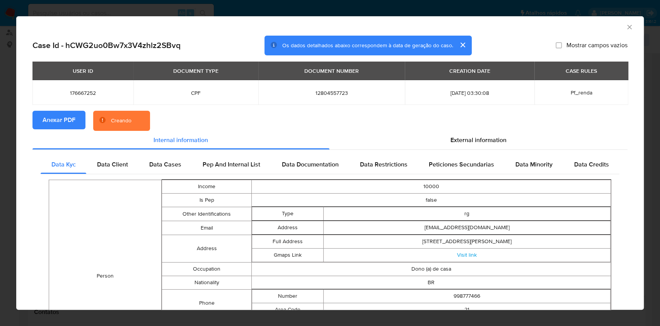
click at [309, 91] on span "12804557723" at bounding box center [332, 92] width 128 height 7
copy span "12804557723"
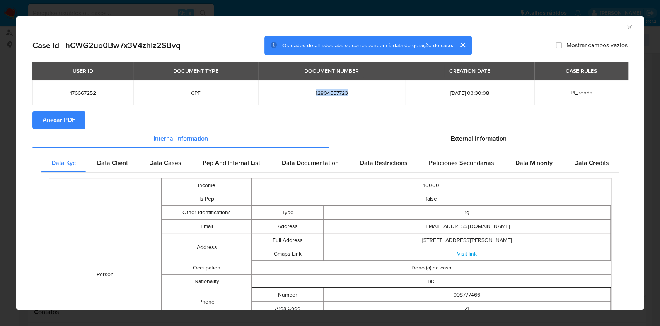
click at [626, 25] on icon "Fechar a janela" at bounding box center [630, 27] width 8 height 8
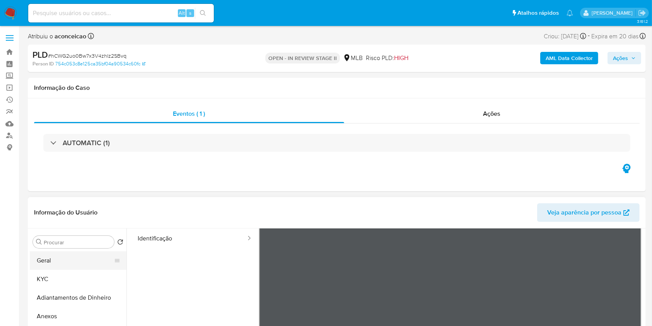
click at [61, 257] on button "Geral" at bounding box center [75, 260] width 91 height 19
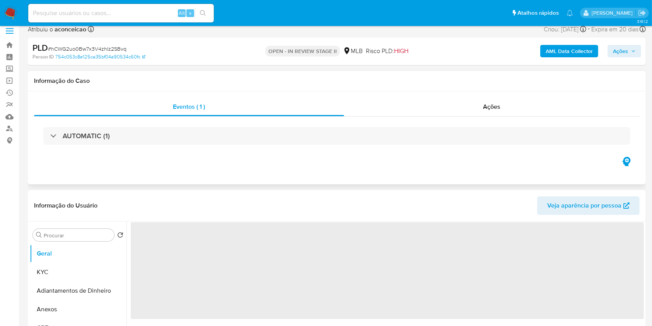
scroll to position [103, 0]
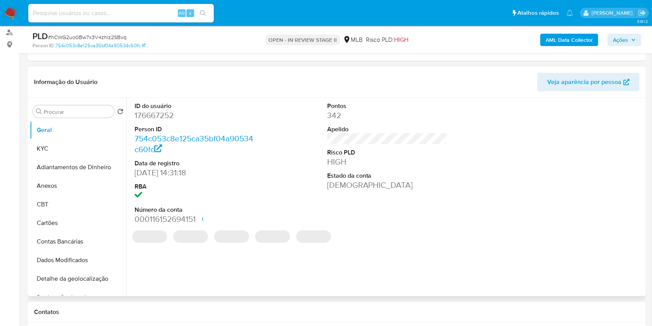
click at [170, 116] on dd "176667252" at bounding box center [195, 115] width 121 height 11
copy dd "176667252"
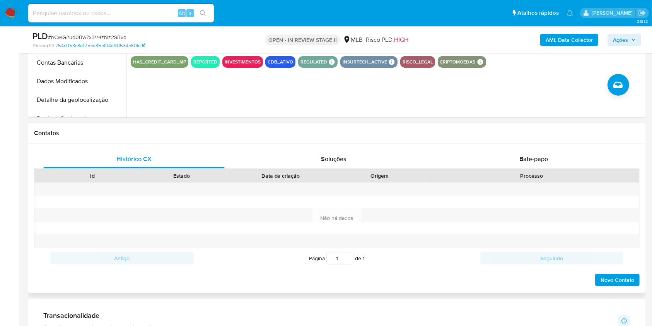
scroll to position [310, 0]
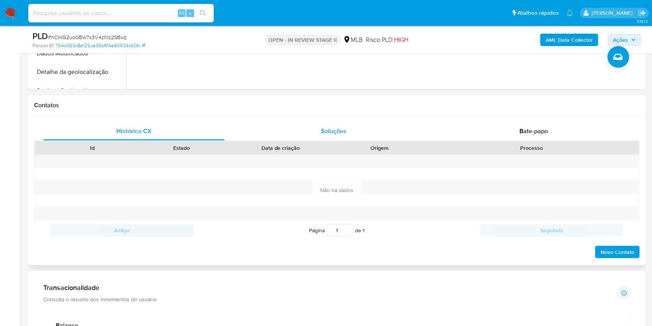
click at [365, 126] on div "Soluções" at bounding box center [333, 131] width 181 height 19
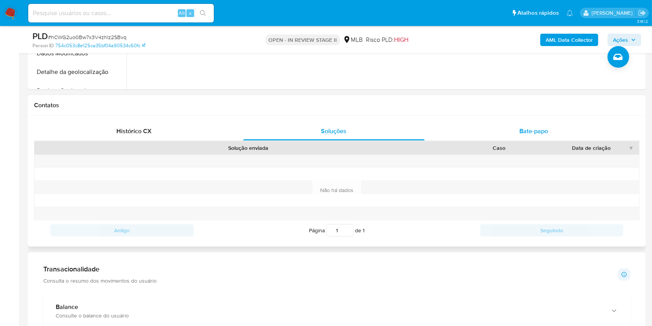
click at [508, 135] on div "Bate-papo" at bounding box center [533, 131] width 181 height 19
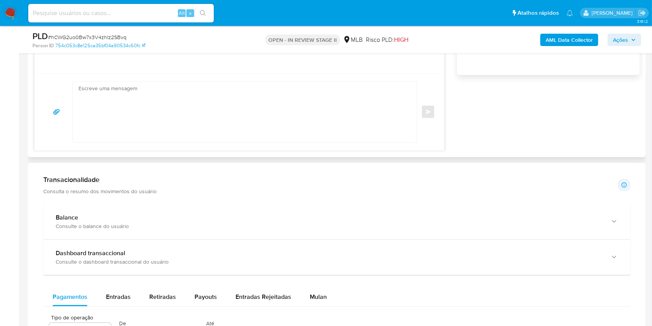
scroll to position [670, 0]
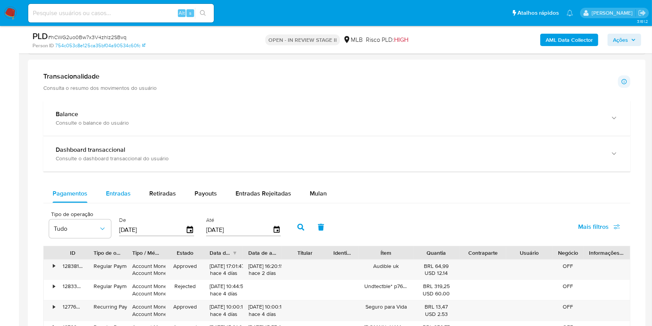
click at [123, 195] on span "Entradas" at bounding box center [118, 193] width 25 height 9
select select "10"
click at [164, 191] on span "Retiradas" at bounding box center [162, 193] width 27 height 9
select select "10"
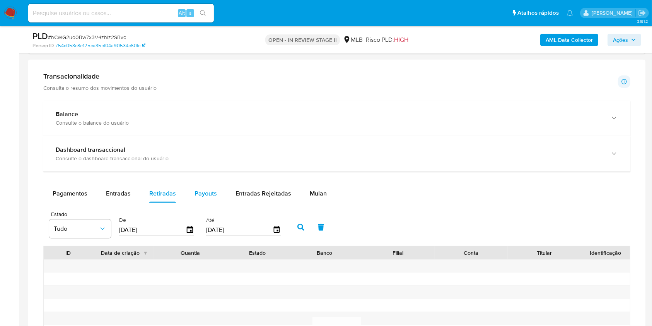
click at [195, 190] on span "Payouts" at bounding box center [206, 193] width 22 height 9
select select "10"
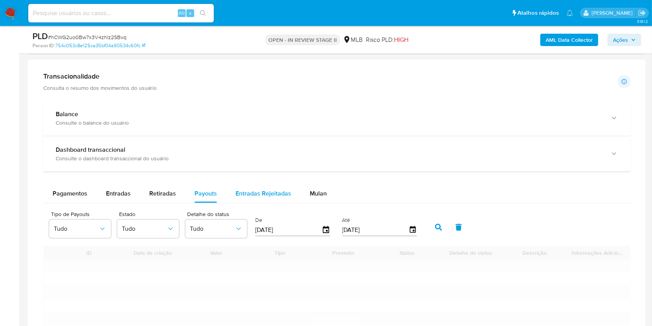
click at [247, 190] on span "Entradas Rejeitadas" at bounding box center [264, 193] width 56 height 9
select select "10"
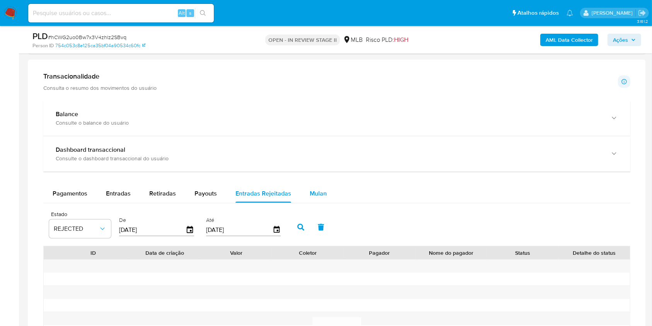
click at [310, 190] on span "Mulan" at bounding box center [318, 193] width 17 height 9
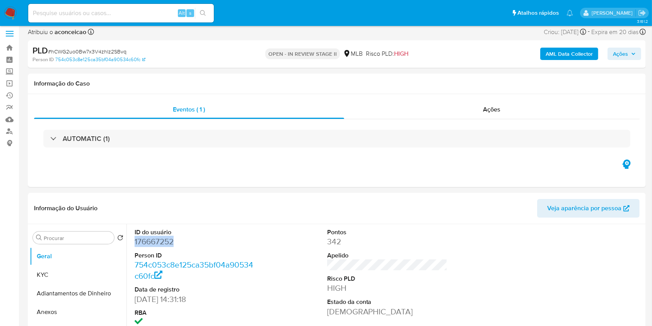
scroll to position [0, 0]
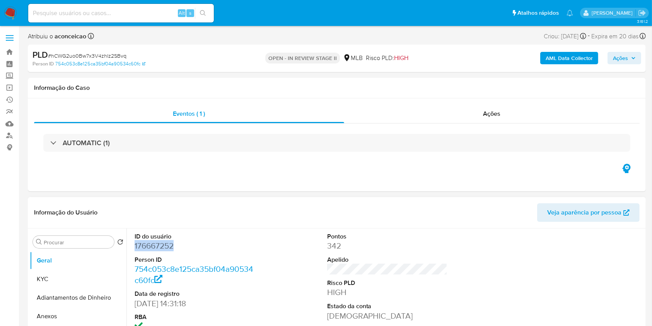
click at [571, 211] on span "Veja aparência por pessoa" at bounding box center [584, 212] width 74 height 19
drag, startPoint x: 539, startPoint y: 73, endPoint x: 545, endPoint y: 68, distance: 8.5
click at [551, 63] on b "AML Data Collector" at bounding box center [569, 58] width 47 height 12
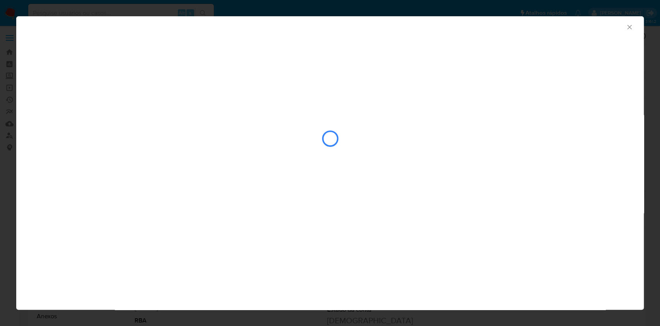
click at [629, 29] on icon "Fechar a janela" at bounding box center [630, 27] width 8 height 8
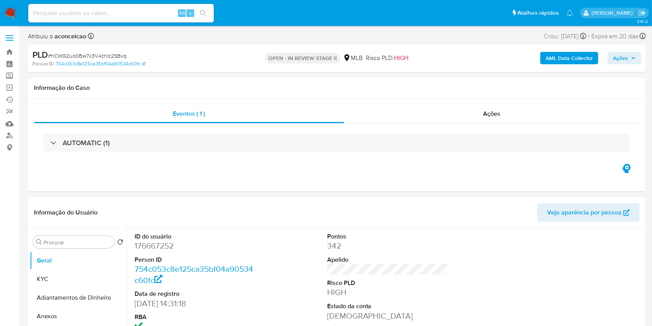
click at [628, 60] on span "Ações" at bounding box center [620, 58] width 15 height 12
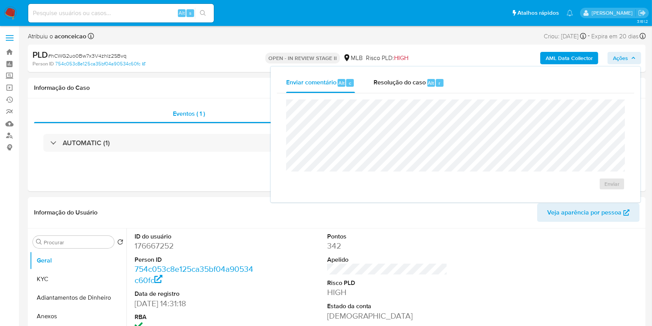
click at [620, 36] on span "Expira em 20 dias" at bounding box center [615, 36] width 47 height 9
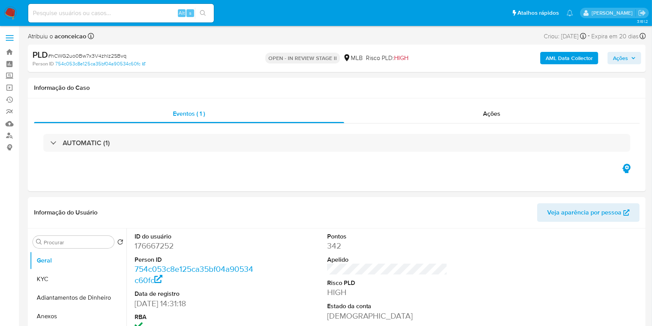
click at [639, 36] on div "Expira em 20 dias Expira em 27/10/2025 00:30:08" at bounding box center [619, 36] width 55 height 10
click at [642, 36] on icon at bounding box center [643, 36] width 6 height 6
click at [580, 39] on div "Criou: 12/09/2025 Criou: 12/09/2025 00:30:07" at bounding box center [565, 36] width 43 height 10
click at [581, 37] on icon at bounding box center [583, 36] width 6 height 6
click at [90, 36] on icon at bounding box center [91, 36] width 6 height 6
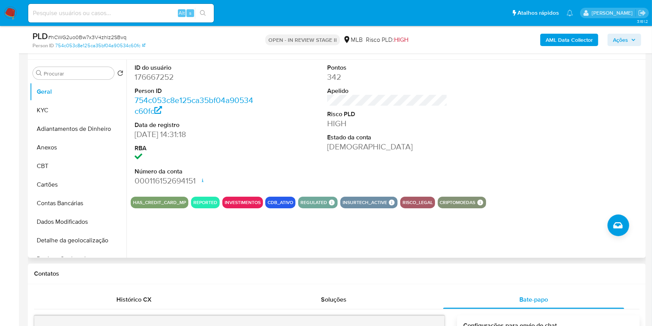
scroll to position [206, 0]
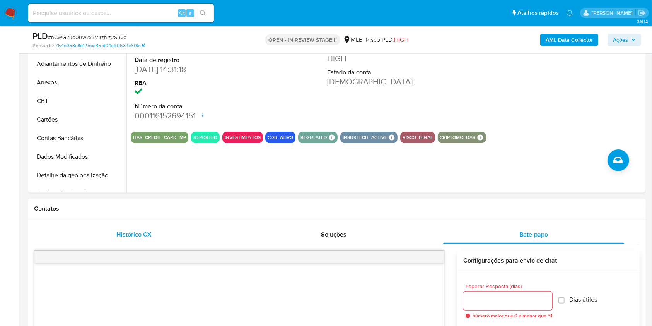
click at [145, 232] on span "Histórico CX" at bounding box center [133, 234] width 35 height 9
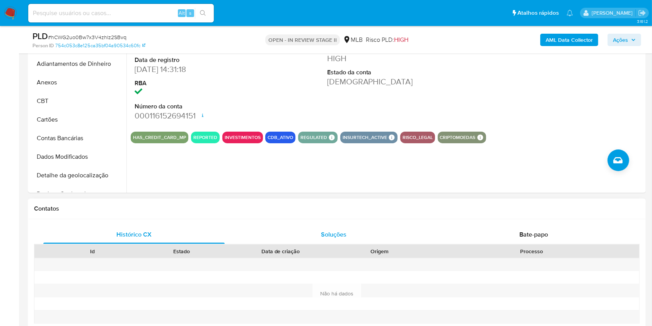
click at [323, 237] on span "Soluções" at bounding box center [334, 234] width 26 height 9
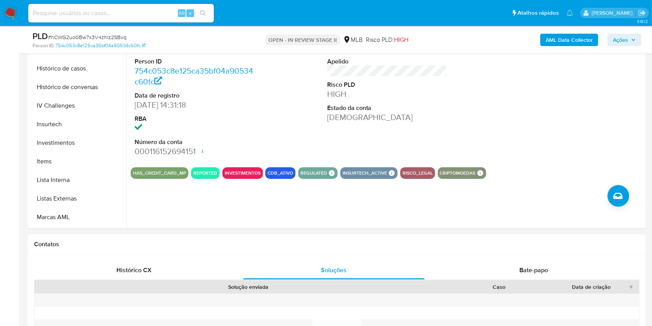
scroll to position [155, 0]
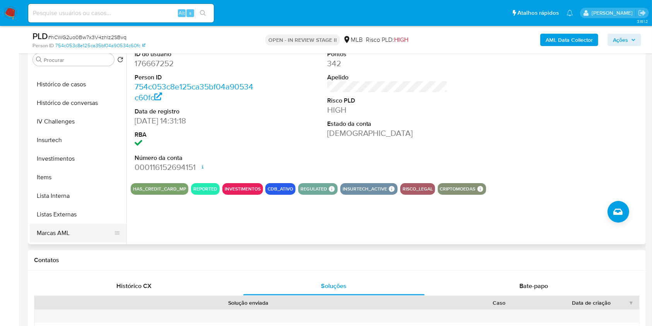
click at [79, 234] on button "Marcas AML" at bounding box center [75, 233] width 91 height 19
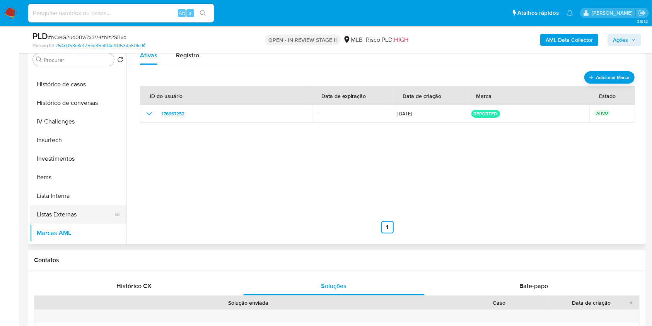
click at [80, 215] on button "Listas Externas" at bounding box center [75, 214] width 91 height 19
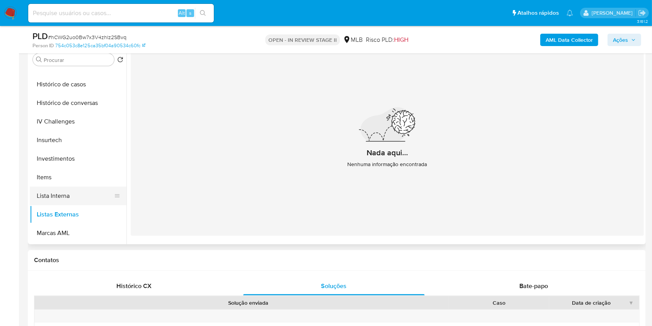
click at [71, 197] on button "Lista Interna" at bounding box center [75, 195] width 91 height 19
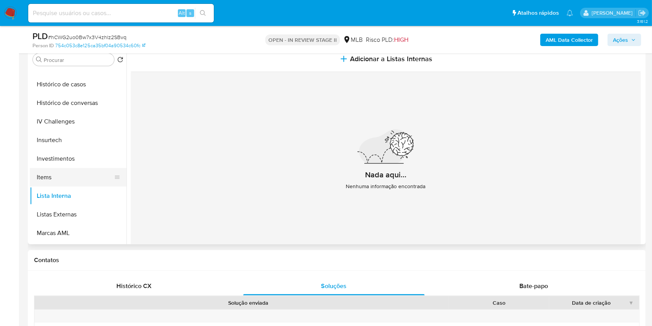
click at [74, 176] on button "Items" at bounding box center [75, 177] width 91 height 19
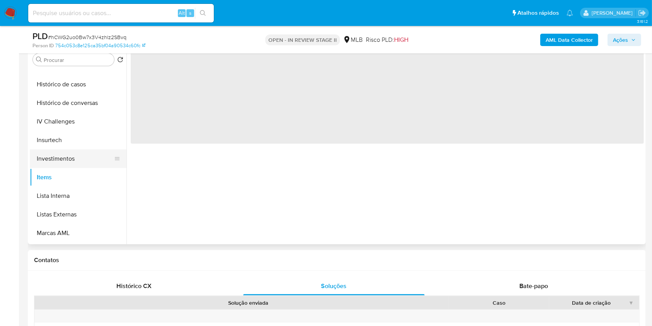
click at [66, 160] on button "Investimentos" at bounding box center [75, 158] width 91 height 19
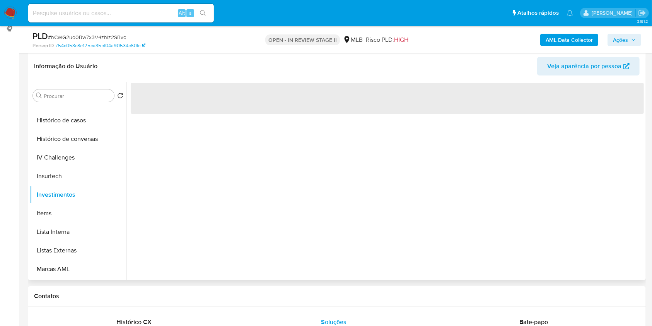
scroll to position [103, 0]
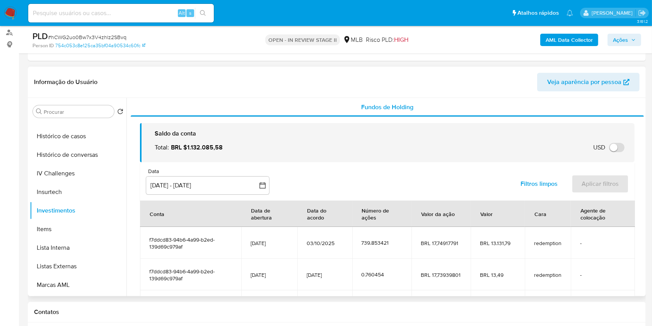
drag, startPoint x: 224, startPoint y: 147, endPoint x: 175, endPoint y: 153, distance: 49.6
click at [183, 154] on div "Total : BRL $1.132.085,58 USD Alternar entre moeda local e USD" at bounding box center [392, 147] width 474 height 17
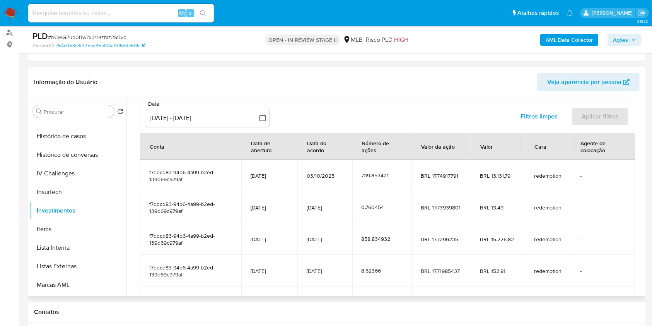
scroll to position [51, 0]
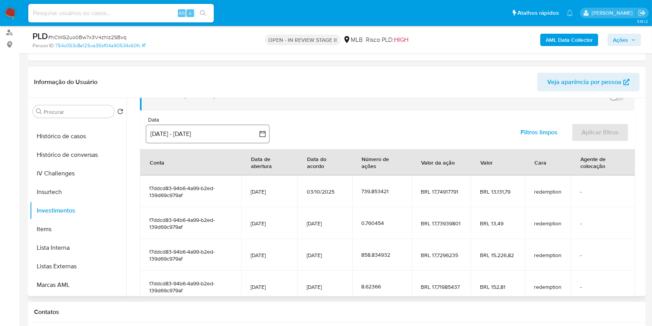
click at [229, 132] on button "9 jul 2025 - 6 oct 2025" at bounding box center [208, 134] width 124 height 19
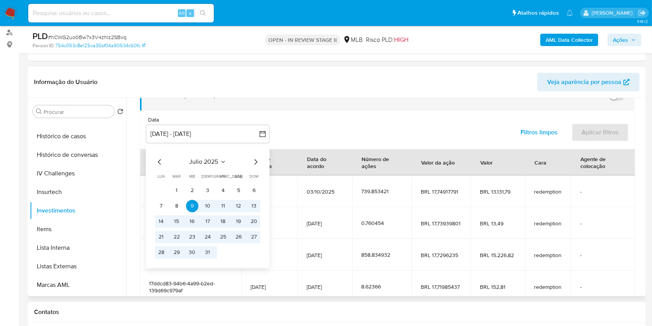
click at [258, 166] on icon "Mes siguiente" at bounding box center [255, 161] width 9 height 9
click at [253, 161] on icon "Mes siguiente" at bounding box center [255, 161] width 9 height 9
click at [255, 162] on icon "Mes siguiente" at bounding box center [255, 161] width 9 height 9
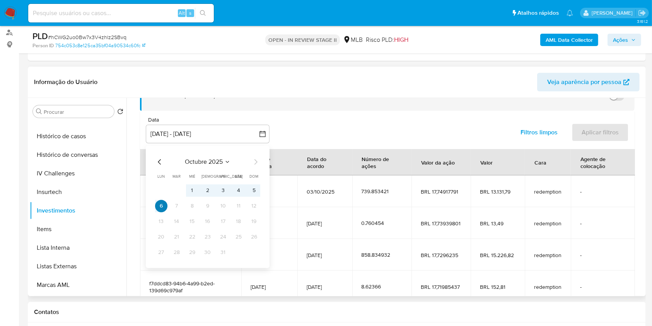
click at [158, 207] on button "6" at bounding box center [161, 206] width 12 height 12
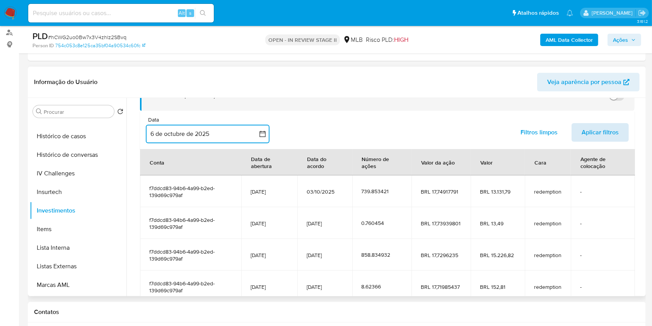
click at [610, 135] on span "Aplicar filtros" at bounding box center [600, 132] width 37 height 17
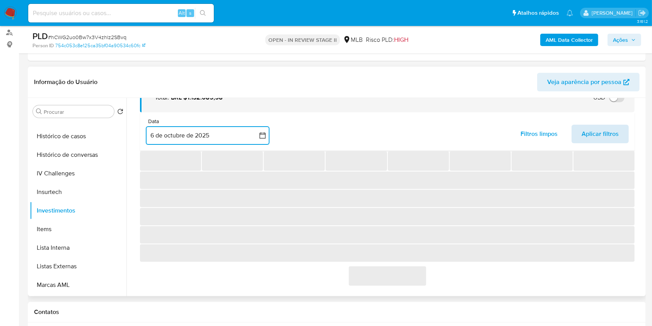
scroll to position [0, 0]
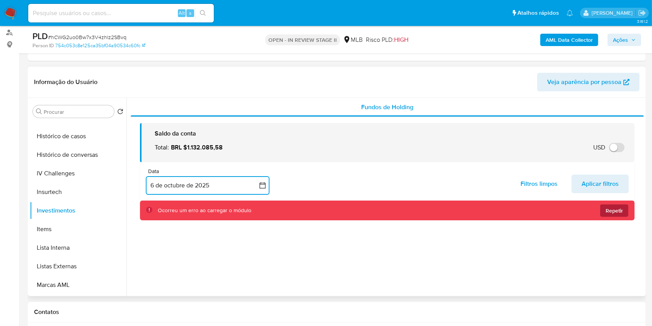
click at [614, 208] on span "Repetir" at bounding box center [614, 210] width 17 height 12
click at [614, 209] on span "Repetir" at bounding box center [614, 210] width 17 height 12
click at [597, 190] on span "Aplicar filtros" at bounding box center [600, 183] width 37 height 17
click at [164, 12] on input at bounding box center [121, 13] width 186 height 10
paste input "Cwx0OU1yJIeF21a4H5SY4aiN"
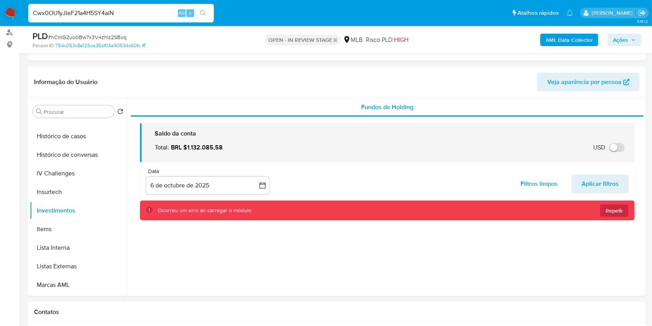
type input "Cwx0OU1yJIeF21a4H5SY4aiN"
click at [206, 13] on icon "search-icon" at bounding box center [203, 13] width 6 height 6
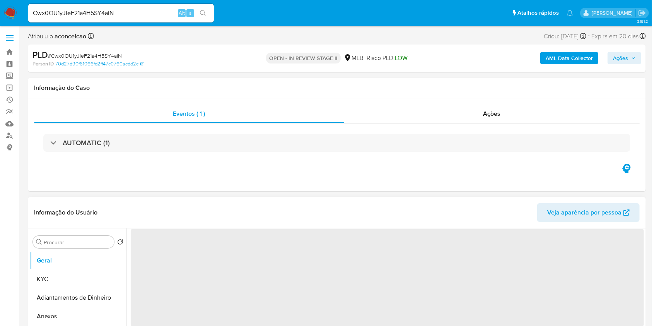
select select "10"
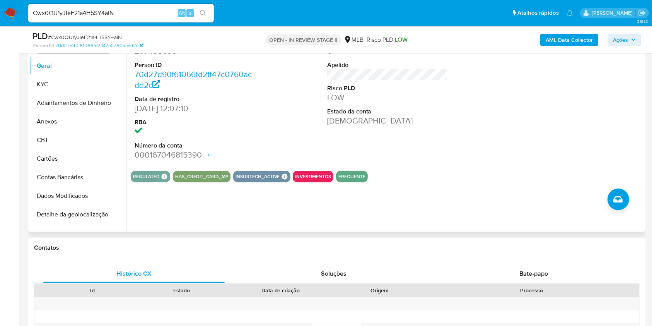
scroll to position [206, 0]
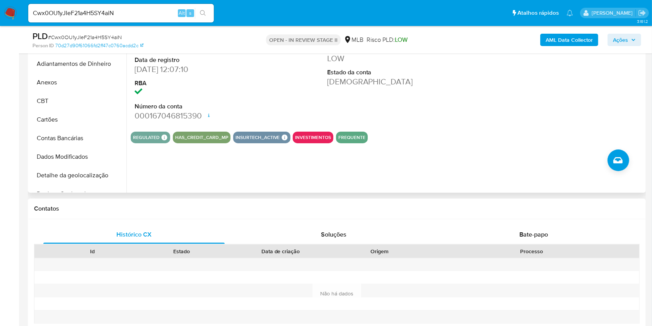
click at [538, 247] on div "Processo" at bounding box center [532, 251] width 204 height 8
click at [544, 236] on span "Bate-papo" at bounding box center [534, 234] width 29 height 9
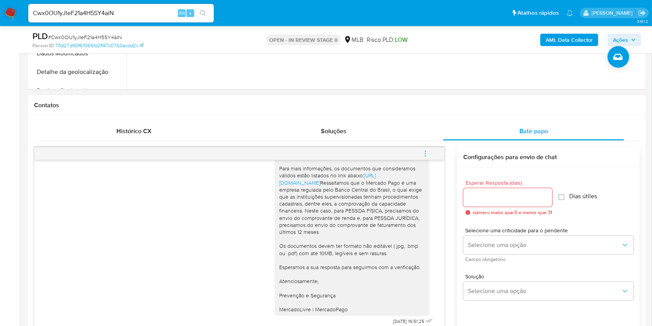
scroll to position [310, 0]
click at [112, 35] on span "# Cwx0OU1yJIeF21a4H5SY4aiN" at bounding box center [85, 37] width 74 height 8
copy span "Cwx0OU1yJIeF21a4H5SY4aiN"
click at [112, 35] on span "# Cwx0OU1yJIeF21a4H5SY4aiN" at bounding box center [85, 37] width 74 height 8
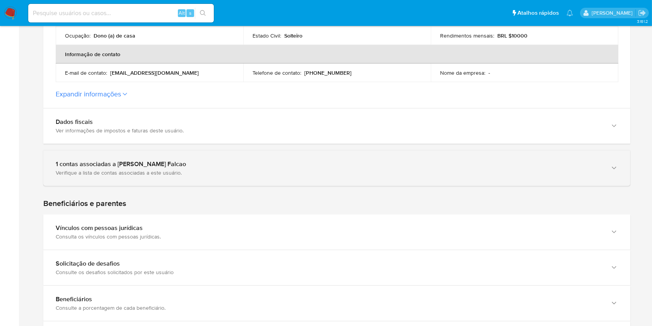
scroll to position [190, 0]
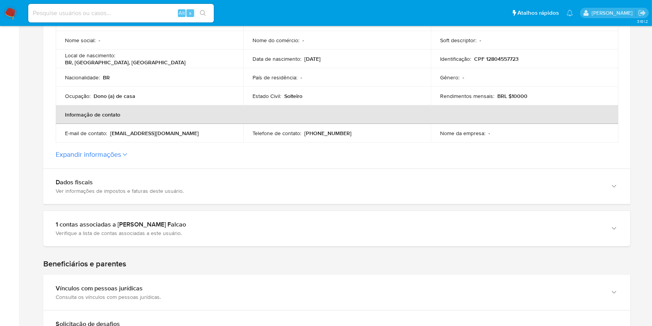
click at [126, 150] on label "Expandir informações" at bounding box center [337, 154] width 563 height 9
click at [121, 150] on button "Expandir informações" at bounding box center [88, 154] width 65 height 9
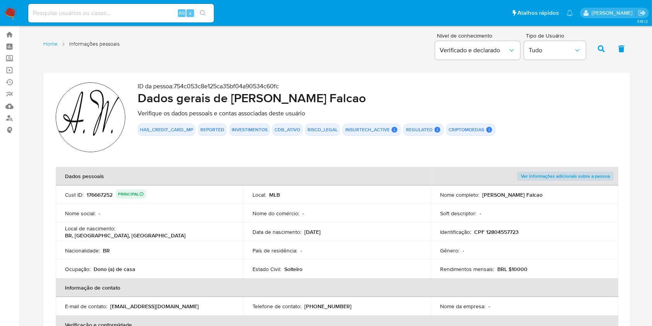
scroll to position [0, 0]
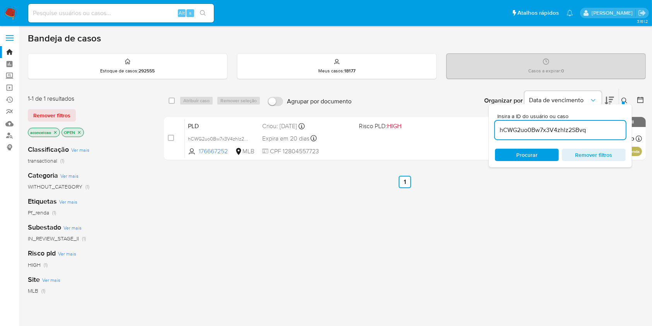
click at [526, 135] on div "hCWG2uo0Bw7x3V4zhlz2SBvq" at bounding box center [560, 130] width 131 height 19
click at [526, 132] on input "hCWG2uo0Bw7x3V4zhlz2SBvq" at bounding box center [560, 130] width 131 height 10
paste input "riCOgadQb6ECpzuXLt2EyoYJ"
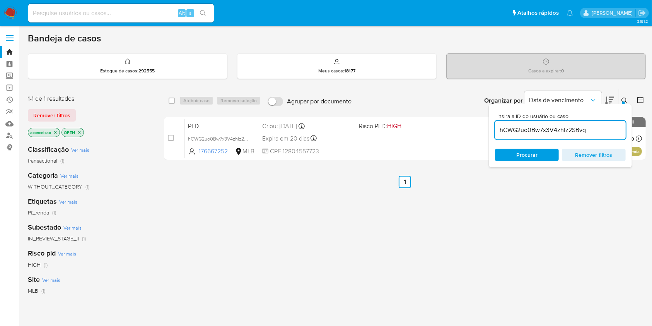
click at [526, 132] on input "hCWG2uo0Bw7x3V4zhlz2SBvq" at bounding box center [560, 130] width 131 height 10
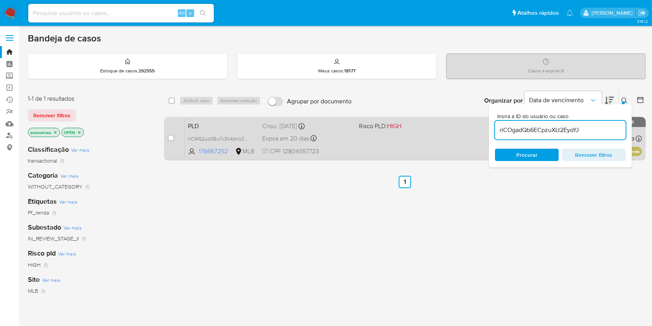
type input "riCOgadQb6ECpzuXLt2EyoYJ"
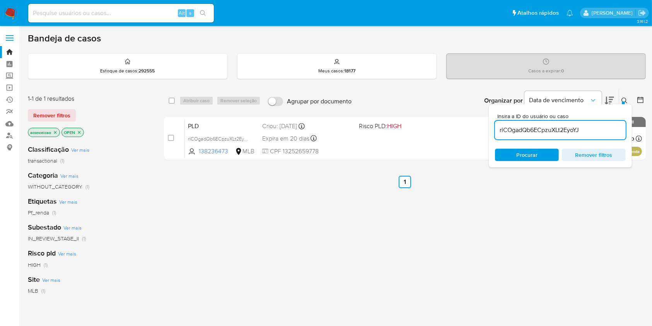
click at [442, 138] on span at bounding box center [404, 138] width 90 height 2
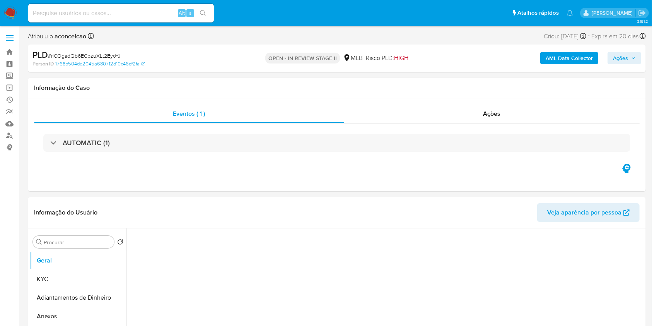
select select "10"
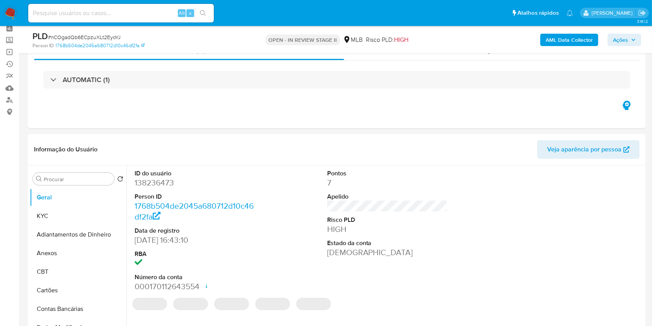
scroll to position [103, 0]
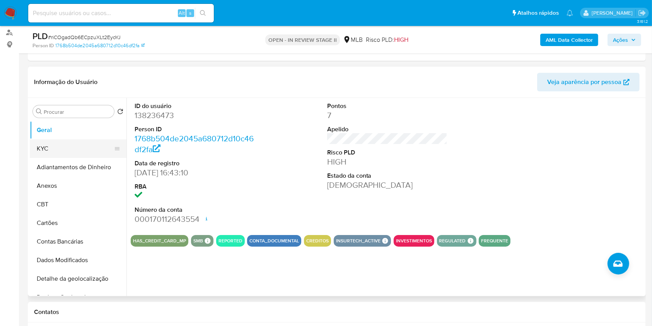
click at [74, 145] on button "KYC" at bounding box center [75, 148] width 91 height 19
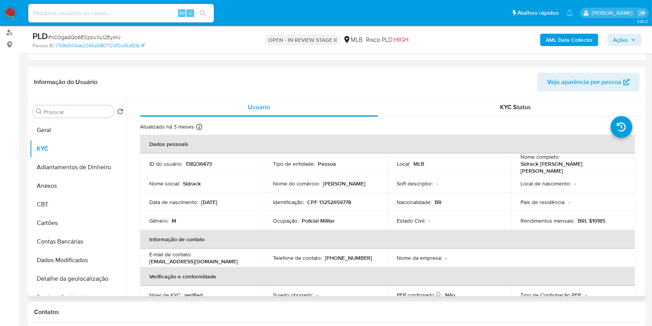
click at [319, 218] on p "Policial Militar" at bounding box center [318, 220] width 33 height 7
copy div "Ocupação : Policial Militar"
click at [65, 185] on button "Anexos" at bounding box center [75, 185] width 91 height 19
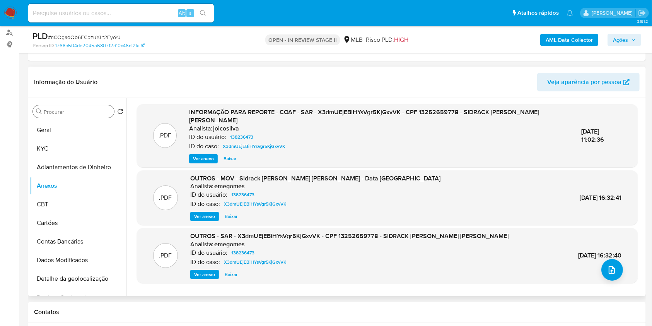
click at [64, 115] on div "Procurar" at bounding box center [73, 111] width 81 height 12
click at [62, 112] on input "Procurar" at bounding box center [77, 111] width 67 height 7
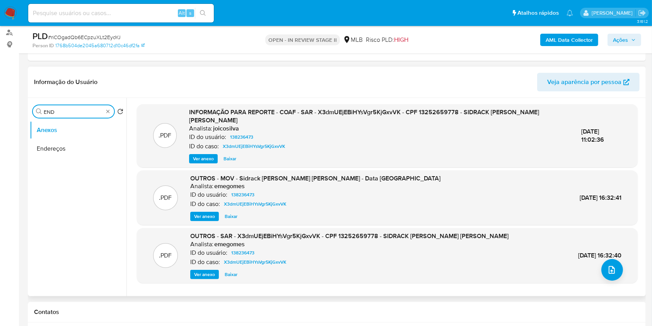
type input "END"
click at [84, 169] on ul "Anexos Endereços" at bounding box center [78, 208] width 97 height 174
click at [74, 154] on button "Endereços" at bounding box center [75, 148] width 91 height 19
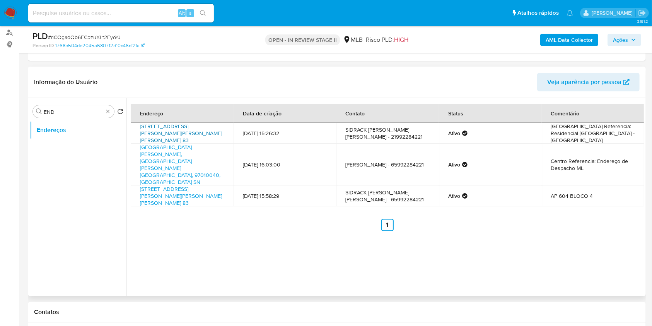
click at [152, 136] on link "Avenida Doutor José Feliciano Figueiredo 83, Cuiabá, Mato Grosso, 78025363, Bra…" at bounding box center [181, 133] width 82 height 22
click at [108, 107] on div "Procurar END" at bounding box center [73, 111] width 81 height 12
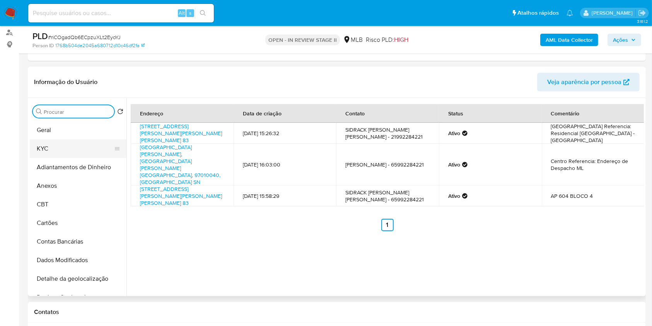
click at [86, 156] on button "KYC" at bounding box center [75, 148] width 91 height 19
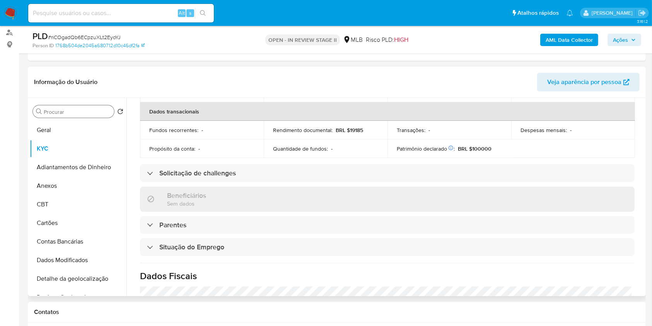
scroll to position [329, 0]
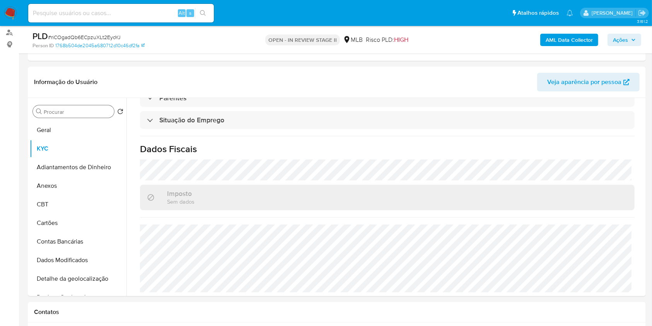
click at [89, 109] on input "Procurar" at bounding box center [77, 111] width 67 height 7
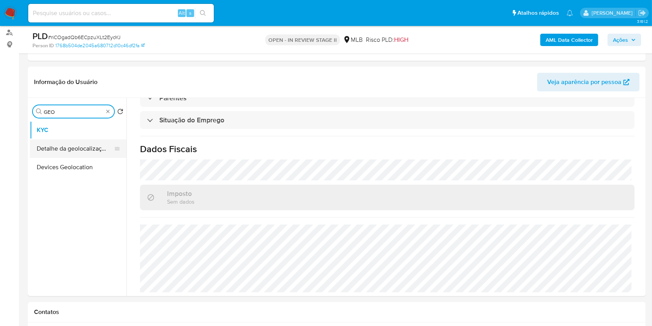
type input "GEO"
click at [74, 144] on button "Detalhe da geolocalização" at bounding box center [75, 148] width 91 height 19
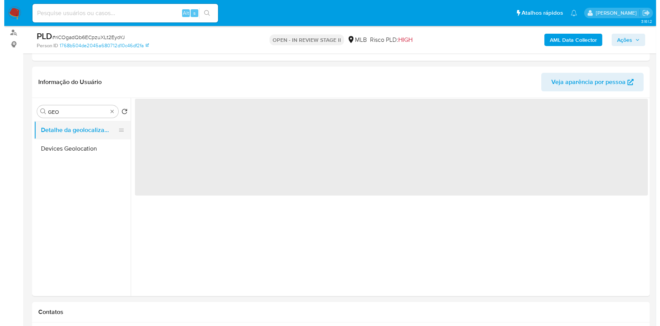
scroll to position [0, 0]
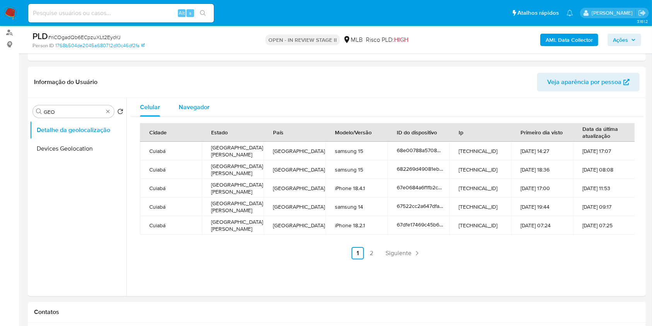
click at [209, 104] on button "Navegador" at bounding box center [194, 107] width 50 height 19
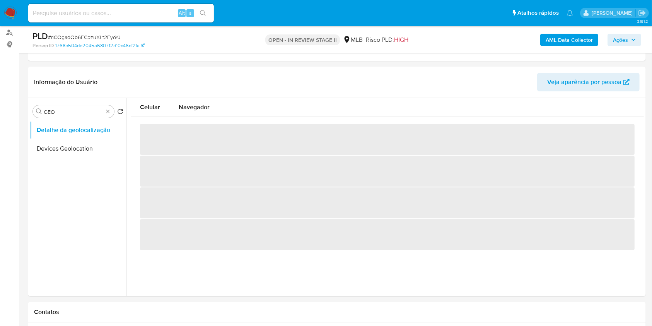
type button "1"
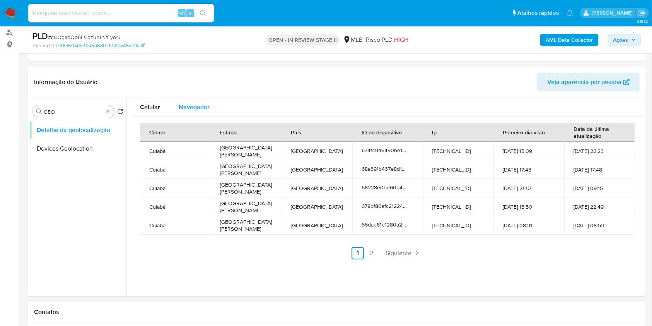
click at [200, 111] on div "Navegador" at bounding box center [194, 107] width 31 height 19
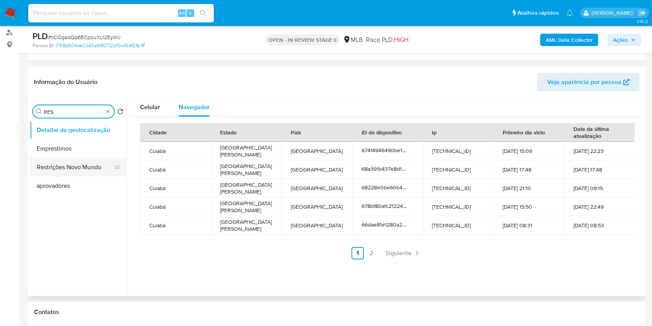
type input "RES"
click at [86, 170] on button "Restrições Novo Mundo" at bounding box center [75, 167] width 91 height 19
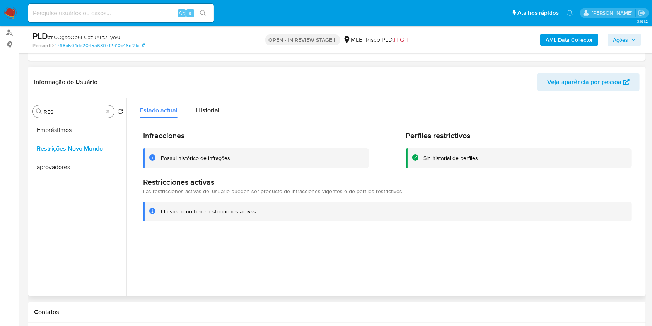
click at [113, 110] on div "Procurar RES" at bounding box center [73, 111] width 81 height 12
type input "POI"
click at [83, 126] on button "Dispositivos Point" at bounding box center [75, 130] width 91 height 19
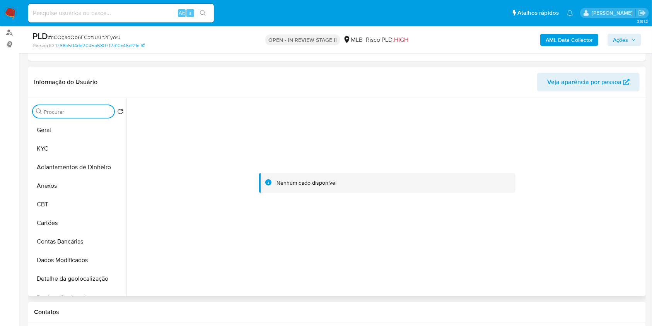
click at [86, 110] on input "Procurar" at bounding box center [77, 111] width 67 height 7
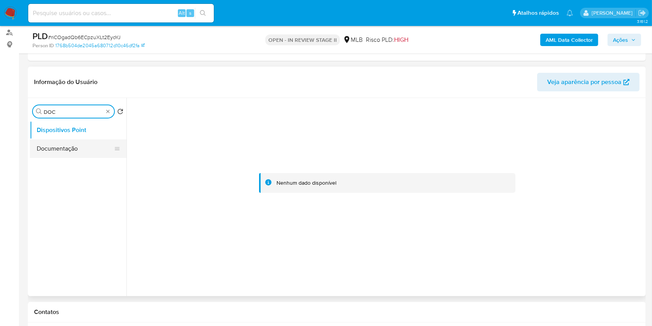
type input "DOC"
click at [82, 139] on button "Documentação" at bounding box center [78, 148] width 97 height 19
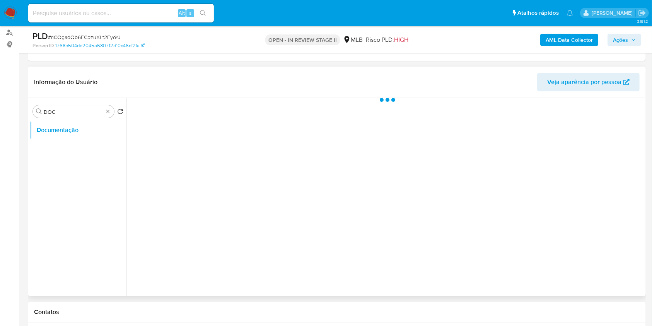
click at [84, 143] on ul "Documentação" at bounding box center [78, 208] width 97 height 174
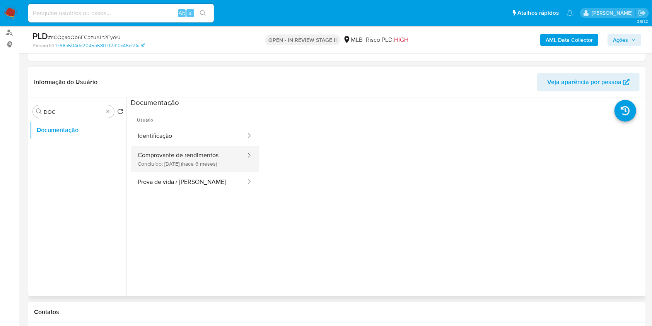
click at [224, 160] on button "Comprovante de rendimentos Concluído: 13/04/2025 (hace 6 meses)" at bounding box center [189, 159] width 116 height 26
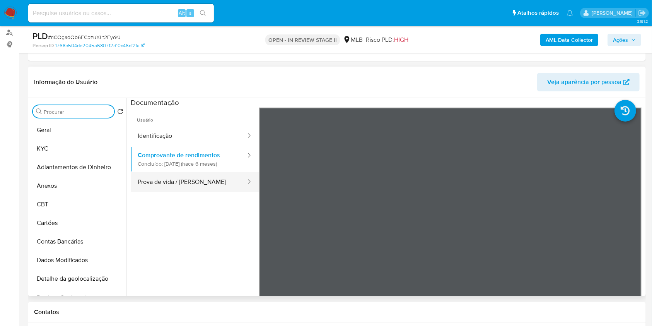
click at [193, 182] on button "Prova de vida / Selfie" at bounding box center [189, 182] width 116 height 20
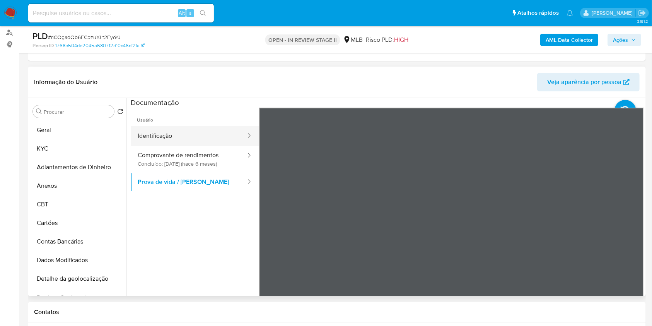
click at [175, 126] on button "Identificação" at bounding box center [189, 136] width 116 height 20
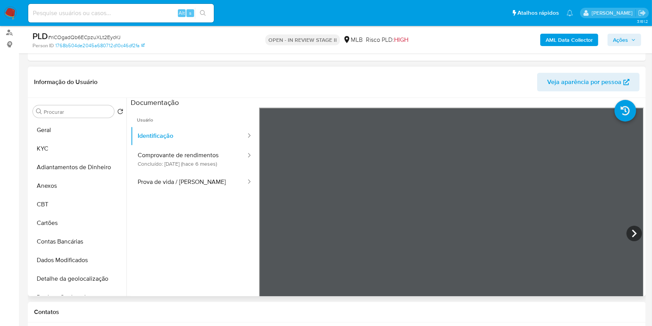
click at [196, 193] on ul "Usuário Identificação Comprovante de rendimentos Concluído: 13/04/2025 (hace 6 …" at bounding box center [195, 219] width 128 height 223
click at [192, 185] on button "Prova de vida / Selfie" at bounding box center [189, 182] width 116 height 20
click at [569, 39] on b "AML Data Collector" at bounding box center [569, 40] width 47 height 12
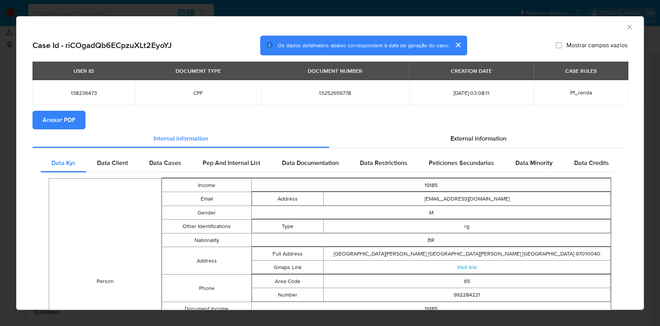
click at [72, 124] on span "Anexar PDF" at bounding box center [59, 119] width 33 height 17
click at [626, 23] on icon "Fechar a janela" at bounding box center [630, 27] width 8 height 8
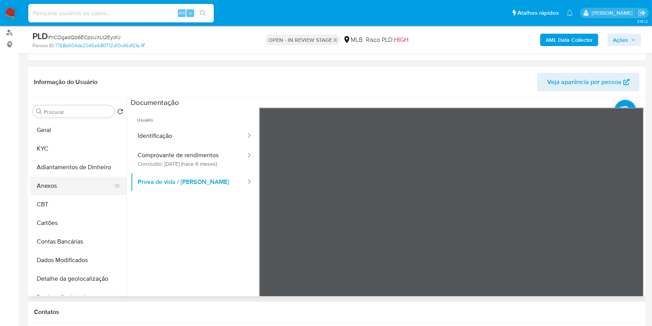
click at [70, 190] on button "Anexos" at bounding box center [75, 185] width 91 height 19
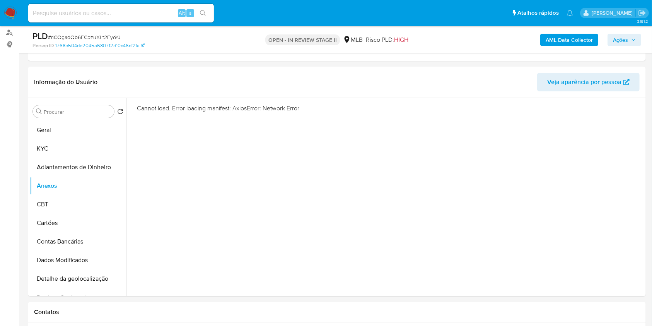
click at [571, 32] on div "AML Data Collector Ações" at bounding box center [541, 40] width 201 height 18
click at [571, 34] on b "AML Data Collector" at bounding box center [569, 40] width 47 height 12
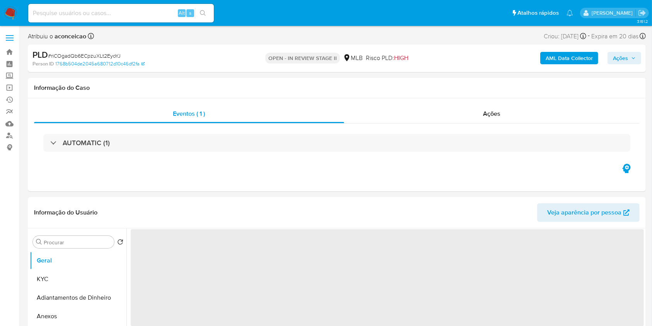
select select "10"
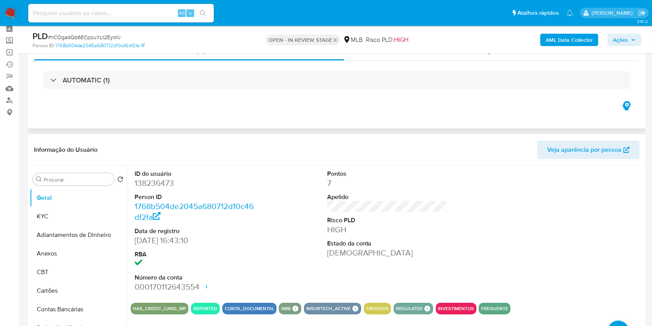
scroll to position [51, 0]
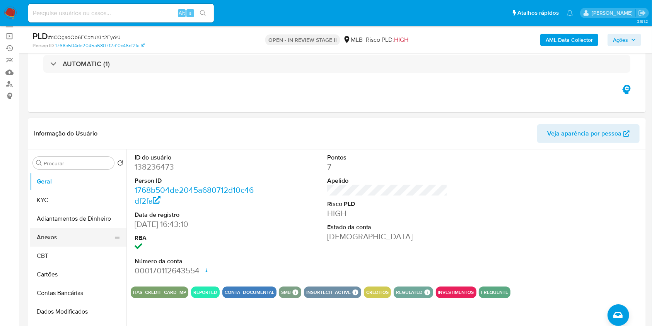
click at [60, 240] on button "Anexos" at bounding box center [75, 237] width 91 height 19
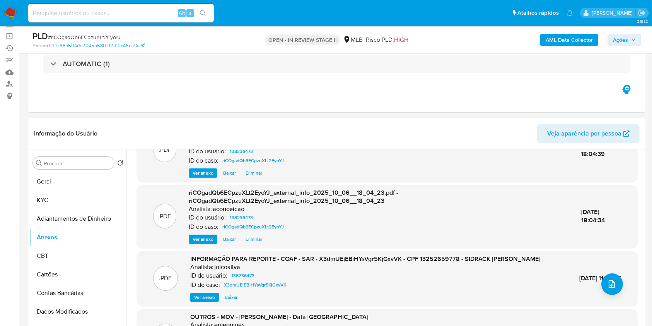
scroll to position [90, 0]
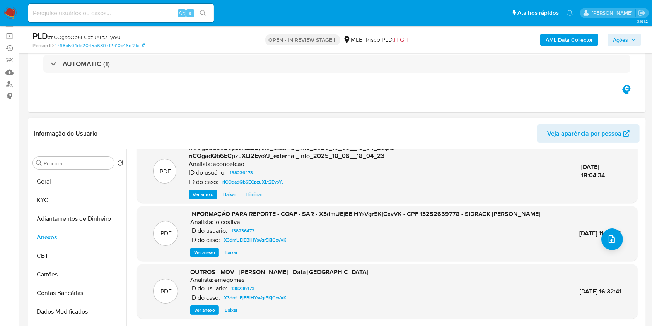
click at [372, 209] on span "INFORMAÇÃO PARA REPORTE - COAF - SAR - X3dmUEjEBiHYsVgr5KjGxvVK - CPF 132526597…" at bounding box center [365, 213] width 350 height 9
copy span "X3dmUEjEBiHYsVgr5KjGxvVK"
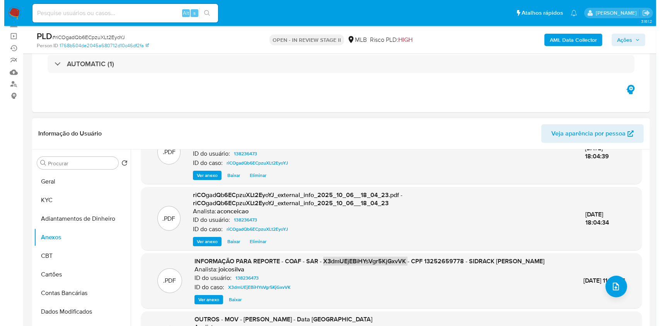
scroll to position [0, 0]
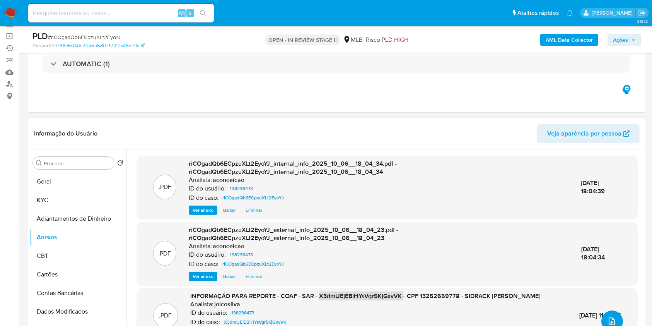
click at [610, 318] on icon "upload-file" at bounding box center [611, 320] width 9 height 9
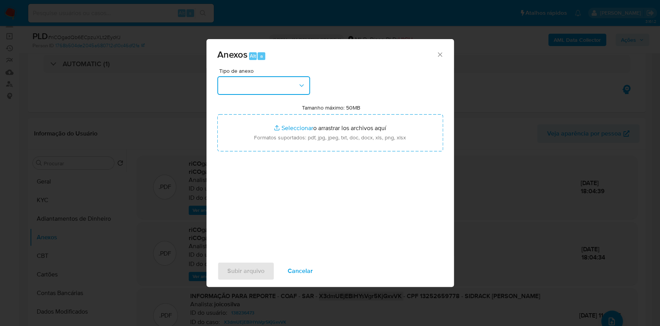
click at [254, 87] on button "button" at bounding box center [263, 85] width 93 height 19
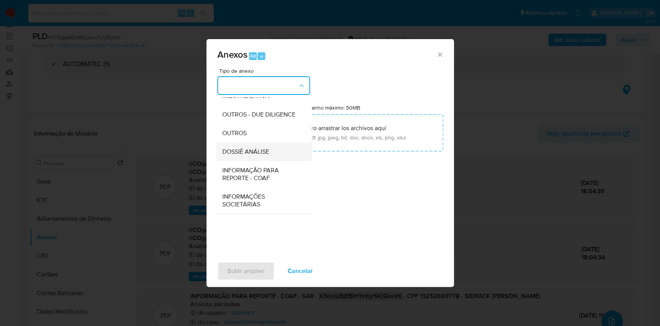
scroll to position [119, 0]
click at [258, 173] on span "INFORMAÇÃO PARA REPORTE - COAF" at bounding box center [261, 173] width 79 height 15
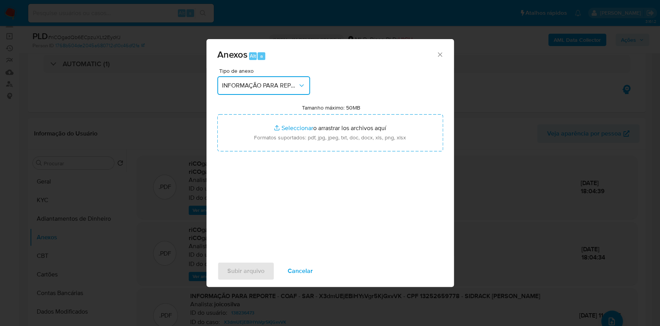
click at [257, 91] on button "INFORMAÇÃO PARA REPORTE - COAF" at bounding box center [263, 85] width 93 height 19
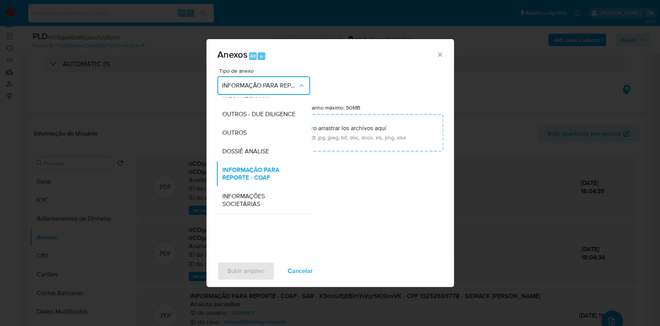
drag, startPoint x: 247, startPoint y: 128, endPoint x: 463, endPoint y: 43, distance: 232.6
click at [248, 127] on div "OUTROS" at bounding box center [261, 132] width 79 height 19
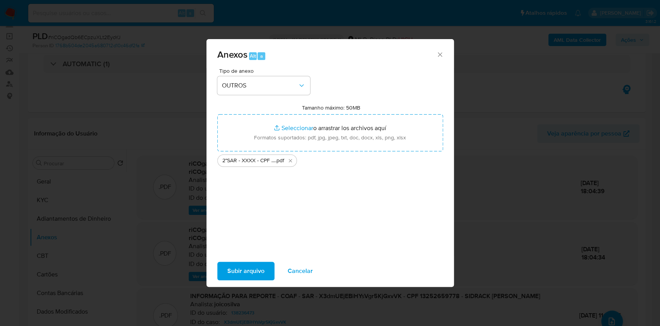
click at [254, 266] on span "Subir arquivo" at bounding box center [245, 270] width 37 height 17
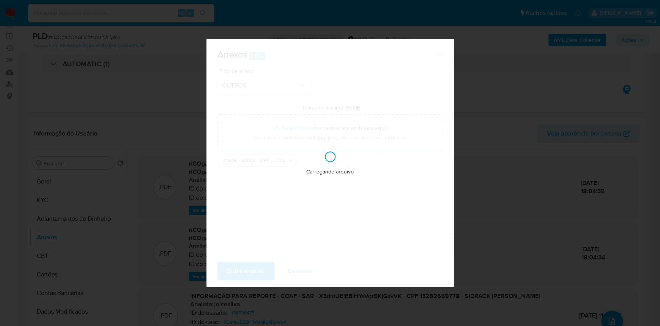
click at [604, 279] on div "Anexos Alt a Tipo de anexo OUTROS Tamanho máximo: 50MB Seleccionar archivos Sel…" at bounding box center [330, 163] width 660 height 326
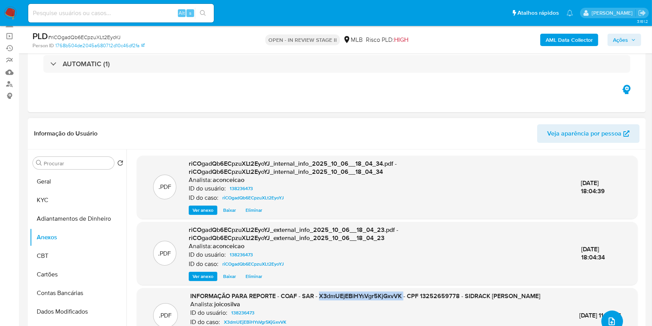
click at [608, 315] on button "upload-file" at bounding box center [613, 321] width 22 height 22
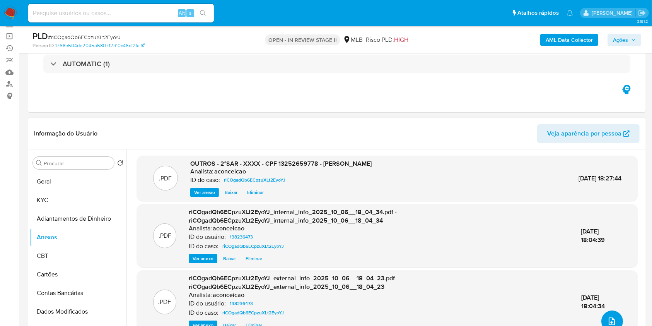
click at [604, 318] on button "upload-file" at bounding box center [613, 321] width 22 height 22
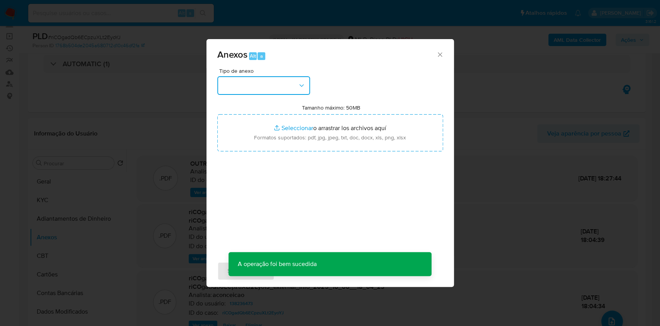
click at [291, 82] on button "button" at bounding box center [263, 85] width 93 height 19
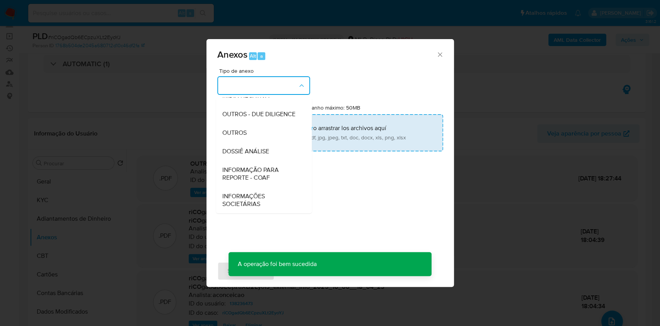
drag, startPoint x: 255, startPoint y: 149, endPoint x: 268, endPoint y: 142, distance: 15.3
click at [256, 149] on span "DOSSIÊ ANÁLISE" at bounding box center [245, 151] width 47 height 8
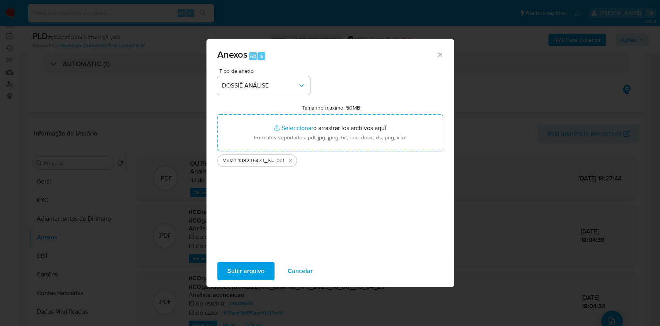
click at [252, 268] on span "Subir arquivo" at bounding box center [245, 270] width 37 height 17
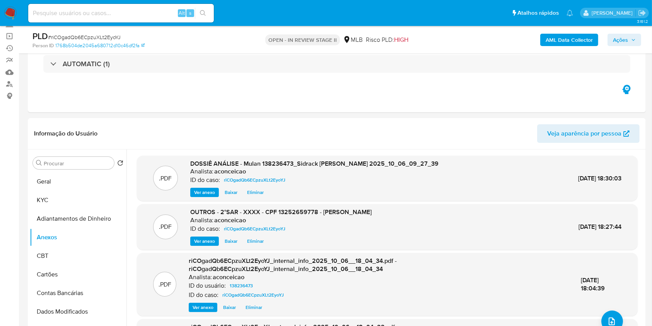
click at [623, 39] on span "Ações" at bounding box center [620, 40] width 15 height 12
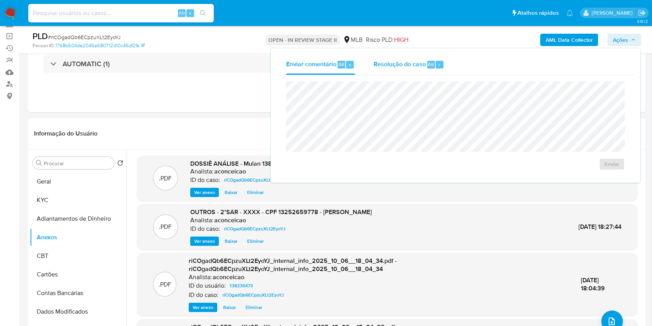
click at [384, 68] on span "Resolução do caso" at bounding box center [400, 64] width 52 height 9
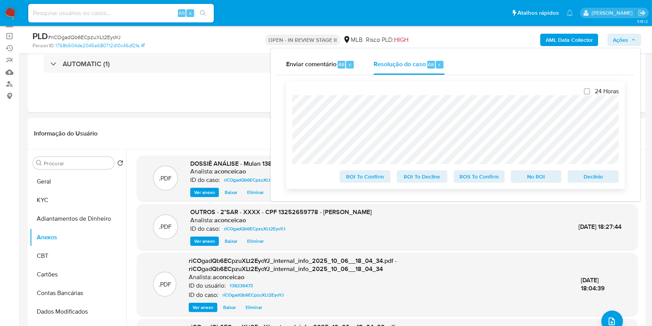
click at [485, 178] on span "ROS To Confirm" at bounding box center [479, 176] width 40 height 11
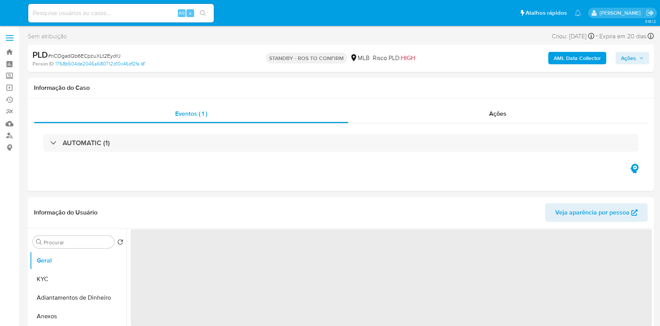
select select "10"
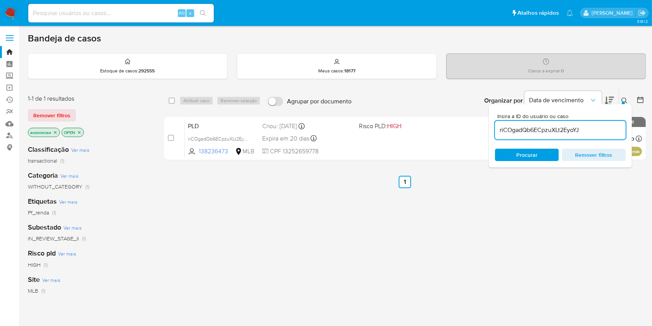
click at [540, 122] on div "riCOgadQb6ECpzuXLt2EyoYJ" at bounding box center [560, 130] width 131 height 19
click at [543, 126] on input "riCOgadQb6ECpzuXLt2EyoYJ" at bounding box center [560, 130] width 131 height 10
paste input "LFSEAejiudPOiDtSPdwChrBq"
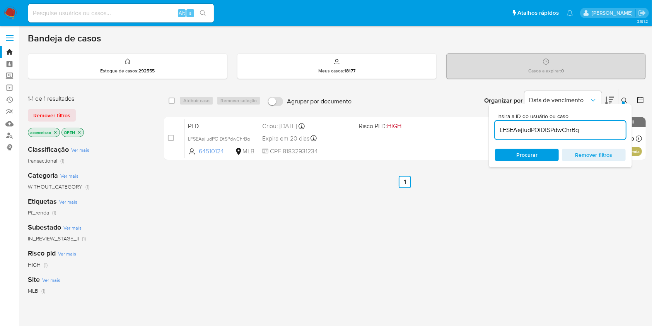
click at [454, 139] on div "PLD LFSEAejiudPOiDtSPdwChrBq 64510124 MLB Risco PLD: HIGH Criou: [DATE] Criou: …" at bounding box center [413, 138] width 457 height 39
click at [532, 131] on input "LFSEAejiudPOiDtSPdwChrBq" at bounding box center [560, 130] width 131 height 10
paste input "fbtHpj5bRhbaTimhuCSUUZr6"
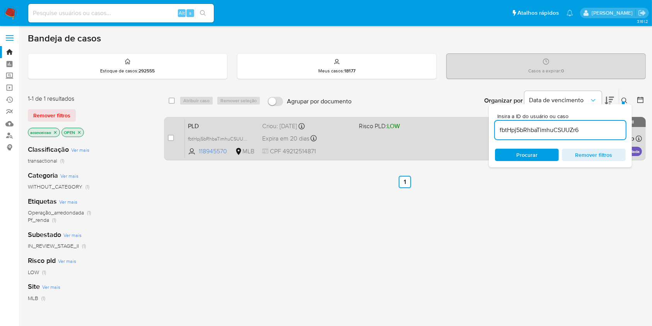
drag, startPoint x: 439, startPoint y: 143, endPoint x: 432, endPoint y: 142, distance: 7.4
click at [432, 142] on div "PLD fbtHpj5bRhbaTimhuCSUUZr6 118945570 MLB Risco PLD: LOW Criou: [DATE] Criou: …" at bounding box center [413, 138] width 457 height 39
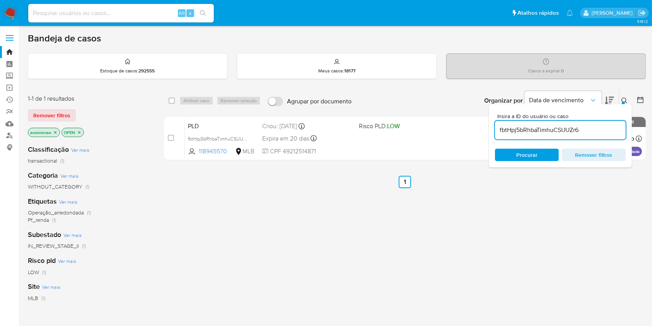
click at [520, 127] on input "fbtHpj5bRhbaTimhuCSUUZr6" at bounding box center [560, 130] width 131 height 10
paste input "JauCClG6kW2GEuch6cI67MkI"
click at [520, 127] on input "fbtHpj5bRhbaTimhuCSUUZr6" at bounding box center [560, 130] width 131 height 10
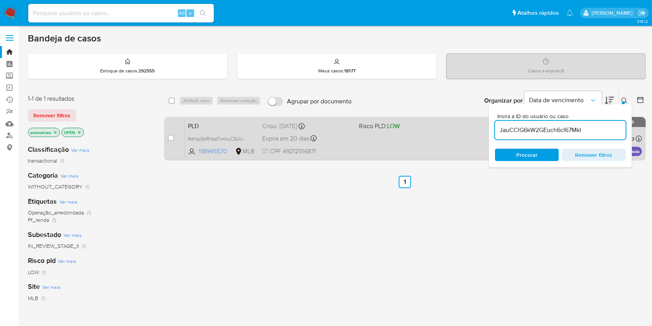
type input "JauCClG6kW2GEuch6cI67MkI"
click at [429, 141] on div "PLD fbtHpj5bRhbaTimhuCSUUZr6 118945570 MLB Risco PLD: LOW Criou: [DATE] Criou: …" at bounding box center [413, 138] width 457 height 39
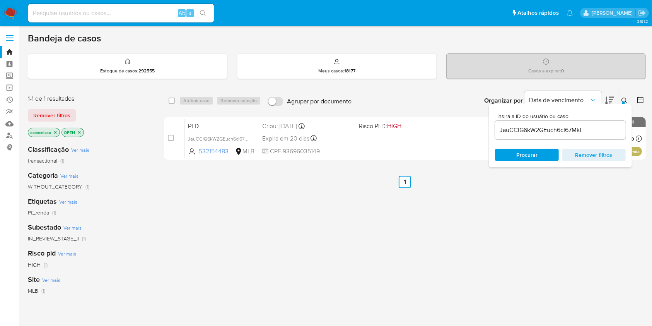
click at [540, 163] on div "Insira a ID do usuário ou caso JauCClG6kW2GEuch6cI67MkI Procurar Remover filtros" at bounding box center [560, 135] width 143 height 63
click at [422, 166] on div "select-all-cases-checkbox Atribuir caso Remover seleção Agrupar por documento O…" at bounding box center [405, 263] width 482 height 351
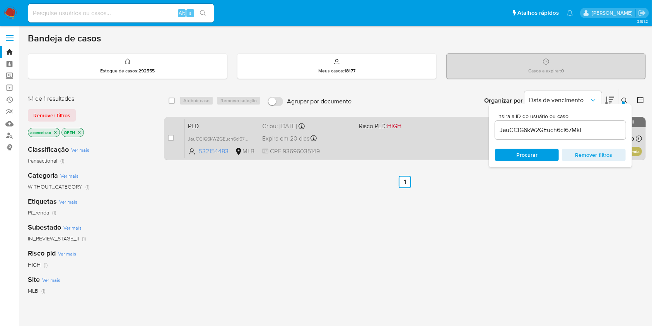
click at [422, 151] on div "PLD JauCClG6kW2GEuch6cI67MkI 532154483 MLB Risco PLD: HIGH Criou: [DATE] Criou:…" at bounding box center [413, 138] width 457 height 39
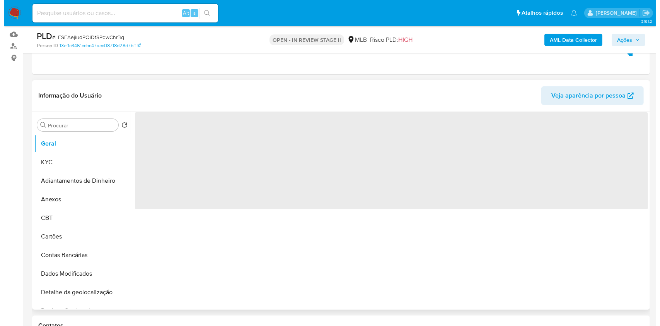
scroll to position [103, 0]
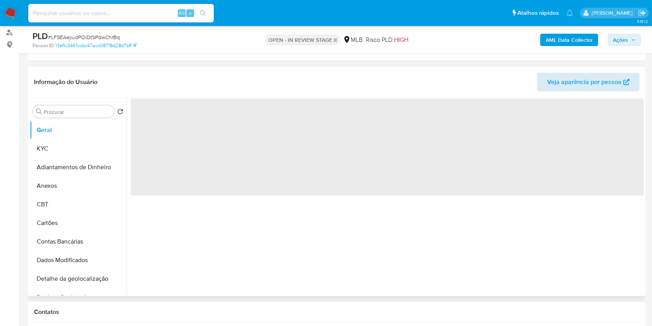
select select "10"
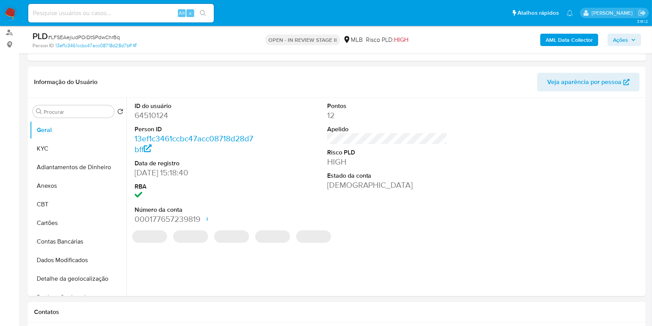
click at [560, 43] on b "AML Data Collector" at bounding box center [569, 40] width 47 height 12
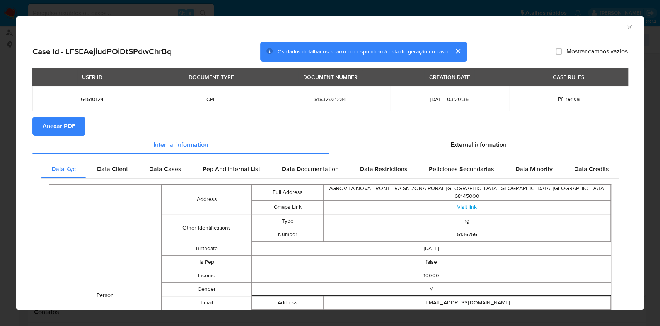
click at [77, 131] on button "Anexar PDF" at bounding box center [58, 126] width 53 height 19
click at [626, 24] on icon "Fechar a janela" at bounding box center [630, 27] width 8 height 8
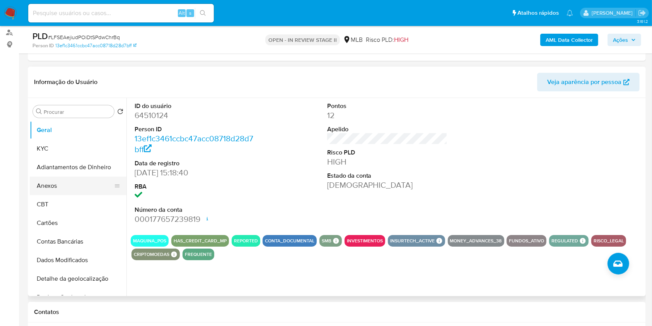
click at [64, 184] on button "Anexos" at bounding box center [75, 185] width 91 height 19
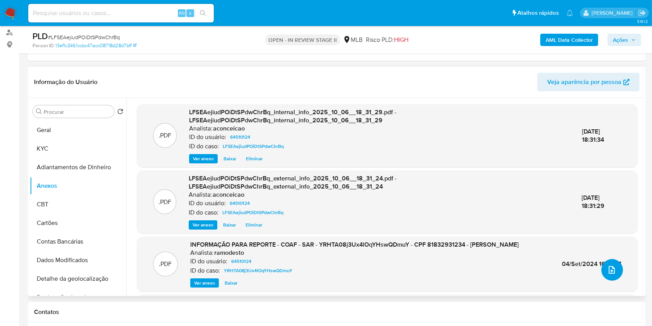
click at [610, 269] on icon "upload-file" at bounding box center [611, 269] width 9 height 9
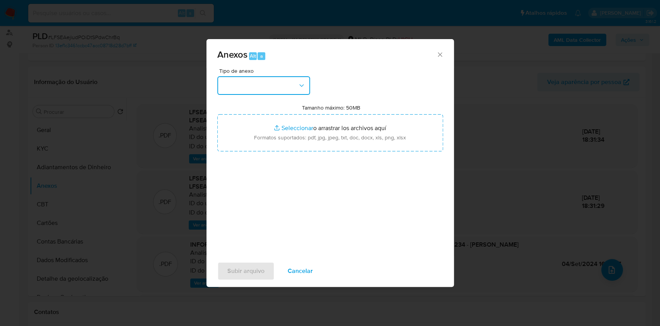
click at [269, 86] on button "button" at bounding box center [263, 85] width 93 height 19
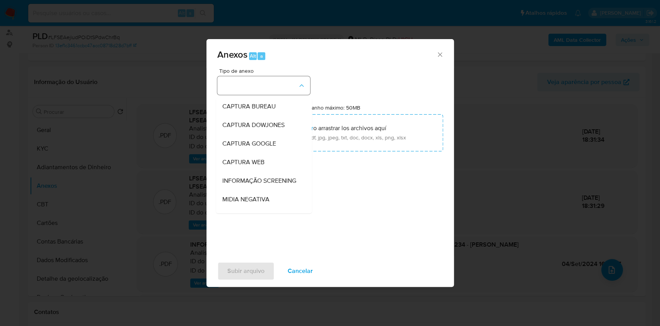
scroll to position [119, 0]
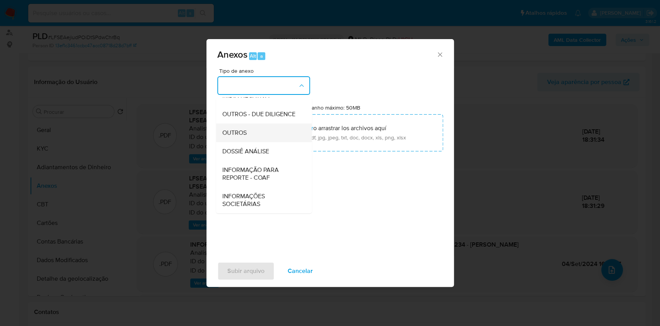
click at [254, 134] on div "OUTROS" at bounding box center [261, 132] width 79 height 19
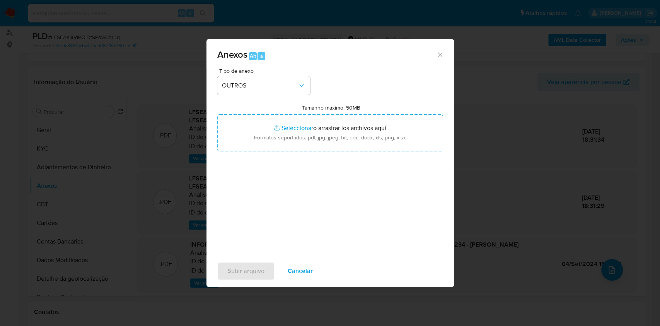
click at [438, 56] on icon "Cerrar" at bounding box center [440, 54] width 4 height 4
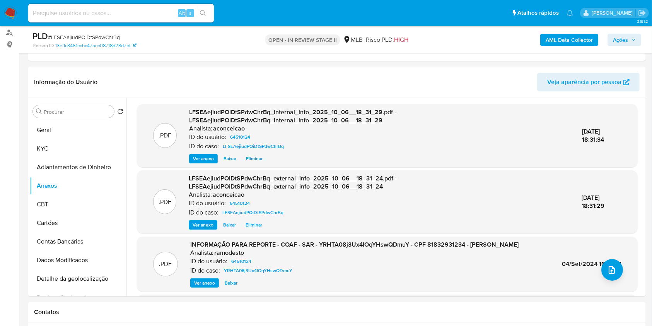
click at [91, 37] on span "# LFSEAejiudPOiDtSPdwChrBq" at bounding box center [84, 37] width 72 height 8
copy span "LFSEAejiudPOiDtSPdwChrBq"
click at [610, 265] on icon "upload-file" at bounding box center [611, 269] width 9 height 9
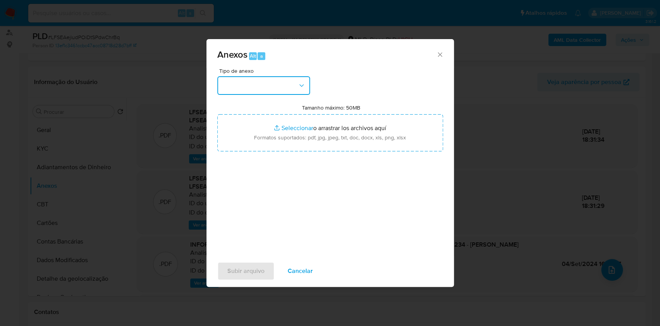
click at [296, 83] on button "button" at bounding box center [263, 85] width 93 height 19
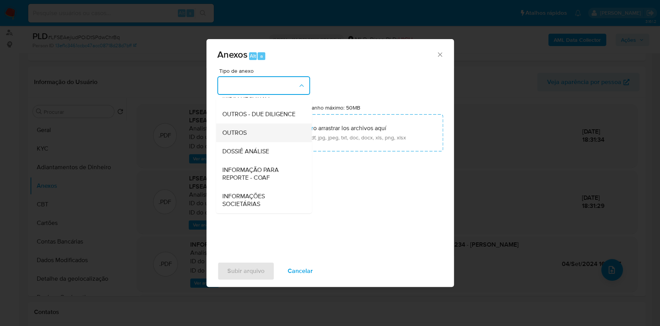
click at [262, 136] on div "OUTROS" at bounding box center [261, 132] width 79 height 19
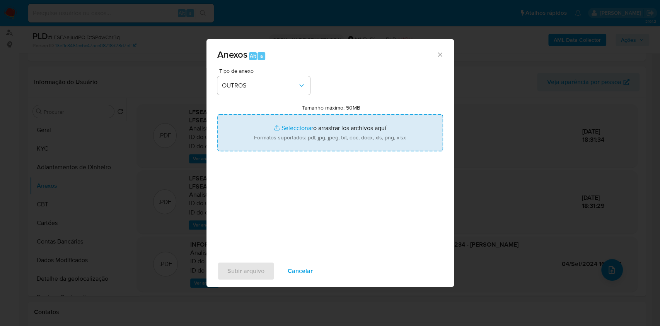
click at [338, 144] on input "Tamanho máximo: 50MB Seleccionar archivos" at bounding box center [330, 132] width 226 height 37
type input "C:\fakepath\Mulan 64510124_Ubaldo Amaral da Silva 2025_10_02_20_49_11 (1).pdf"
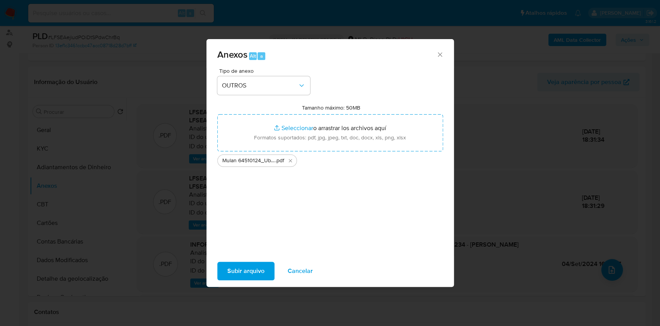
click at [251, 274] on span "Subir arquivo" at bounding box center [245, 270] width 37 height 17
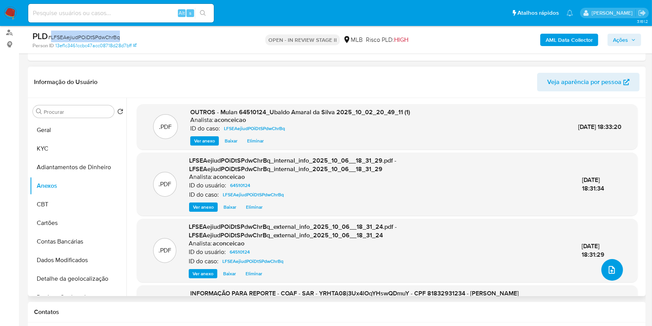
click at [607, 271] on icon "upload-file" at bounding box center [611, 269] width 9 height 9
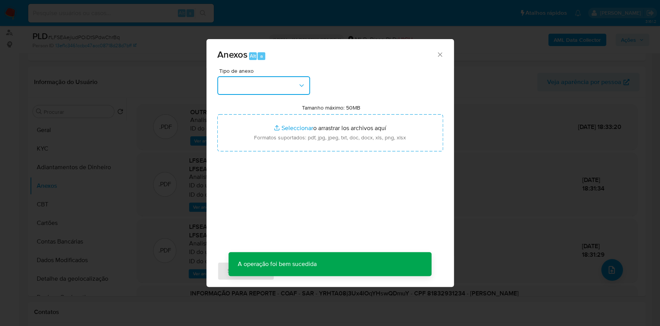
click at [260, 90] on button "button" at bounding box center [263, 85] width 93 height 19
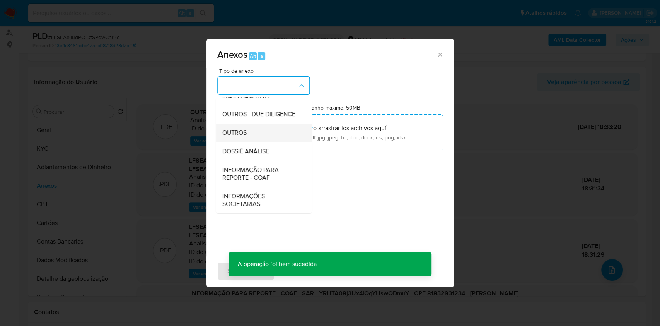
click at [255, 135] on div "OUTROS" at bounding box center [261, 132] width 79 height 19
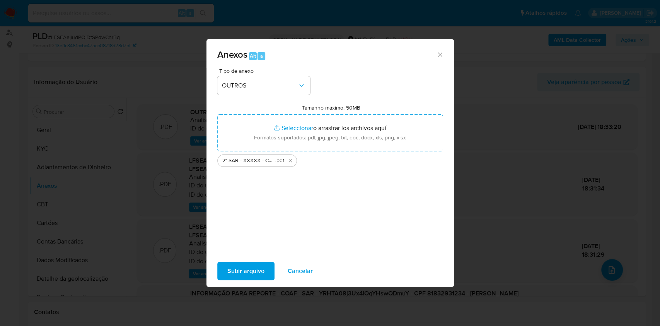
click at [264, 262] on button "Subir arquivo" at bounding box center [245, 271] width 57 height 19
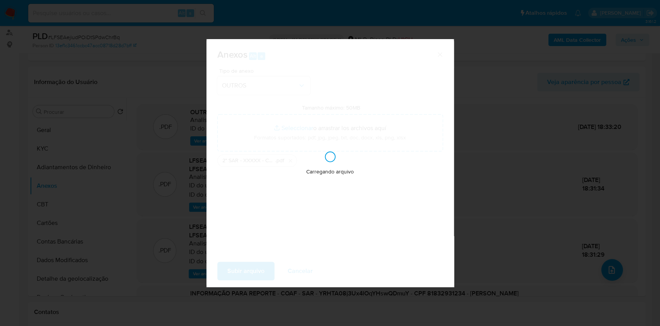
click at [470, 176] on div "Anexos Alt a Tipo de anexo OUTROS Tamanho máximo: 50MB Seleccionar archivos Sel…" at bounding box center [330, 163] width 660 height 326
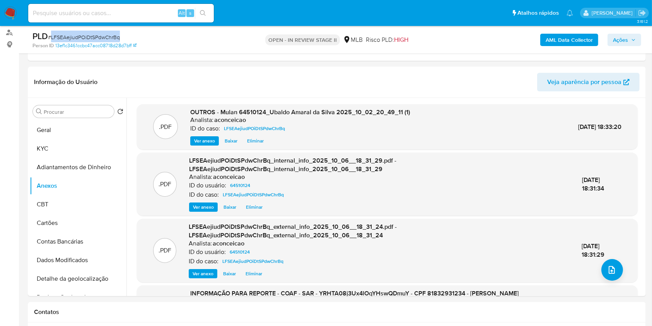
drag, startPoint x: 633, startPoint y: 38, endPoint x: 584, endPoint y: 46, distance: 49.5
click at [632, 38] on icon "button" at bounding box center [633, 40] width 5 height 5
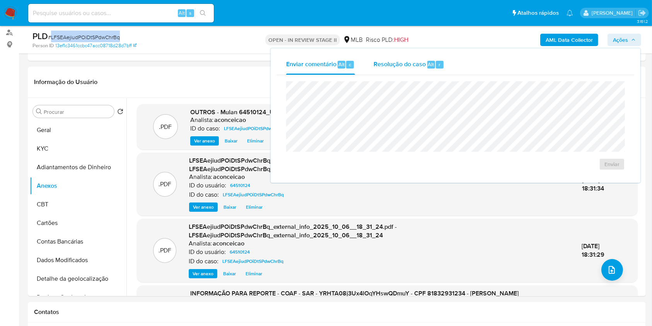
click at [440, 61] on span "r" at bounding box center [440, 64] width 2 height 7
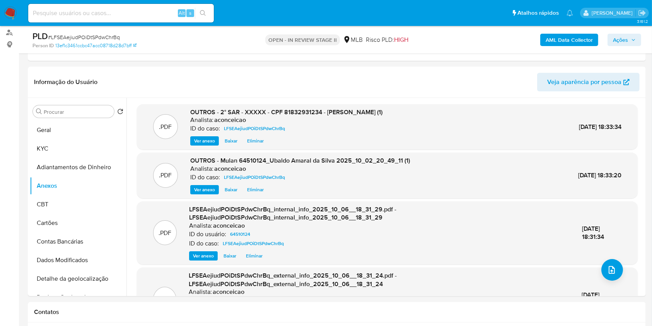
click at [638, 37] on button "Ações" at bounding box center [625, 40] width 34 height 12
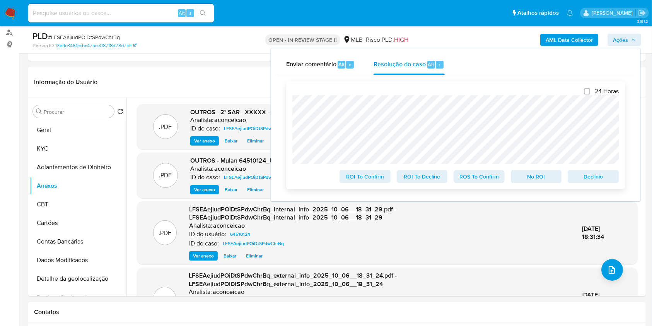
click at [479, 175] on span "ROS To Confirm" at bounding box center [479, 176] width 40 height 11
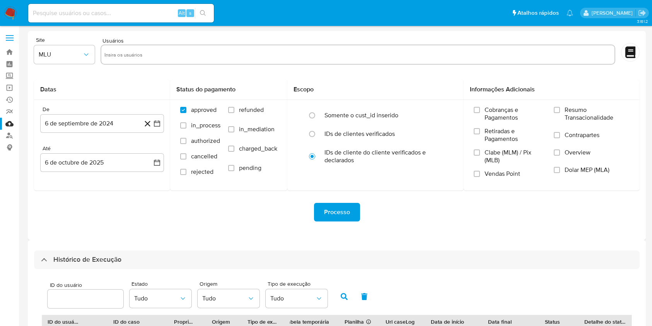
select select "100"
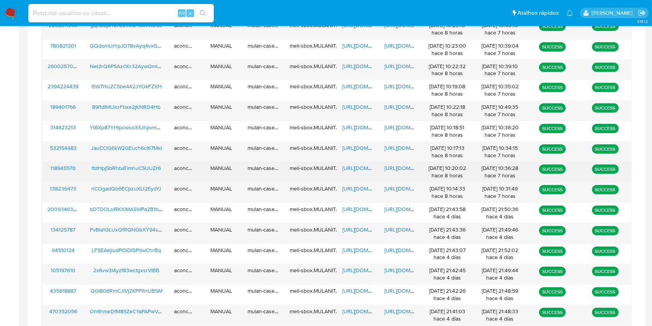
click at [357, 169] on span "https://docs.google.com/spreadsheets/d/1YEjMjO6_cY2igZhtQE8IJgK7WBRdEiaAzvKm6PT…" at bounding box center [368, 168] width 53 height 8
click at [390, 166] on span "https://docs.google.com/document/d/1--FjfMX_qRzuoh_6QatdXbPY71-CG5vEP7Kag97eHRE…" at bounding box center [411, 168] width 53 height 8
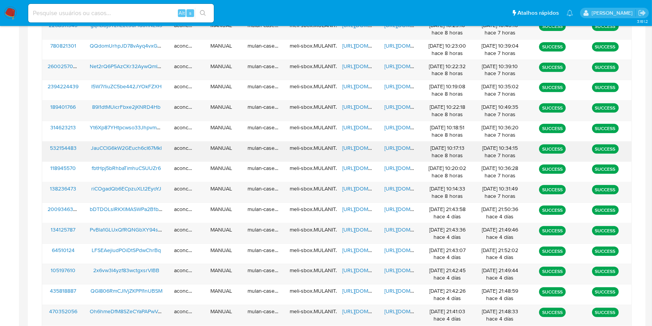
click at [361, 147] on span "https://docs.google.com/spreadsheets/d/1VAH9DeeNHRHgxljTHDXB1q8uZF6fU-PwiWhXzlJ…" at bounding box center [368, 148] width 53 height 8
click at [402, 149] on span "https://docs.google.com/document/d/1fnoino81fXCYxc4aikR1oLCXRc2BTnEhZHtK9-eQpCA…" at bounding box center [411, 148] width 53 height 8
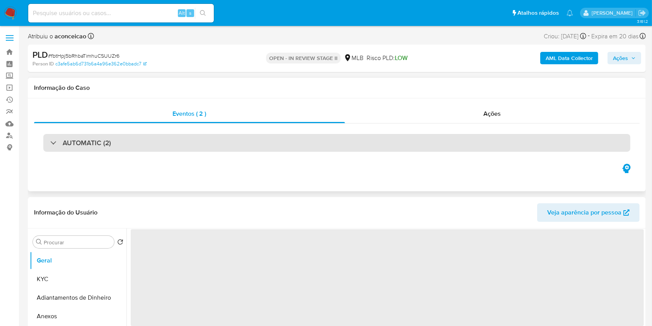
select select "10"
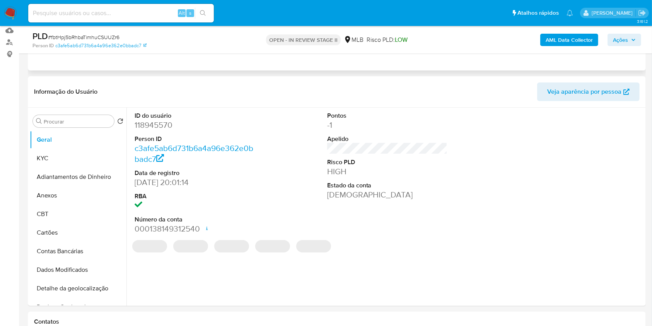
scroll to position [103, 0]
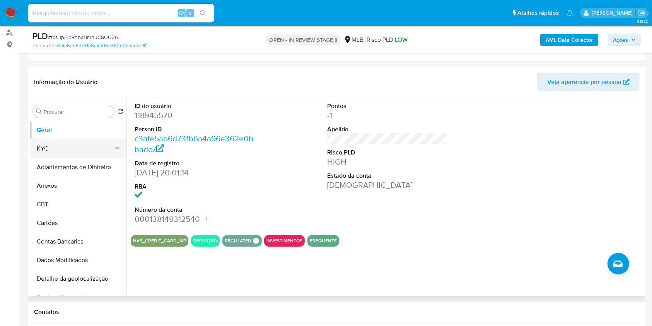
click at [51, 150] on button "KYC" at bounding box center [75, 148] width 91 height 19
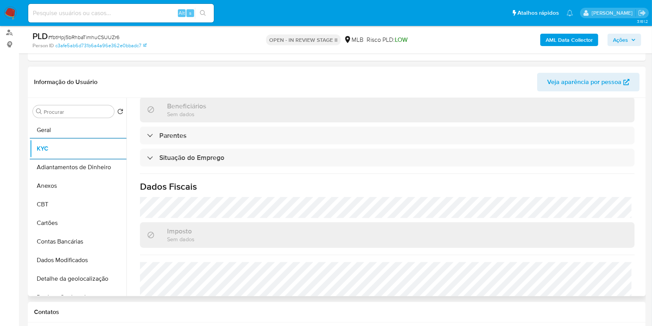
scroll to position [329, 0]
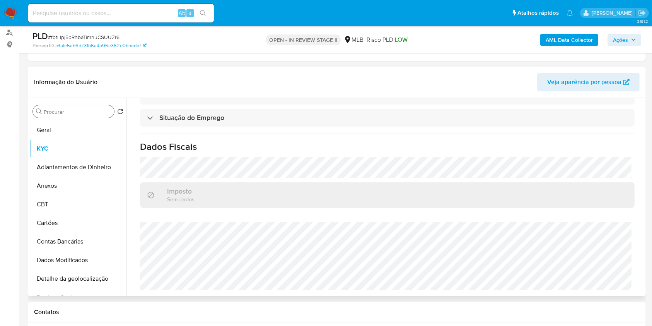
click at [87, 111] on input "Procurar" at bounding box center [77, 111] width 67 height 7
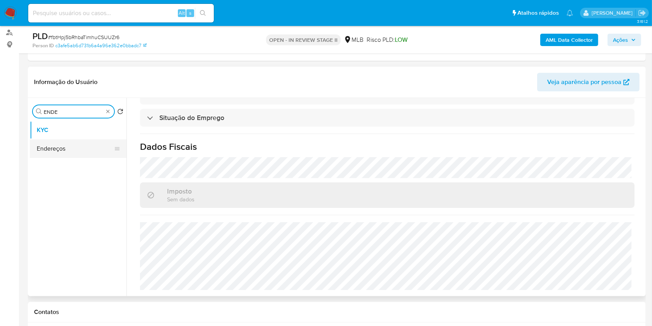
type input "ENDE"
click at [75, 151] on button "Endereços" at bounding box center [75, 148] width 91 height 19
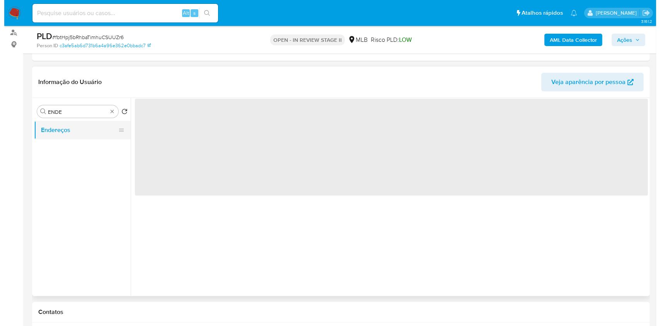
scroll to position [0, 0]
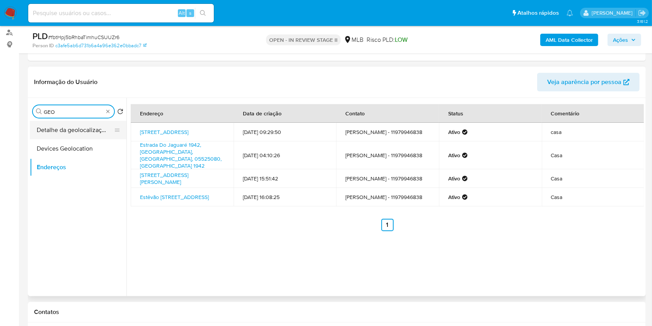
type input "GEO"
click at [99, 132] on button "Detalhe da geolocalização" at bounding box center [75, 130] width 91 height 19
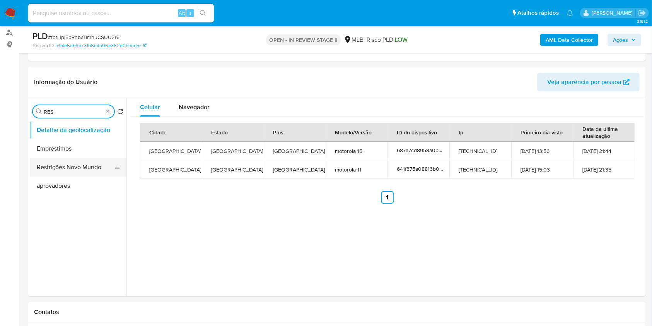
type input "RES"
click at [84, 169] on button "Restrições Novo Mundo" at bounding box center [75, 167] width 91 height 19
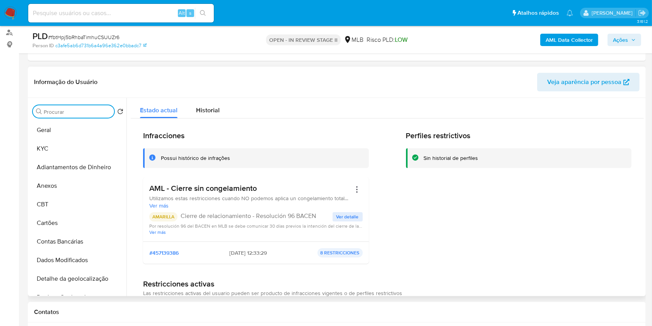
click at [105, 112] on input "Procurar" at bounding box center [77, 111] width 67 height 7
click at [62, 183] on button "Anexos" at bounding box center [75, 185] width 91 height 19
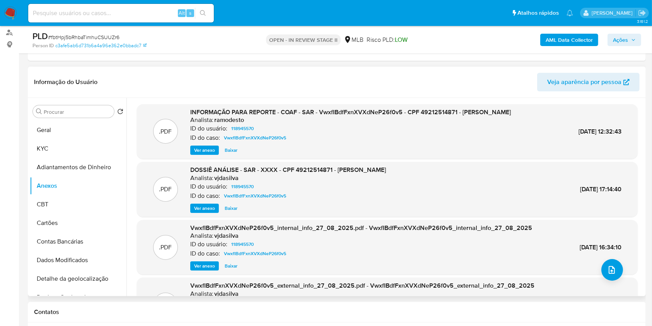
drag, startPoint x: 82, startPoint y: 118, endPoint x: 79, endPoint y: 115, distance: 4.7
click at [81, 117] on div "Procurar Retornar ao pedido padrão Geral KYC Adiantamentos de Dinheiro Anexos C…" at bounding box center [78, 197] width 97 height 197
click at [79, 115] on div "Procurar" at bounding box center [73, 111] width 81 height 12
click at [67, 109] on input "Procurar" at bounding box center [77, 111] width 67 height 7
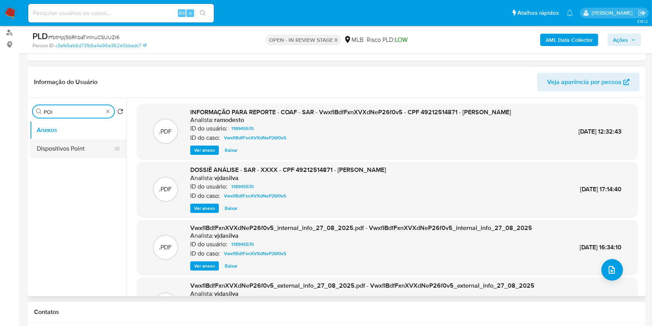
type input "POI"
click at [62, 157] on button "Dispositivos Point" at bounding box center [75, 148] width 91 height 19
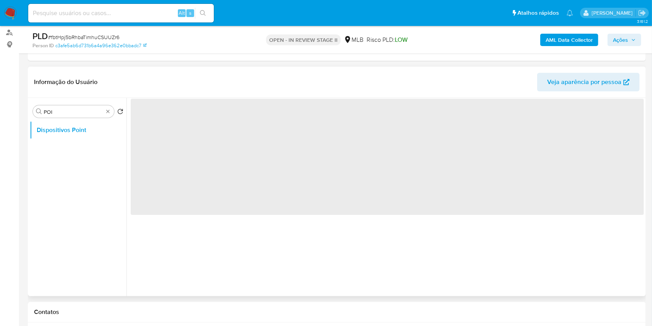
click at [61, 150] on ul "Dispositivos Point" at bounding box center [78, 208] width 97 height 174
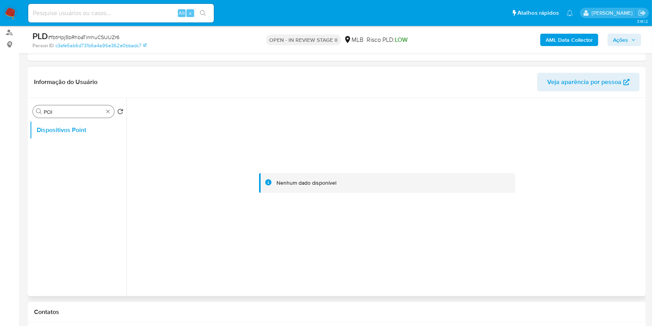
click at [111, 106] on div "Procurar POI" at bounding box center [73, 111] width 81 height 12
click at [105, 115] on div "Procurar POI" at bounding box center [73, 111] width 81 height 12
click at [111, 110] on div "Procurar POI" at bounding box center [73, 111] width 81 height 12
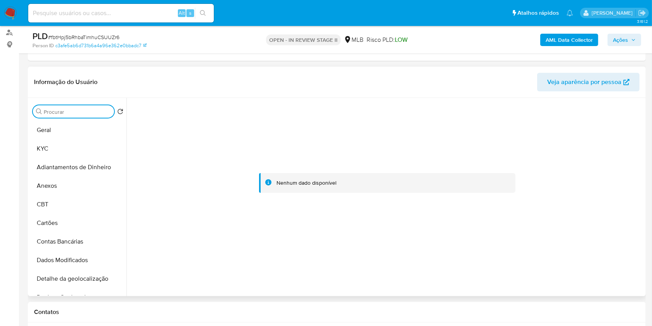
click at [100, 113] on input "Procurar" at bounding box center [77, 111] width 67 height 7
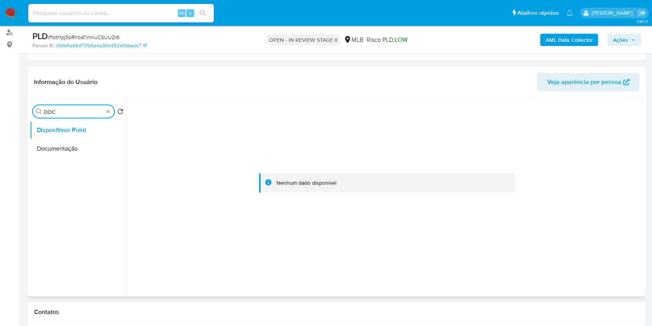
type input "DOC"
click at [71, 161] on ul "Dispositivos Point Documentação" at bounding box center [78, 208] width 97 height 174
click at [75, 152] on button "Documentação" at bounding box center [75, 148] width 91 height 19
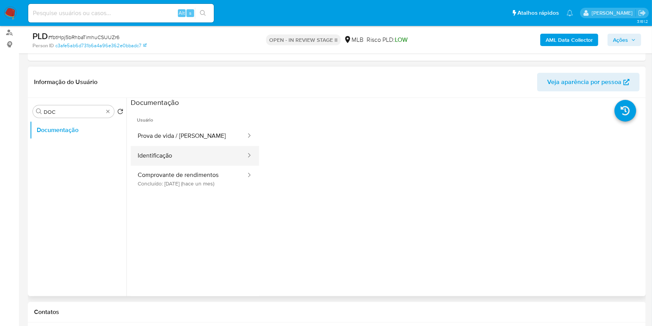
click at [195, 161] on button "Identificação" at bounding box center [189, 156] width 116 height 20
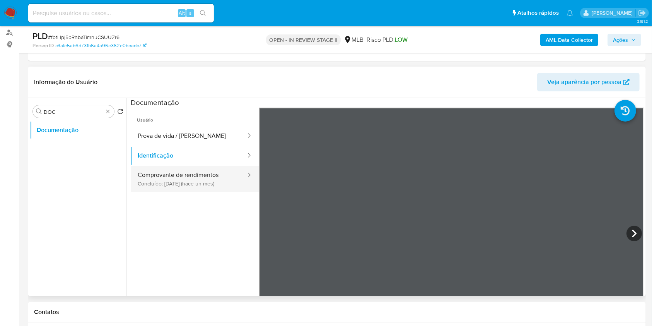
click at [217, 185] on button "Comprovante de rendimentos Concluído: 25/08/2025 (hace un mes)" at bounding box center [189, 179] width 116 height 26
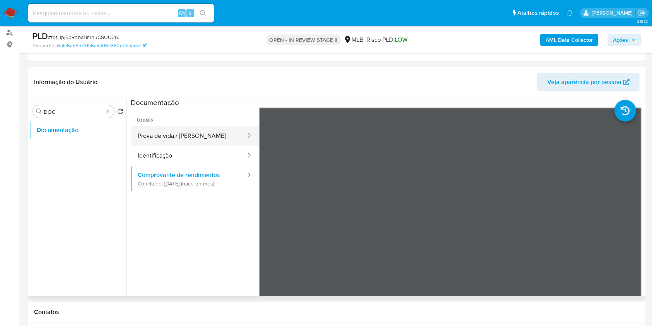
click at [192, 141] on button "Prova de vida / [PERSON_NAME]" at bounding box center [189, 136] width 116 height 20
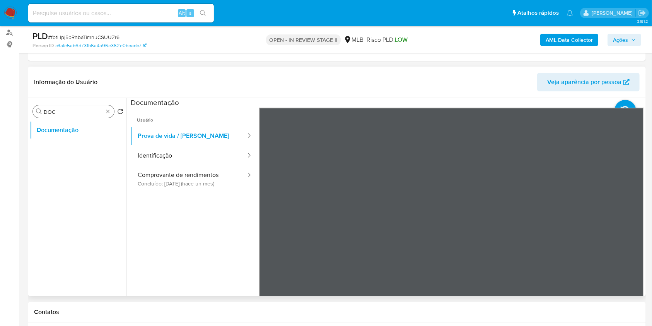
click at [111, 113] on div "Procurar DOC" at bounding box center [73, 111] width 81 height 12
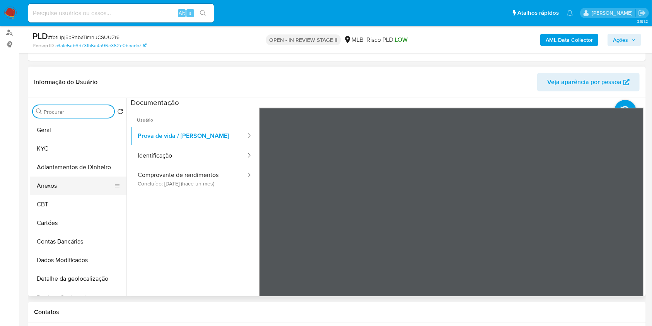
click at [65, 178] on button "Anexos" at bounding box center [75, 185] width 91 height 19
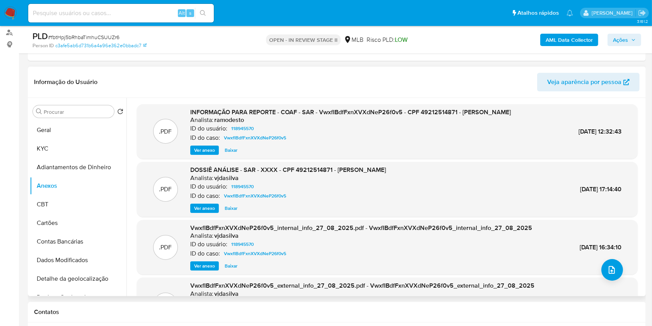
click at [202, 159] on div ".PDF INFORMAÇÃO PARA REPORTE - COAF - SAR - VwxfIBdfFxnXVXdNeP26f0v5 - CPF 4921…" at bounding box center [387, 131] width 501 height 55
click at [199, 154] on span "Ver anexo" at bounding box center [204, 150] width 21 height 8
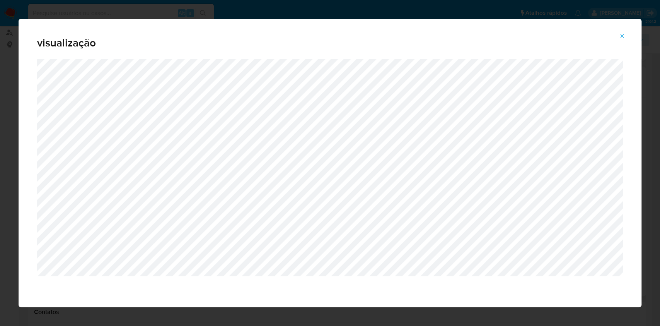
click at [626, 36] on button "Attachment preview" at bounding box center [622, 36] width 17 height 12
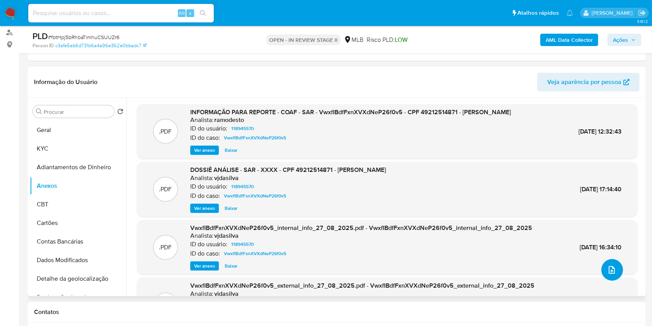
click at [610, 274] on button "upload-file" at bounding box center [613, 270] width 22 height 22
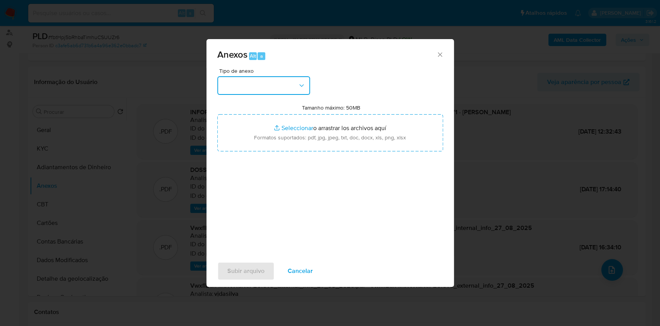
click at [293, 93] on button "button" at bounding box center [263, 85] width 93 height 19
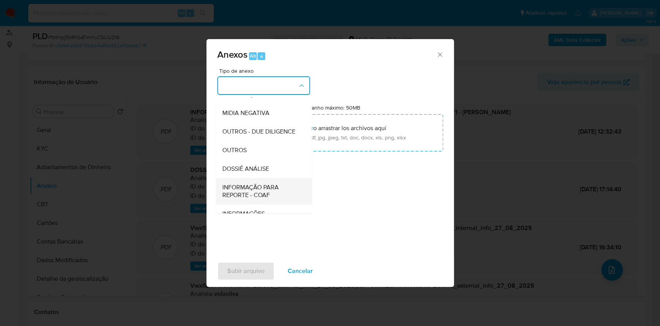
scroll to position [119, 0]
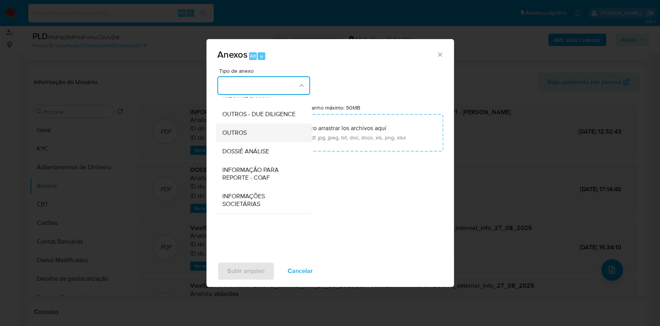
click at [247, 133] on div "OUTROS" at bounding box center [261, 132] width 79 height 19
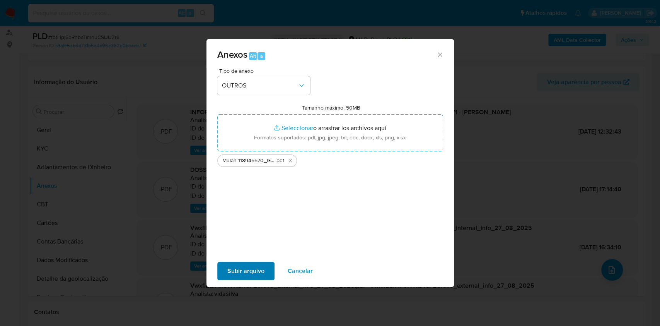
click at [262, 261] on div "Subir arquivo Cancelar" at bounding box center [331, 270] width 248 height 29
click at [260, 266] on span "Subir arquivo" at bounding box center [245, 270] width 37 height 17
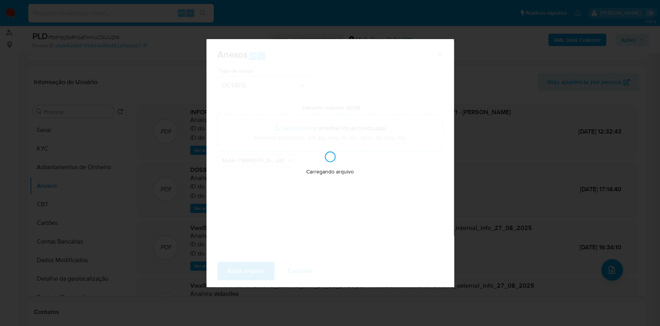
click at [585, 177] on div "Anexos Alt a Tipo de anexo OUTROS Tamanho máximo: 50MB Seleccionar archivos Sel…" at bounding box center [330, 163] width 660 height 326
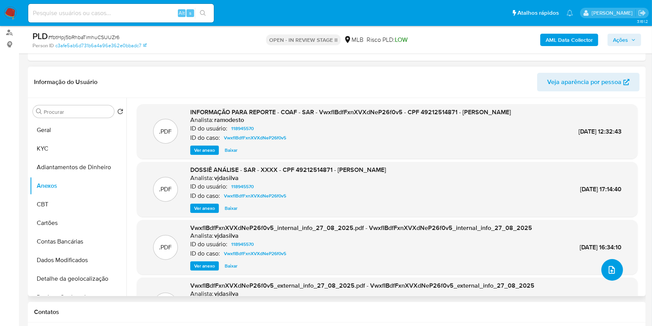
click at [616, 272] on button "upload-file" at bounding box center [613, 270] width 22 height 22
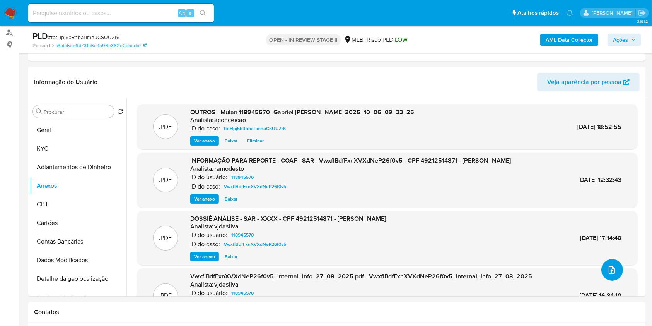
click at [615, 267] on button "upload-file" at bounding box center [613, 270] width 22 height 22
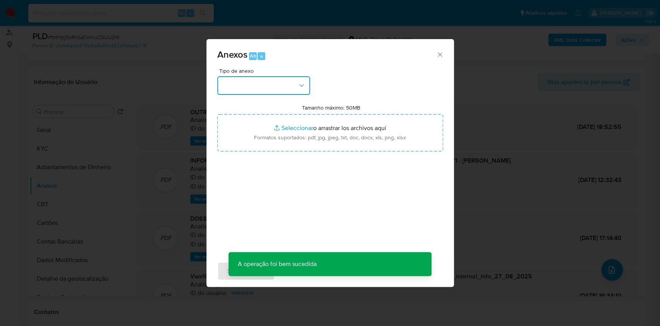
drag, startPoint x: 291, startPoint y: 87, endPoint x: 286, endPoint y: 95, distance: 8.7
click at [291, 87] on button "button" at bounding box center [263, 85] width 93 height 19
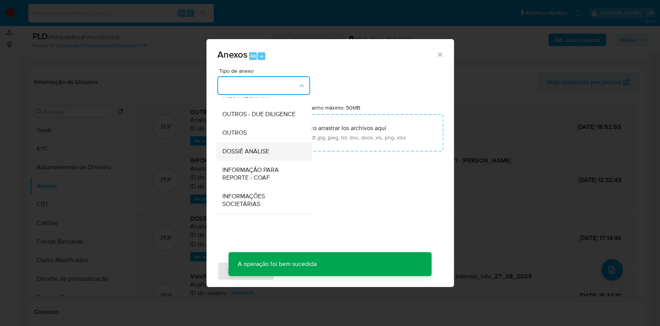
click at [257, 147] on span "DOSSIÊ ANÁLISE" at bounding box center [245, 151] width 47 height 8
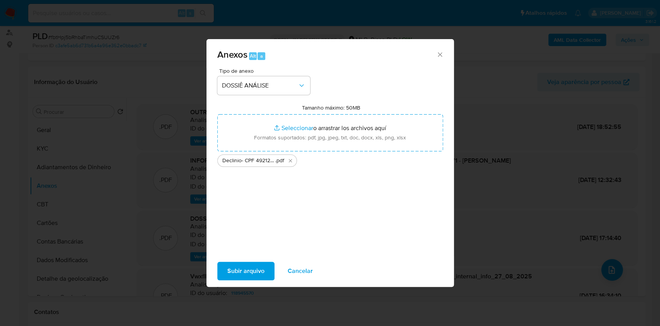
drag, startPoint x: 249, startPoint y: 269, endPoint x: 252, endPoint y: 267, distance: 4.1
click at [252, 267] on span "Subir arquivo" at bounding box center [245, 270] width 37 height 17
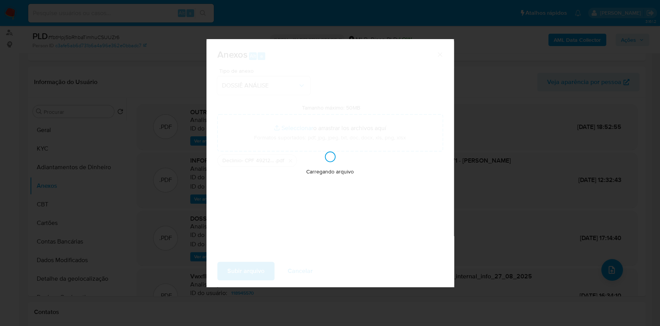
click at [600, 51] on div "Anexos Alt a Tipo de anexo DOSSIÊ ANÁLISE Tamanho máximo: 50MB Seleccionar arch…" at bounding box center [330, 163] width 660 height 326
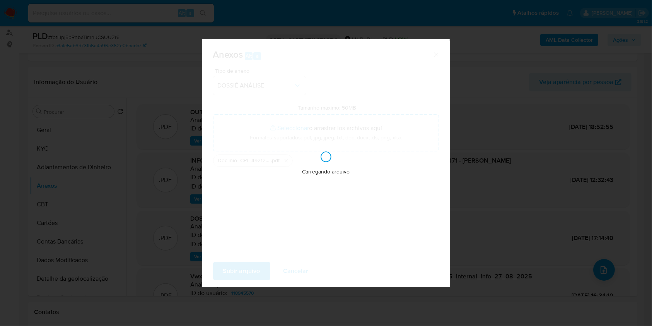
click at [615, 42] on span "Ações" at bounding box center [620, 40] width 15 height 12
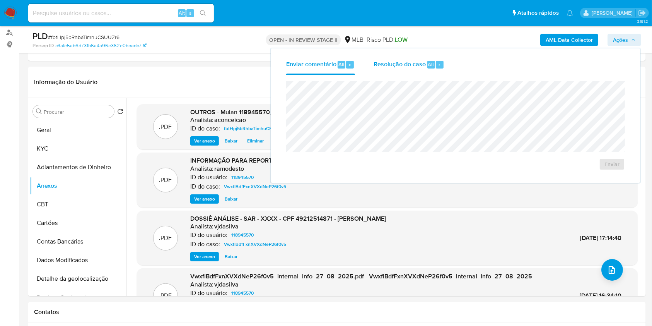
drag, startPoint x: 436, startPoint y: 67, endPoint x: 431, endPoint y: 79, distance: 13.2
click at [436, 67] on div "r" at bounding box center [440, 65] width 8 height 8
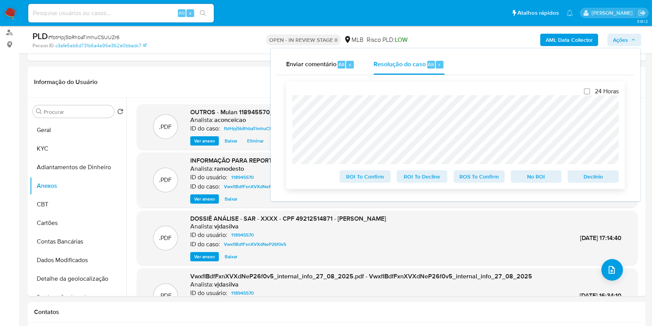
click at [421, 180] on span "ROI To Decline" at bounding box center [422, 176] width 40 height 11
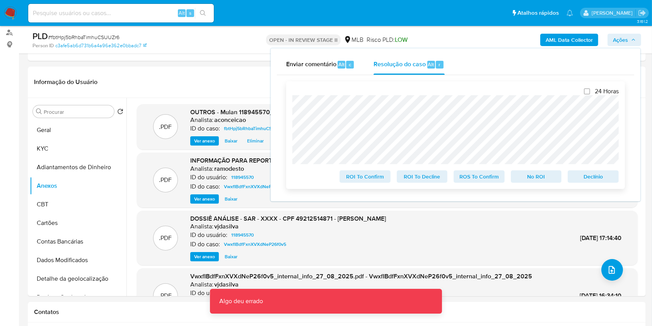
click at [592, 175] on span "Declínio" at bounding box center [593, 176] width 40 height 11
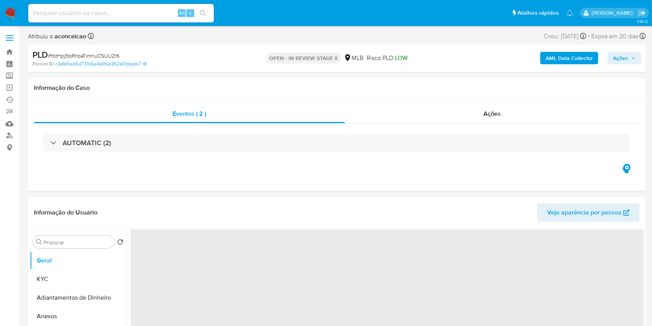
click at [620, 60] on span "Ações" at bounding box center [620, 58] width 15 height 12
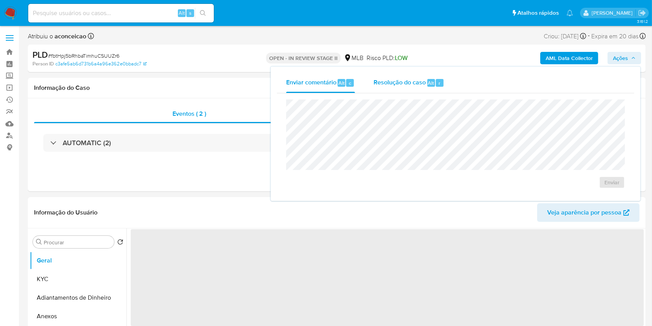
select select "10"
click at [410, 91] on div "Resolução do caso Alt r" at bounding box center [409, 83] width 71 height 20
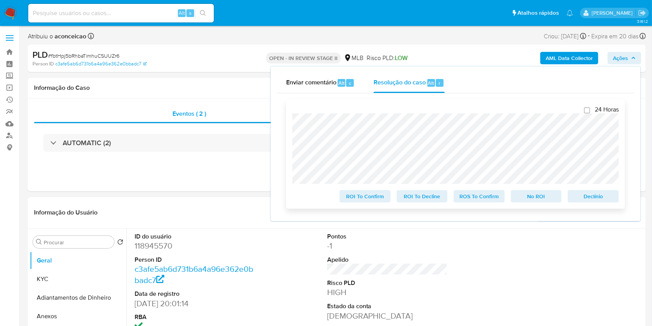
click at [582, 200] on span "Declínio" at bounding box center [593, 196] width 40 height 11
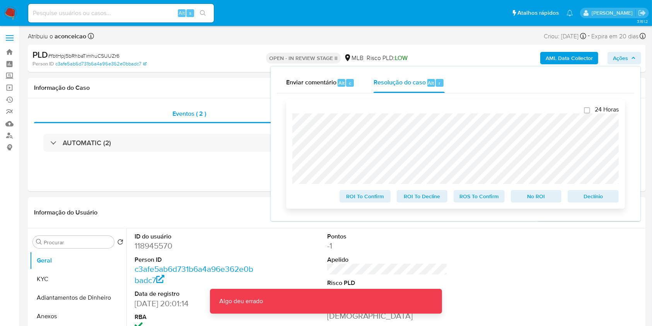
click at [593, 201] on span "Declínio" at bounding box center [593, 196] width 40 height 11
click at [594, 200] on span "Declínio" at bounding box center [593, 196] width 40 height 11
click at [595, 200] on span "Declínio" at bounding box center [593, 196] width 40 height 11
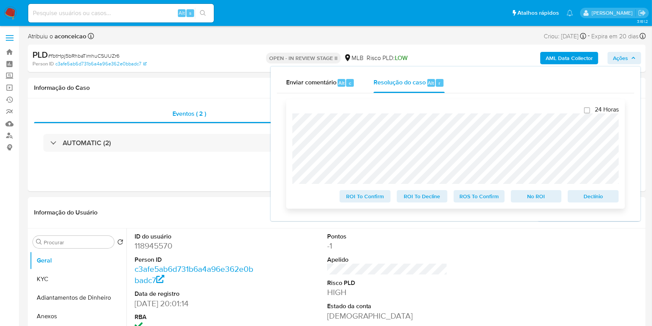
click at [414, 197] on span "ROI To Decline" at bounding box center [422, 196] width 40 height 11
click at [273, 129] on div "Enviar comentário Alt c Resolução do caso Alt r Fechamento do caso 24 Horas ROI…" at bounding box center [456, 144] width 370 height 154
click at [600, 193] on span "Declínio" at bounding box center [593, 196] width 40 height 11
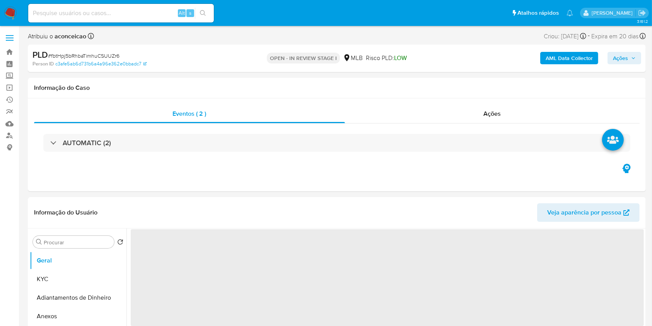
select select "10"
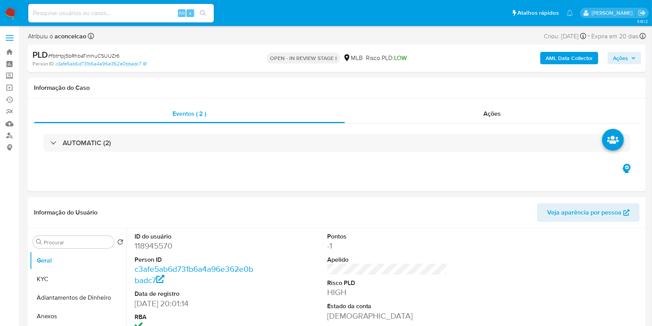
click at [629, 56] on span "Ações" at bounding box center [624, 58] width 23 height 11
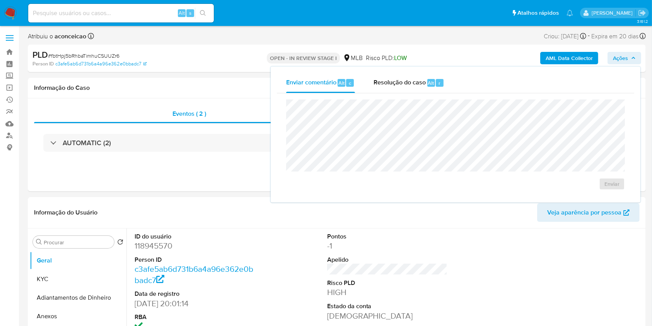
click at [398, 93] on div "Enviar" at bounding box center [455, 144] width 357 height 103
drag, startPoint x: 407, startPoint y: 87, endPoint x: 405, endPoint y: 97, distance: 11.1
click at [405, 90] on div "Resolução do caso Alt r" at bounding box center [409, 83] width 71 height 20
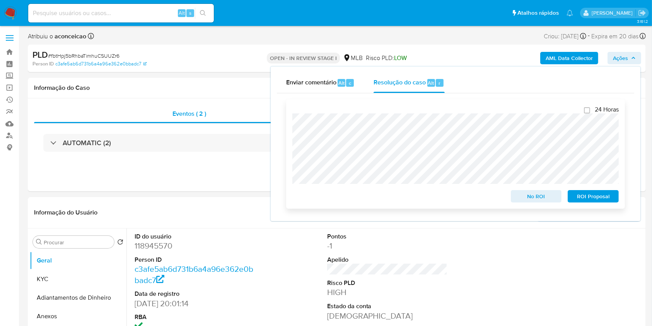
click at [545, 198] on span "No ROI" at bounding box center [536, 196] width 40 height 11
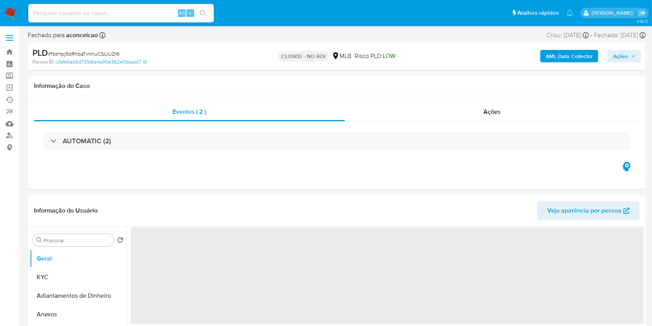
select select "10"
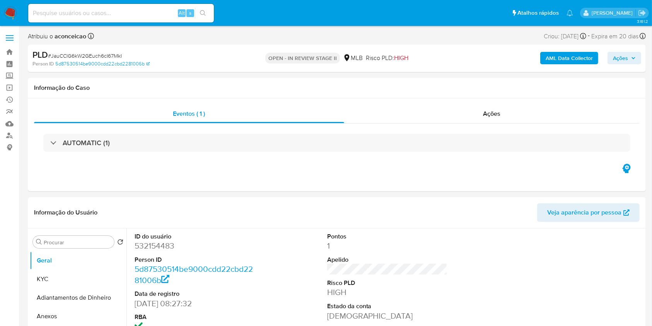
select select "10"
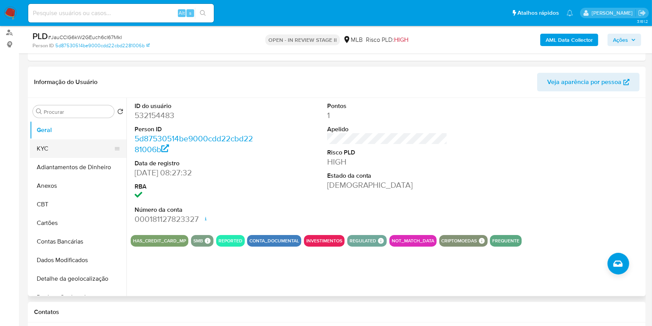
click at [99, 155] on button "KYC" at bounding box center [75, 148] width 91 height 19
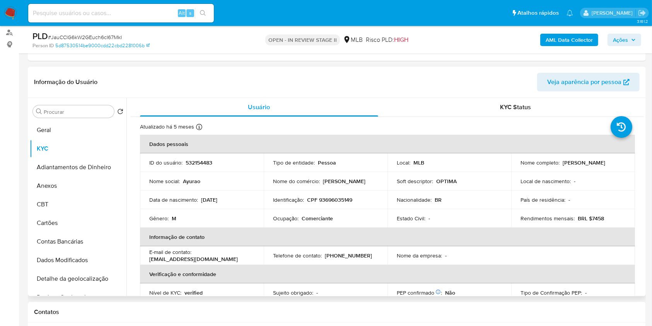
click at [313, 221] on p "Comerciante" at bounding box center [317, 218] width 31 height 7
click at [312, 221] on p "Comerciante" at bounding box center [317, 218] width 31 height 7
copy div "Ocupação : Comerciante"
click at [312, 221] on p "Comerciante" at bounding box center [317, 218] width 31 height 7
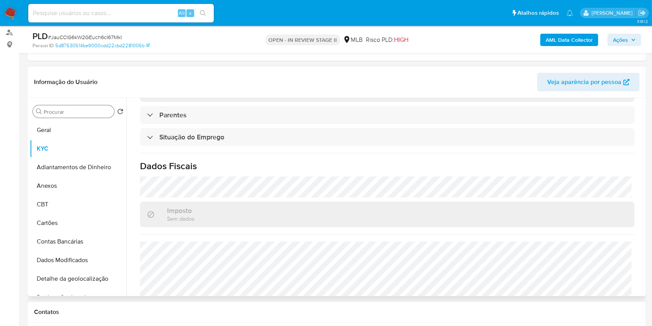
click at [86, 105] on div "Procurar" at bounding box center [73, 111] width 81 height 12
click at [86, 112] on input "Procurar" at bounding box center [77, 111] width 67 height 7
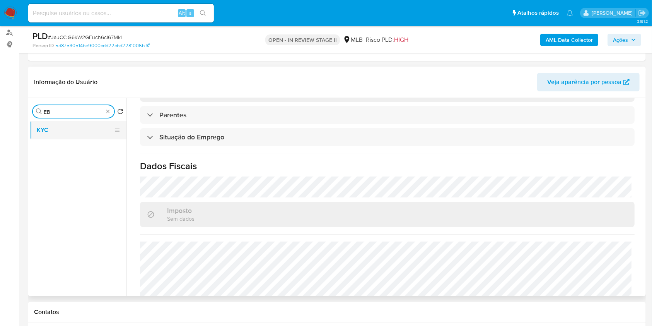
type input "E"
type input "ENDER"
click at [74, 148] on button "Endereços" at bounding box center [78, 148] width 97 height 19
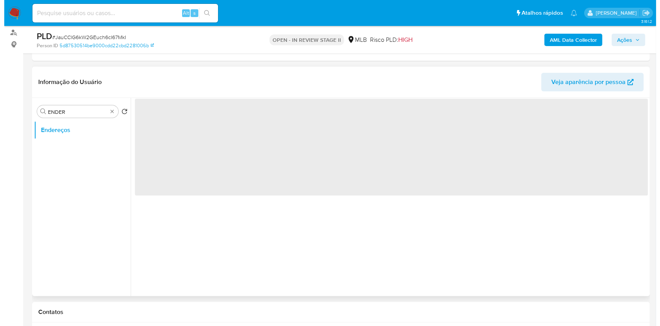
scroll to position [0, 0]
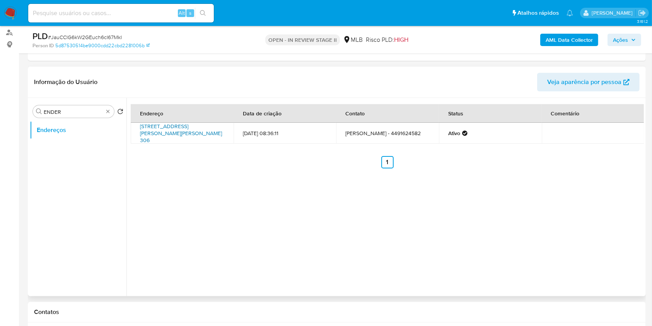
click at [198, 133] on link "Rua Professor Isaac Borges Capilé 306, Ponta Porã, Mato Grosso Do Sul, 79902496…" at bounding box center [181, 133] width 82 height 22
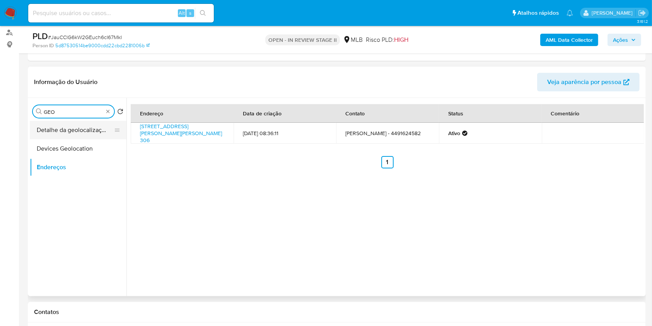
type input "GEO"
click at [89, 128] on button "Detalhe da geolocalização" at bounding box center [75, 130] width 91 height 19
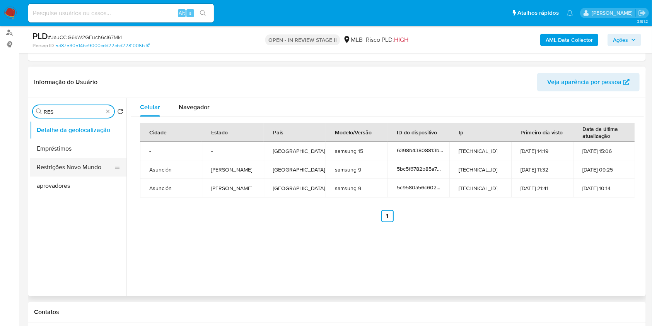
type input "RES"
click at [80, 171] on button "Restrições Novo Mundo" at bounding box center [75, 167] width 91 height 19
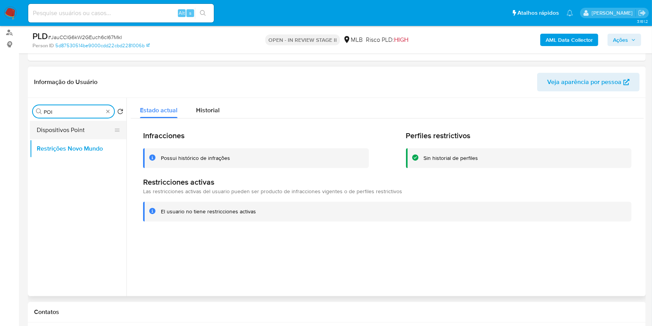
type input "POI"
click at [86, 132] on button "Dispositivos Point" at bounding box center [75, 130] width 91 height 19
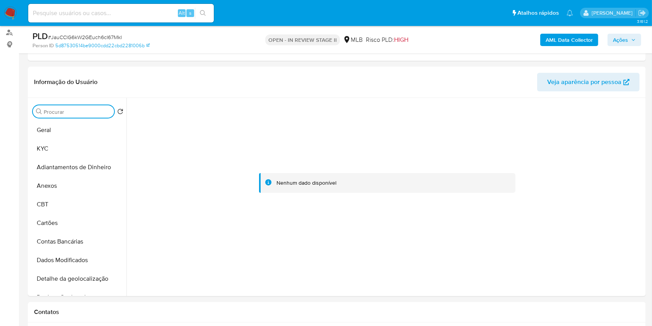
click at [108, 112] on input "Procurar" at bounding box center [77, 111] width 67 height 7
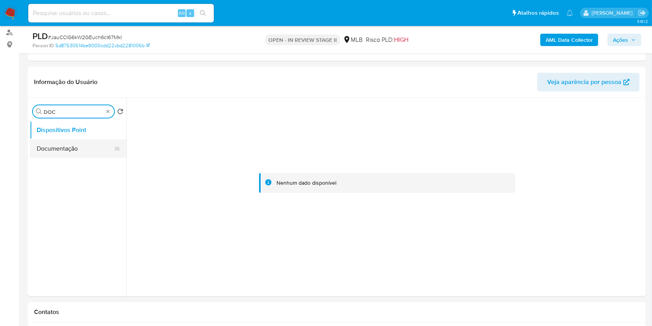
type input "DOC"
click at [89, 141] on button "Documentação" at bounding box center [75, 148] width 91 height 19
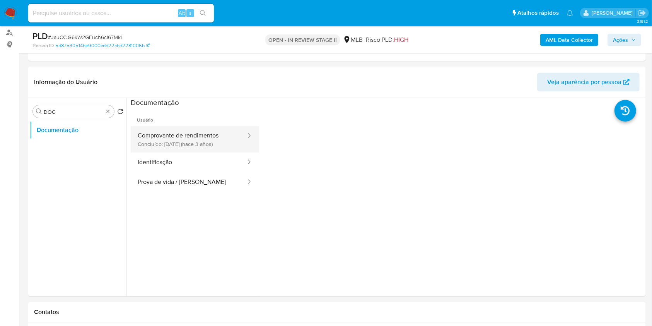
click at [205, 134] on button "Comprovante de rendimentos Concluído: 12/07/2022 (hace 3 años)" at bounding box center [189, 139] width 116 height 26
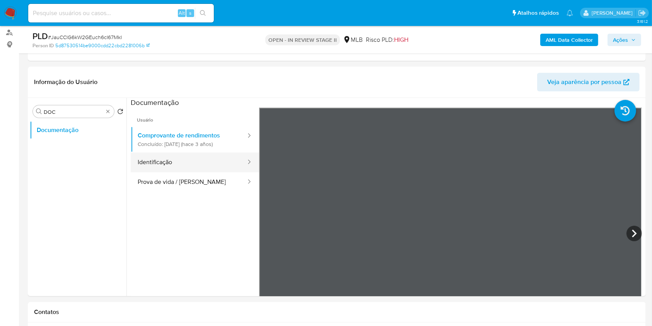
click at [192, 165] on button "Identificação" at bounding box center [189, 162] width 116 height 20
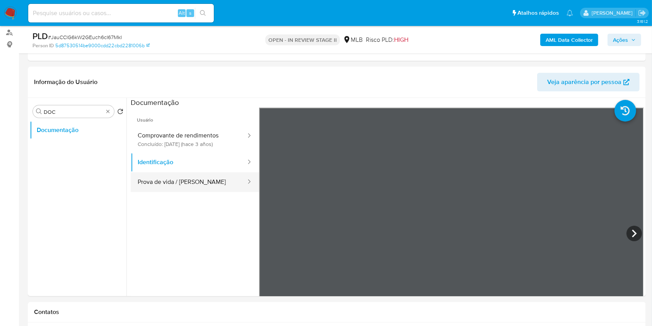
click at [169, 187] on button "Prova de vida / Selfie" at bounding box center [189, 182] width 116 height 20
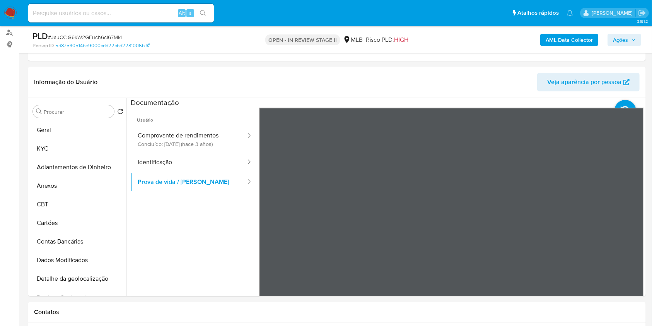
click at [557, 44] on b "AML Data Collector" at bounding box center [569, 40] width 47 height 12
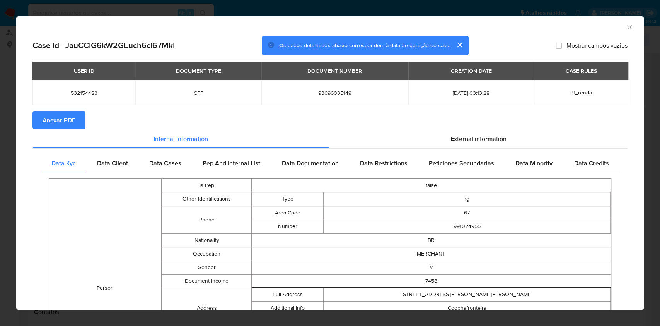
click at [320, 93] on span "93696035149" at bounding box center [335, 92] width 128 height 7
copy span "93696035149"
click at [75, 116] on span "Anexar PDF" at bounding box center [59, 119] width 33 height 17
click at [626, 30] on icon "Fechar a janela" at bounding box center [630, 27] width 8 height 8
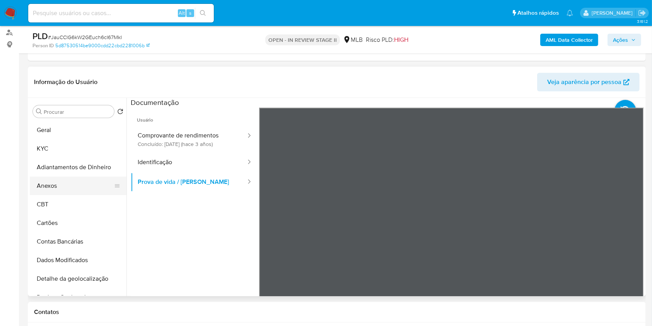
drag, startPoint x: 62, startPoint y: 186, endPoint x: 102, endPoint y: 178, distance: 41.0
click at [62, 186] on button "Anexos" at bounding box center [75, 185] width 91 height 19
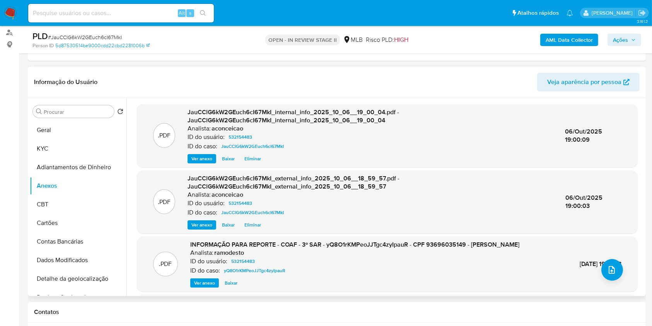
click at [356, 243] on span "INFORMAÇÃO PARA REPORTE - COAF - 3º SAR - yQ8O1rKMPeoJJTgc4zyIpauR - CPF 936960…" at bounding box center [354, 244] width 329 height 9
copy span "yQ8O1rKMPeoJJTgc4zyIpauR"
click at [620, 271] on div ".PDF INFORMAÇÃO PARA REPORTE - COAF - 3º SAR - yQ8O1rKMPeoJJTgc4zyIpauR - CPF 9…" at bounding box center [387, 263] width 493 height 47
click at [597, 263] on div "[DATE] 19:30:13" at bounding box center [601, 264] width 42 height 9
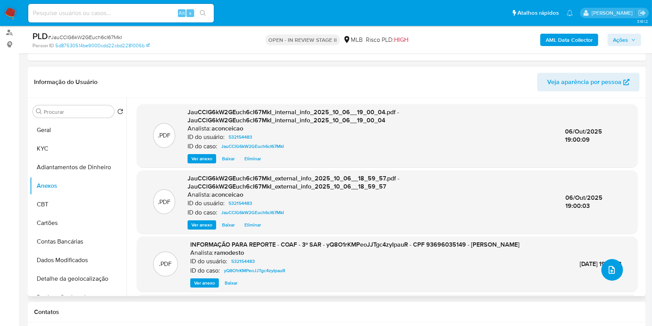
click at [607, 269] on icon "upload-file" at bounding box center [611, 269] width 9 height 9
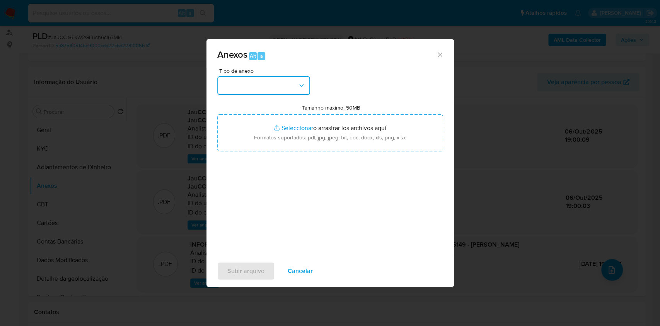
click at [291, 86] on button "button" at bounding box center [263, 85] width 93 height 19
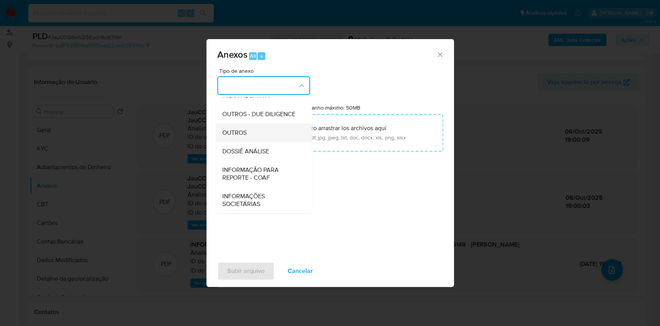
scroll to position [119, 0]
click at [262, 149] on span "DOSSIÊ ANÁLISE" at bounding box center [245, 151] width 47 height 8
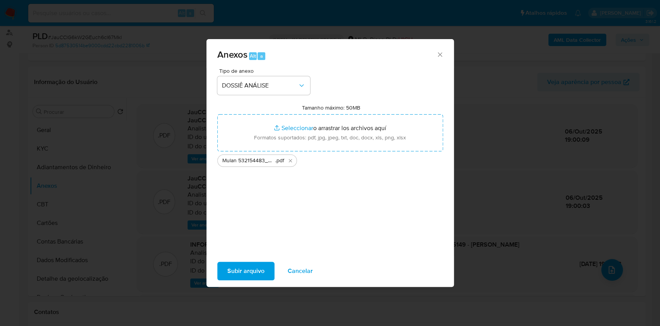
click at [255, 265] on span "Subir arquivo" at bounding box center [245, 270] width 37 height 17
click at [246, 275] on span "Subir arquivo" at bounding box center [245, 270] width 37 height 17
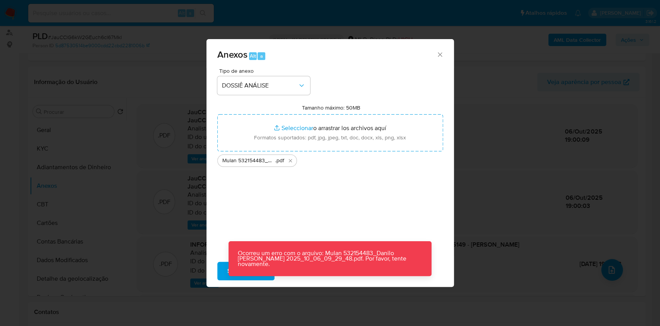
click at [260, 277] on div "Anexos Alt a Tipo de anexo DOSSIÊ ANÁLISE Tamanho máximo: 50MB Seleccionar arch…" at bounding box center [331, 163] width 248 height 248
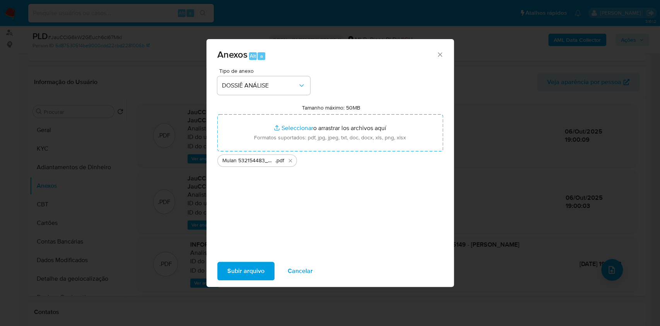
click at [255, 274] on span "Subir arquivo" at bounding box center [245, 270] width 37 height 17
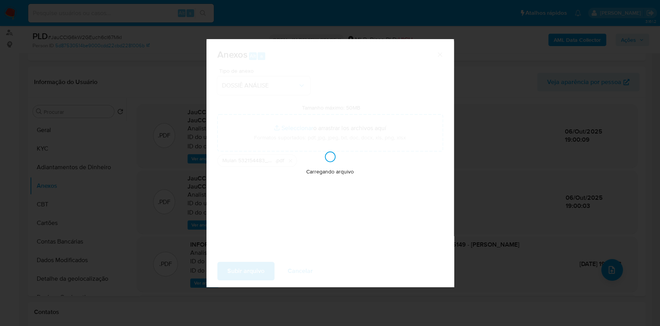
click at [318, 211] on div "Carregando arquivo" at bounding box center [331, 163] width 248 height 248
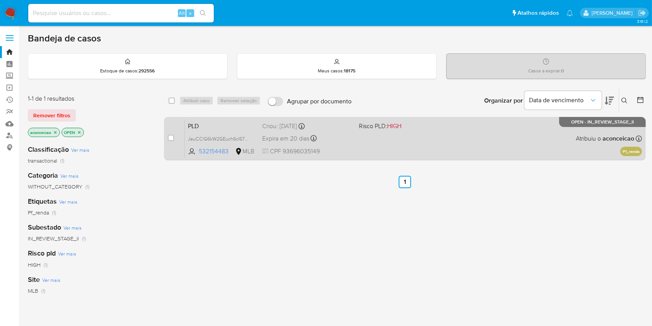
click at [388, 147] on div "PLD JauCClG6kW2GEuch6cI67MkI 532154483 MLB Risco PLD: HIGH Criou: [DATE] Criou:…" at bounding box center [413, 138] width 457 height 39
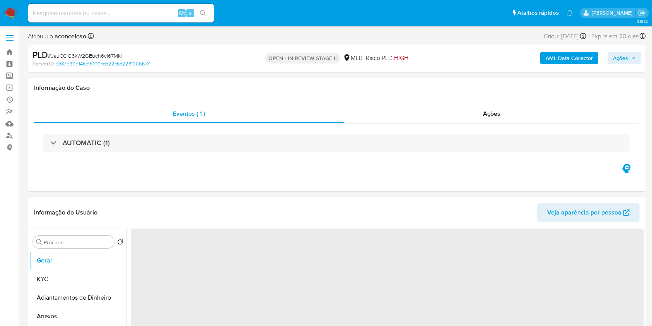
select select "10"
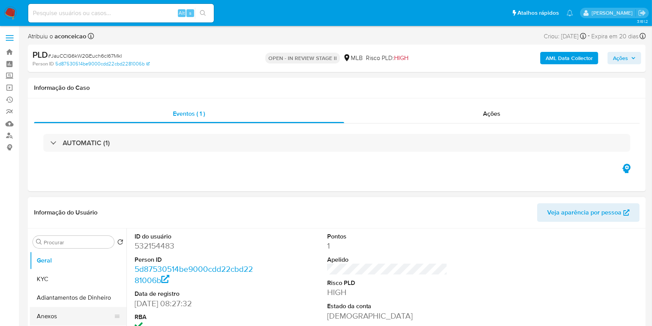
click at [71, 320] on button "Anexos" at bounding box center [75, 316] width 91 height 19
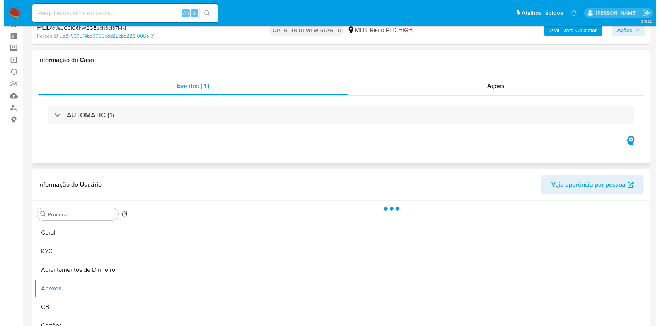
scroll to position [51, 0]
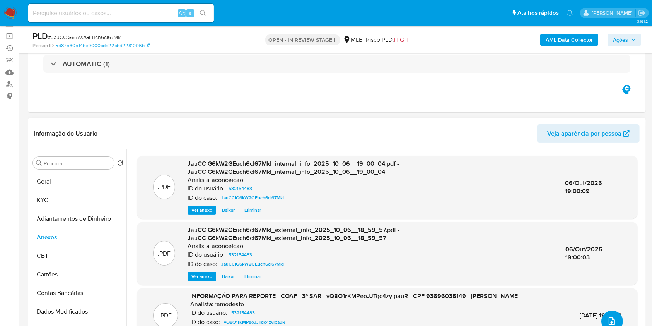
click at [614, 319] on button "upload-file" at bounding box center [613, 321] width 22 height 22
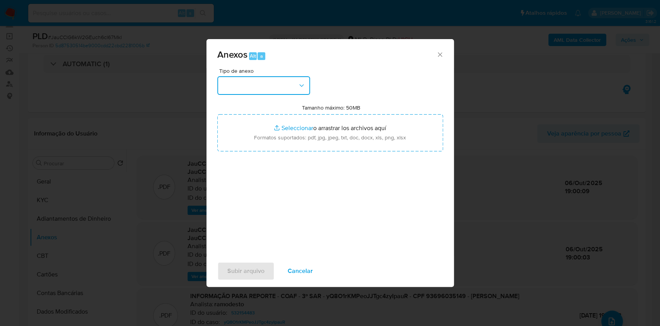
click at [286, 80] on button "button" at bounding box center [263, 85] width 93 height 19
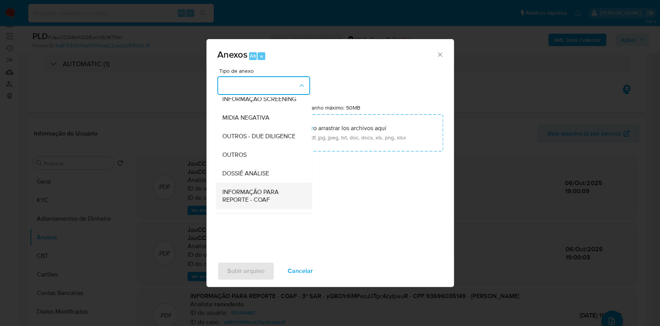
scroll to position [119, 0]
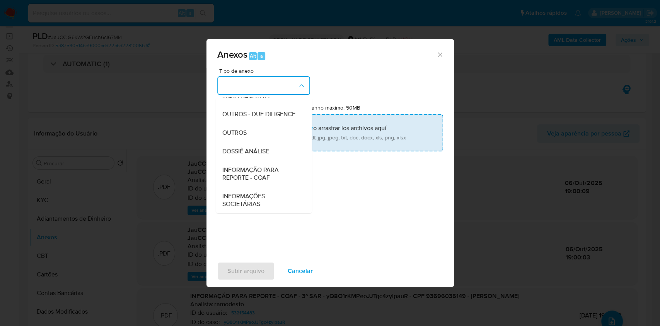
drag, startPoint x: 261, startPoint y: 150, endPoint x: 282, endPoint y: 143, distance: 21.8
click at [261, 150] on span "DOSSIÊ ANÁLISE" at bounding box center [245, 151] width 47 height 8
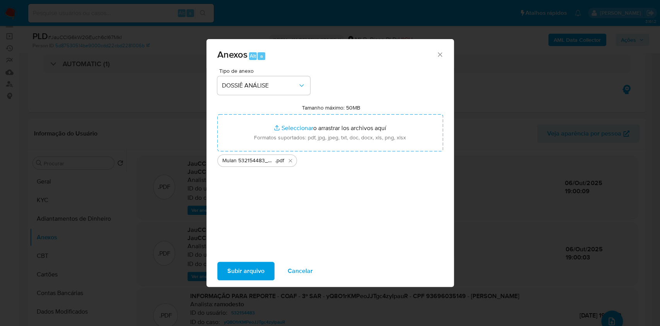
click at [250, 268] on span "Subir arquivo" at bounding box center [245, 270] width 37 height 17
click at [255, 272] on span "Subir arquivo" at bounding box center [245, 270] width 37 height 17
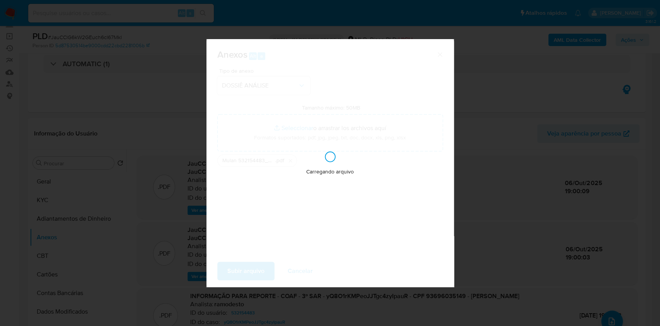
click at [344, 212] on div "Carregando arquivo" at bounding box center [331, 163] width 248 height 248
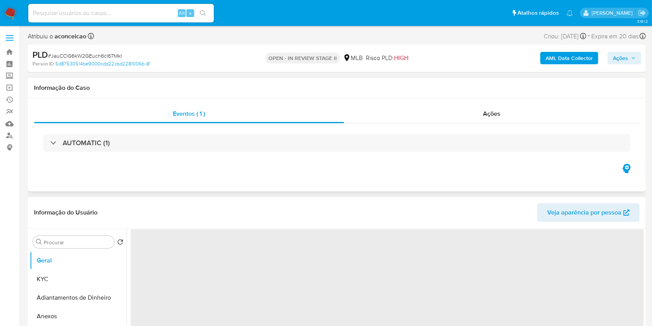
select select "10"
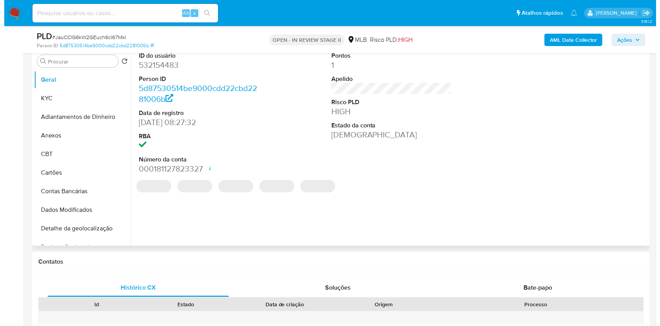
scroll to position [155, 0]
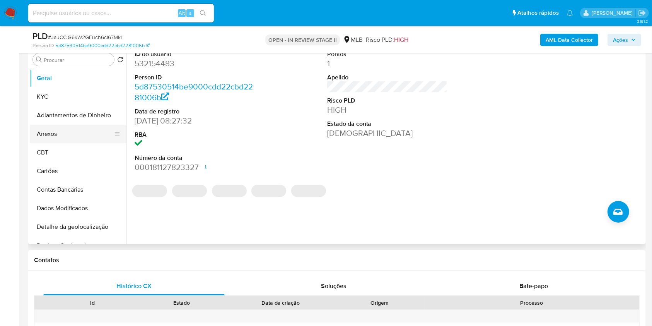
click at [78, 135] on button "Anexos" at bounding box center [75, 134] width 91 height 19
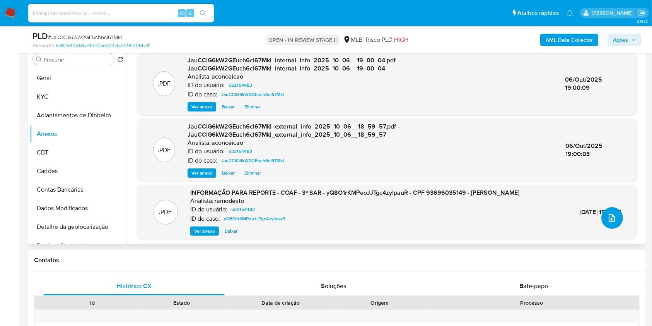
click at [610, 224] on button "upload-file" at bounding box center [613, 218] width 22 height 22
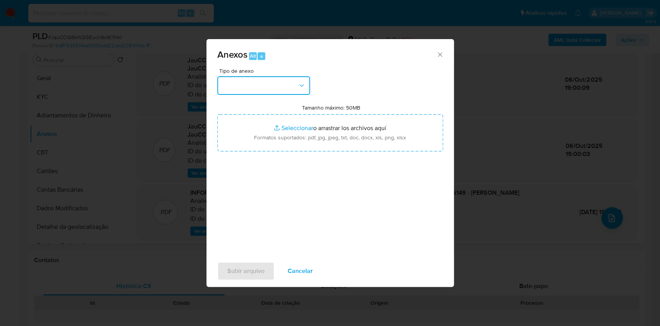
click at [267, 86] on button "button" at bounding box center [263, 85] width 93 height 19
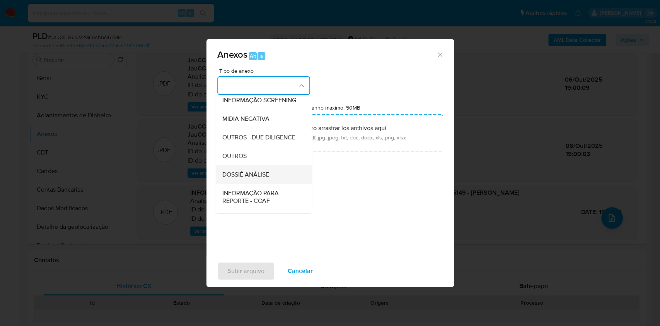
scroll to position [119, 0]
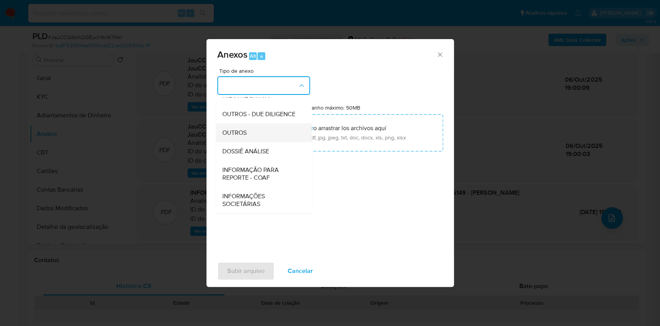
click at [257, 134] on div "OUTROS" at bounding box center [261, 132] width 79 height 19
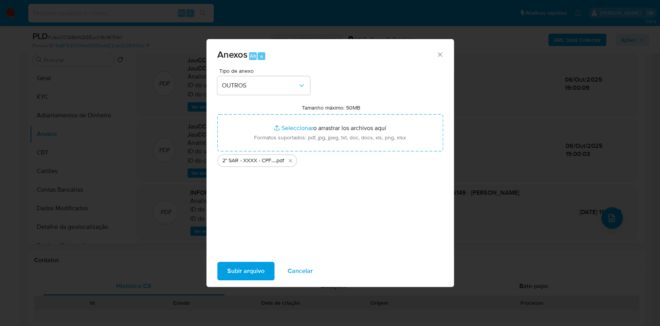
click at [253, 270] on span "Subir arquivo" at bounding box center [245, 270] width 37 height 17
